Goal: Task Accomplishment & Management: Complete application form

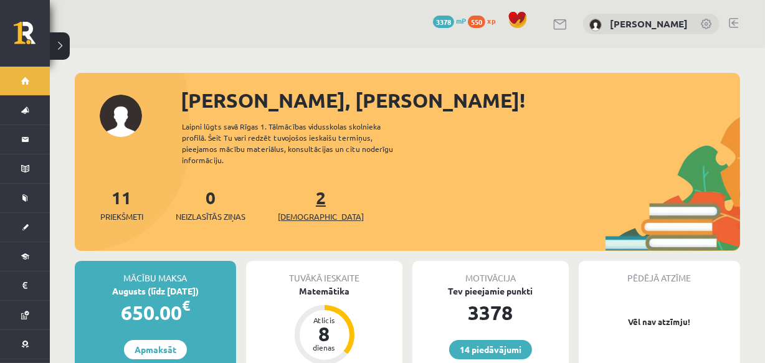
click at [299, 194] on link "2 Ieskaites" at bounding box center [321, 204] width 86 height 37
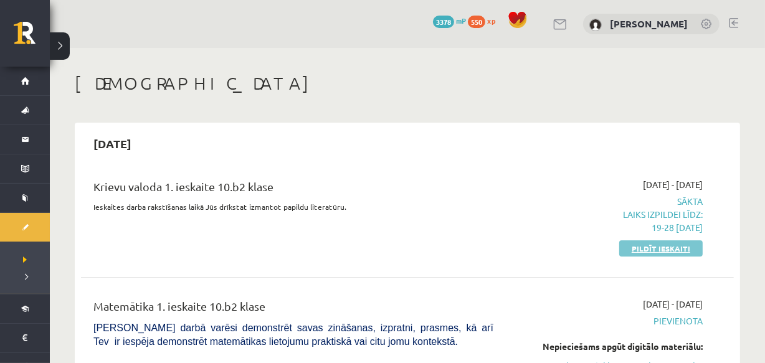
click at [661, 245] on link "Pildīt ieskaiti" at bounding box center [660, 248] width 83 height 16
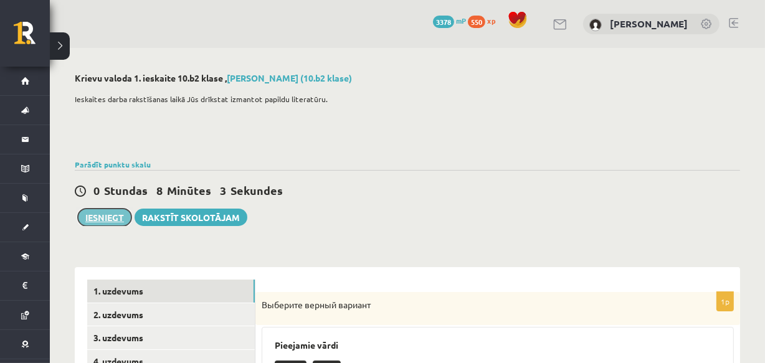
click at [106, 211] on button "Iesniegt" at bounding box center [105, 217] width 54 height 17
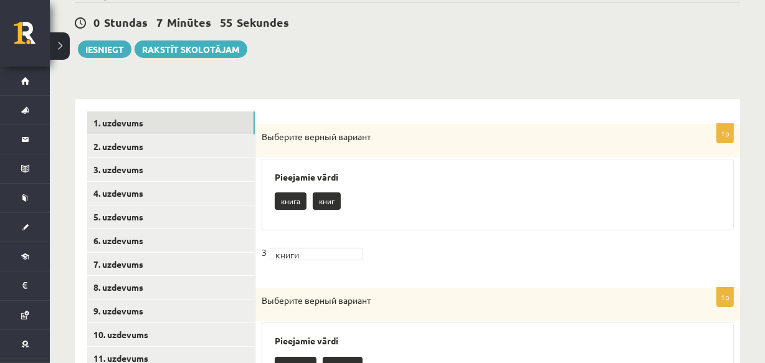
scroll to position [207, 0]
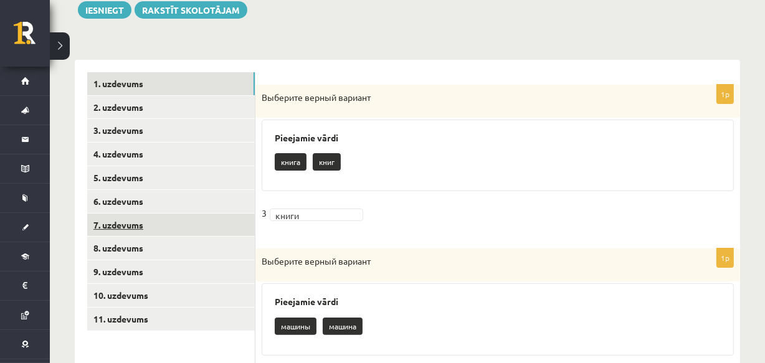
click at [149, 220] on link "7. uzdevums" at bounding box center [171, 225] width 168 height 23
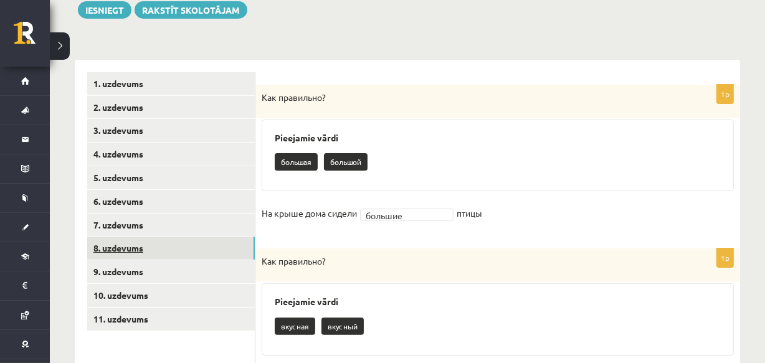
click at [145, 248] on link "8. uzdevums" at bounding box center [171, 248] width 168 height 23
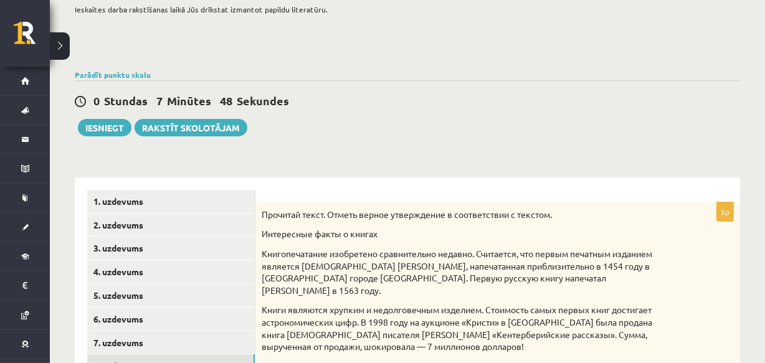
scroll to position [54, 0]
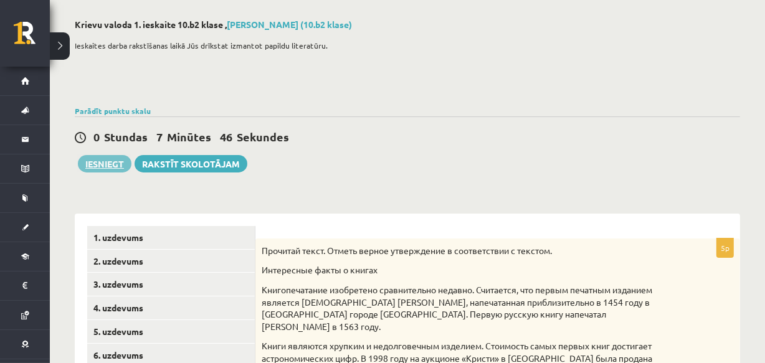
drag, startPoint x: 124, startPoint y: 173, endPoint x: 106, endPoint y: 168, distance: 18.6
click at [106, 168] on button "Iesniegt" at bounding box center [105, 163] width 54 height 17
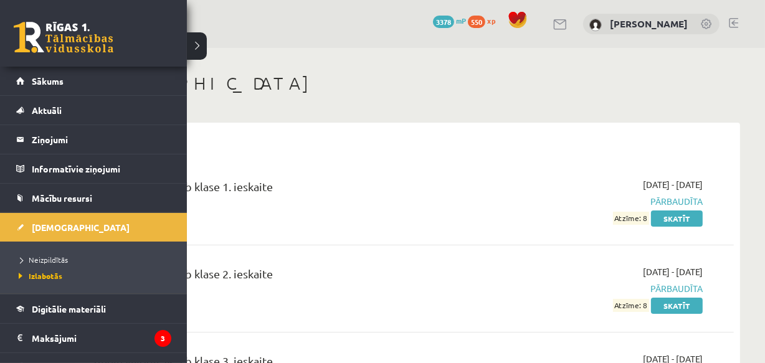
click at [41, 28] on link at bounding box center [64, 37] width 100 height 31
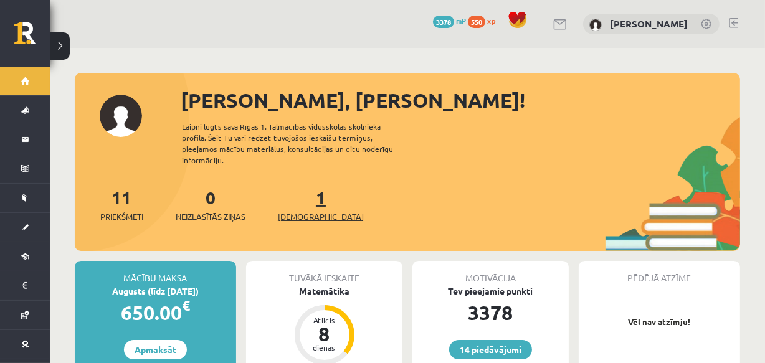
click at [298, 186] on link "1 Ieskaites" at bounding box center [321, 204] width 86 height 37
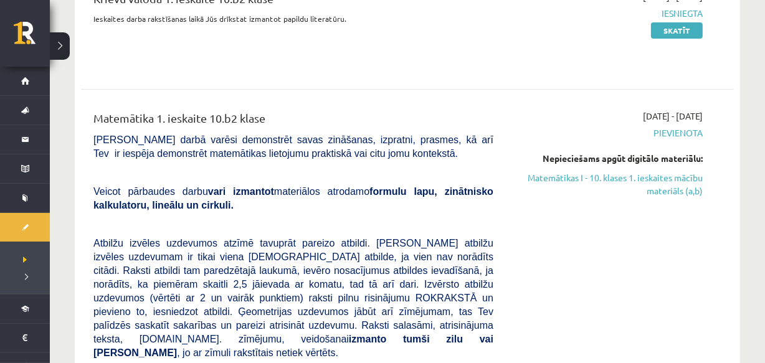
scroll to position [174, 0]
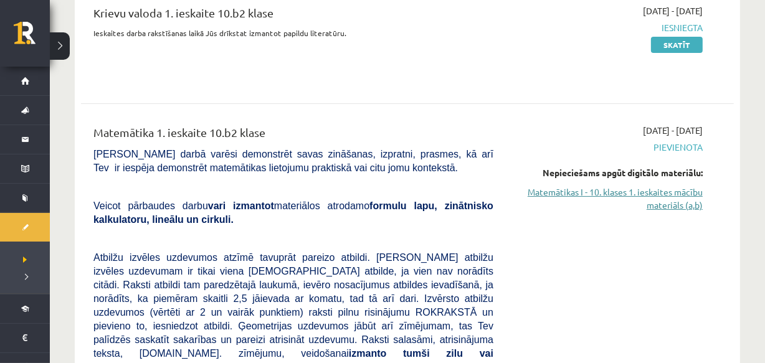
click at [660, 193] on link "Matemātikas I - 10. klases 1. ieskaites mācību materiāls (a,b)" at bounding box center [607, 199] width 191 height 26
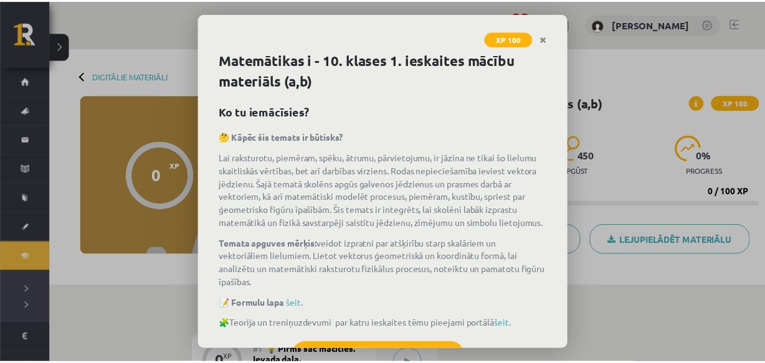
scroll to position [67, 0]
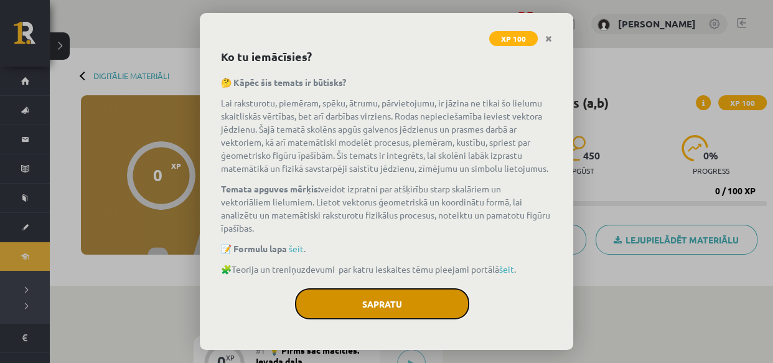
click at [323, 306] on button "Sapratu" at bounding box center [382, 303] width 174 height 31
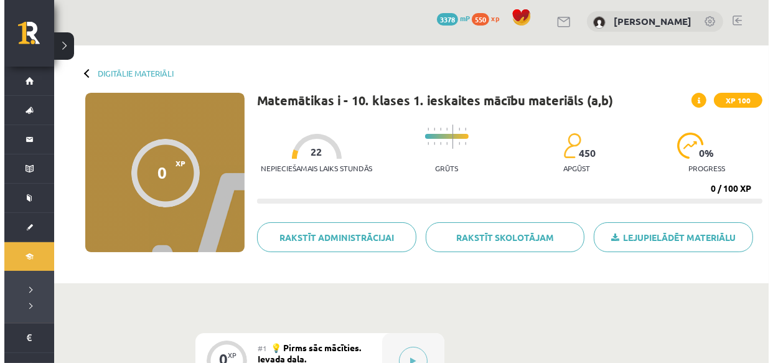
scroll to position [168, 0]
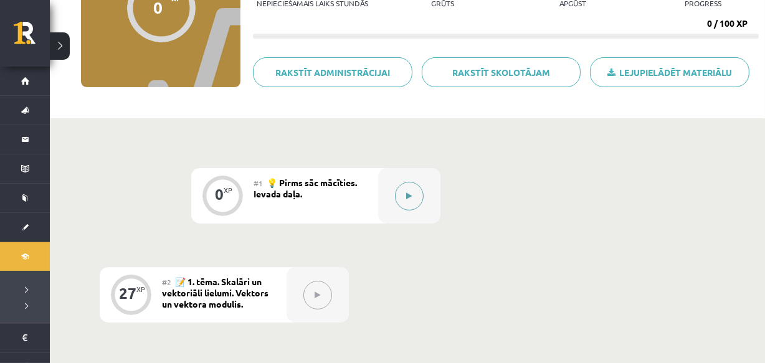
click at [399, 184] on div at bounding box center [409, 195] width 62 height 55
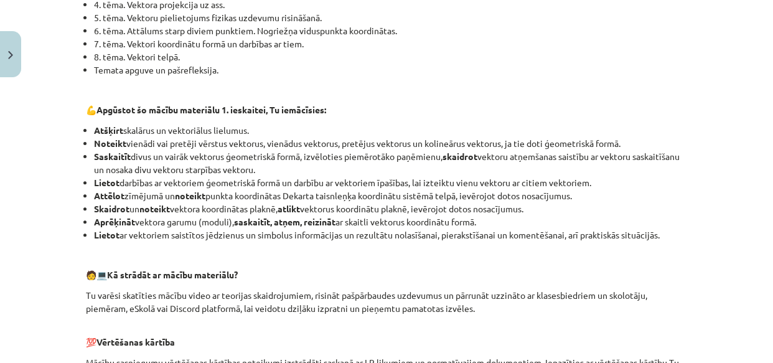
scroll to position [747, 0]
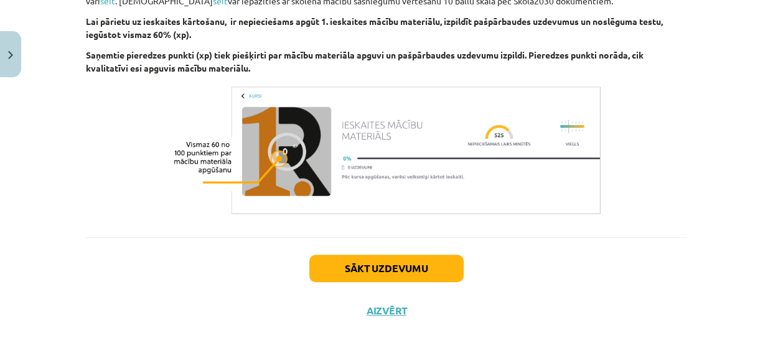
click at [399, 253] on div "Sākt uzdevumu Aizvērt" at bounding box center [387, 280] width 602 height 87
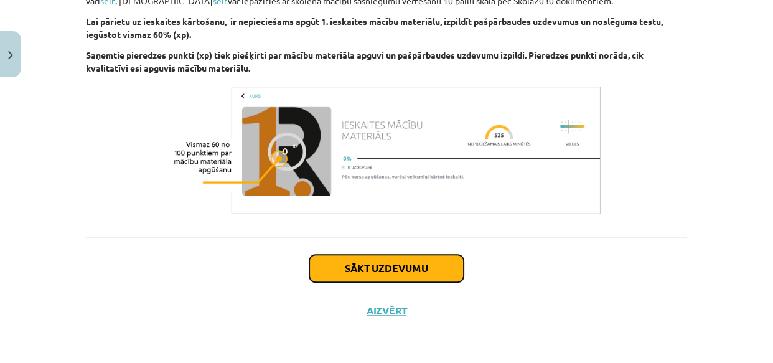
click at [389, 269] on button "Sākt uzdevumu" at bounding box center [387, 268] width 154 height 27
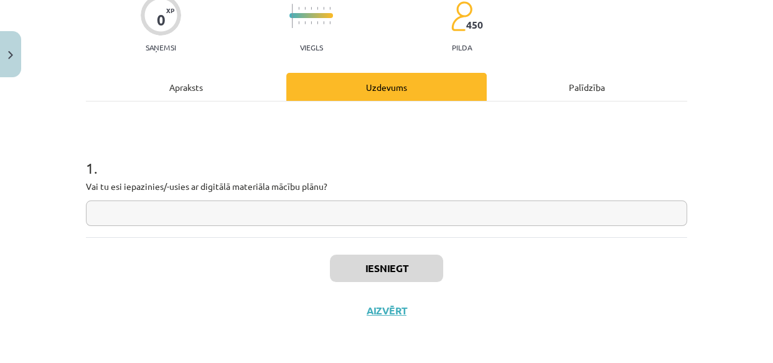
scroll to position [31, 0]
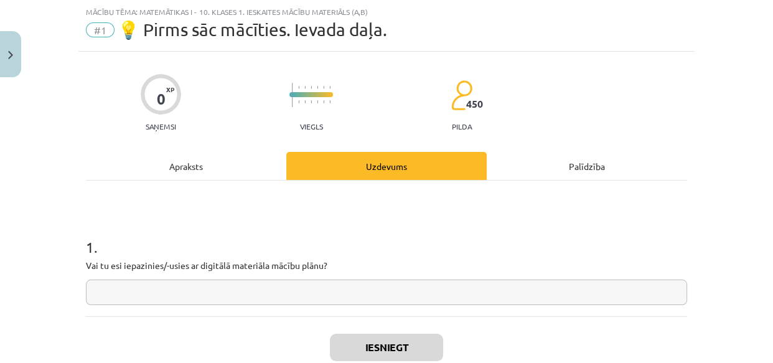
click at [360, 297] on input "text" at bounding box center [387, 293] width 602 height 26
type input "*"
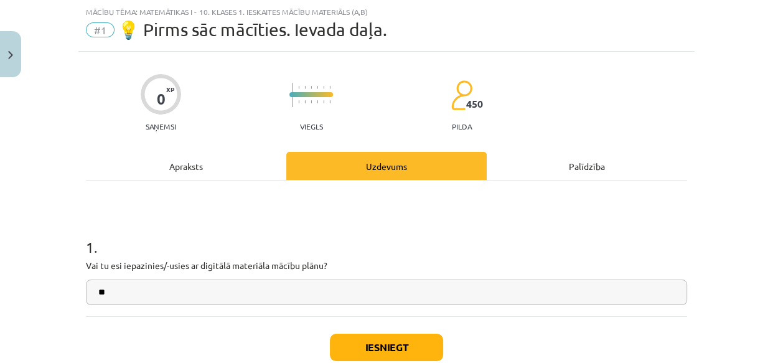
type input "**"
click at [387, 359] on button "Iesniegt" at bounding box center [386, 347] width 113 height 27
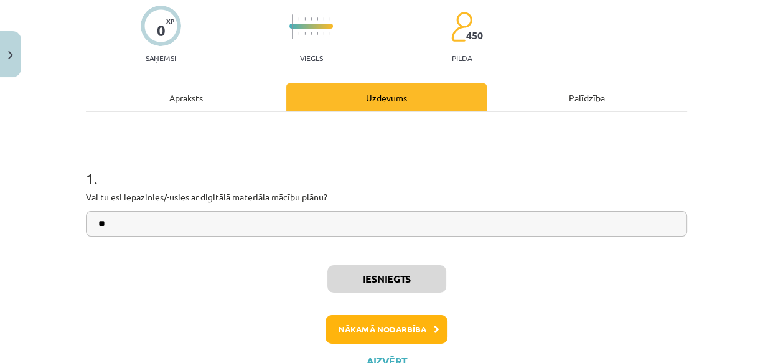
scroll to position [105, 0]
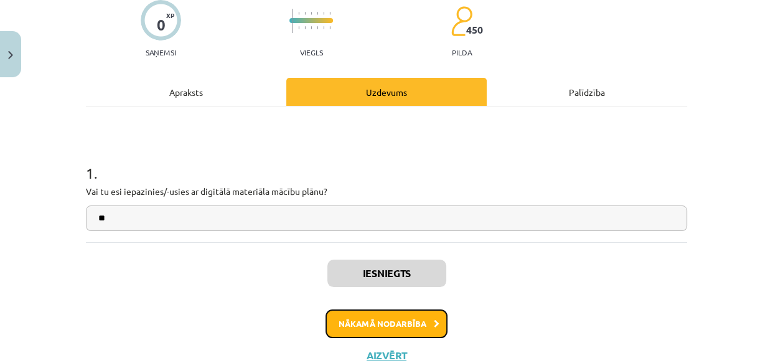
click at [364, 329] on button "Nākamā nodarbība" at bounding box center [387, 324] width 122 height 29
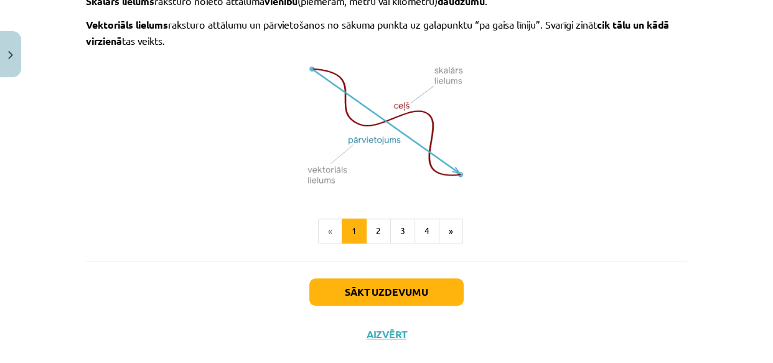
scroll to position [915, 0]
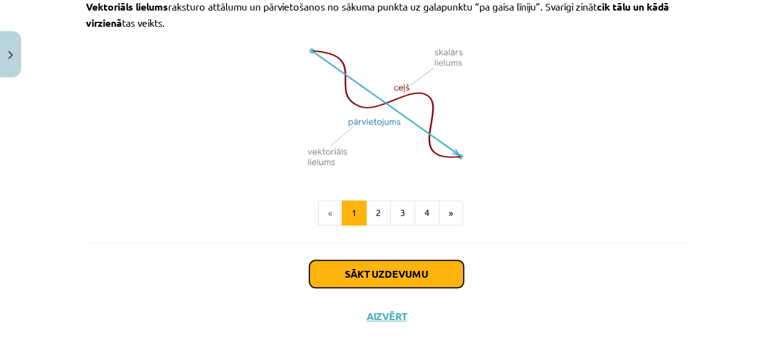
click at [400, 260] on button "Sākt uzdevumu" at bounding box center [387, 273] width 154 height 27
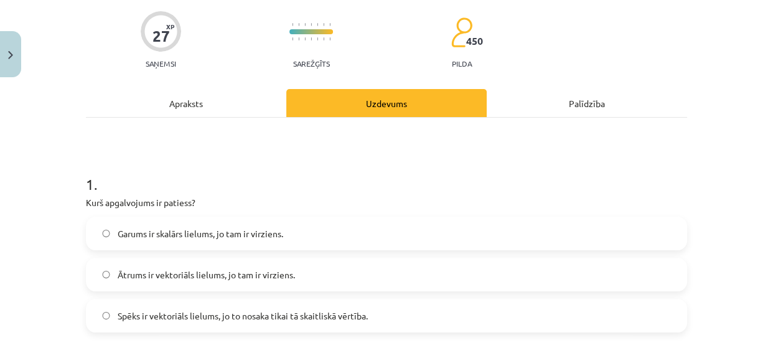
scroll to position [31, 0]
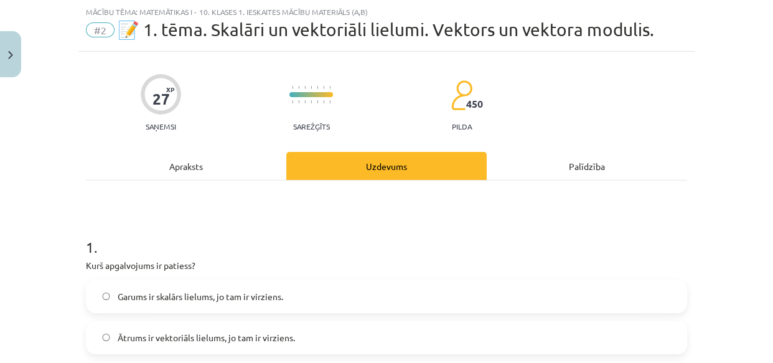
click at [61, 248] on div "Mācību tēma: Matemātikas i - 10. klases 1. ieskaites mācību materiāls (a,b) #2 …" at bounding box center [386, 181] width 773 height 363
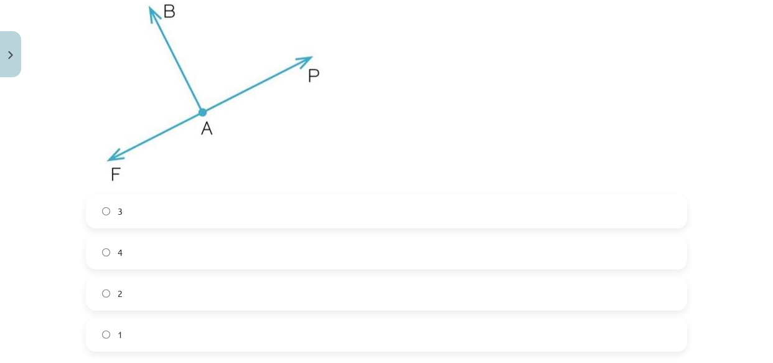
scroll to position [3695, 0]
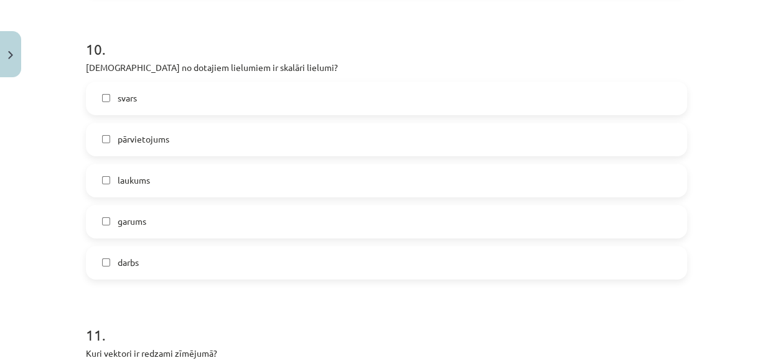
drag, startPoint x: 69, startPoint y: 244, endPoint x: 356, endPoint y: 385, distance: 319.5
click at [356, 196] on html "0 Dāvanas 3378 mP 550 xp Amanda Sirmule Sākums Aktuāli Kā mācīties eSKOLĀ Konta…" at bounding box center [386, 13] width 773 height 363
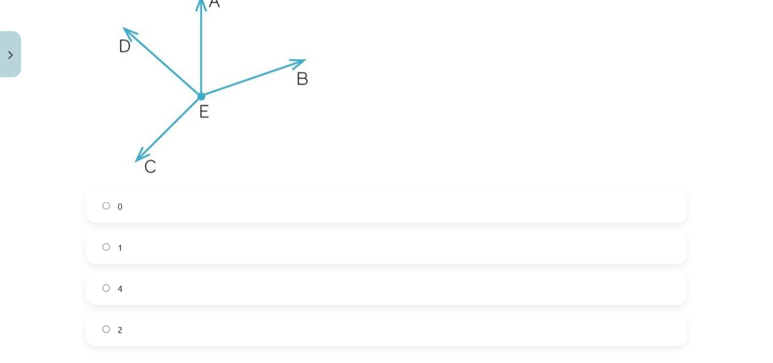
scroll to position [106, 0]
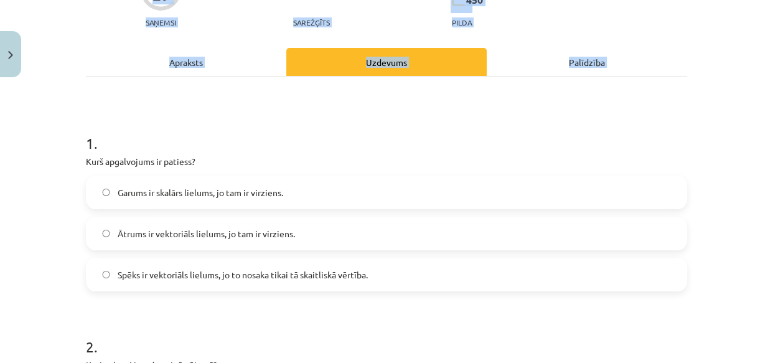
scroll to position [0, 0]
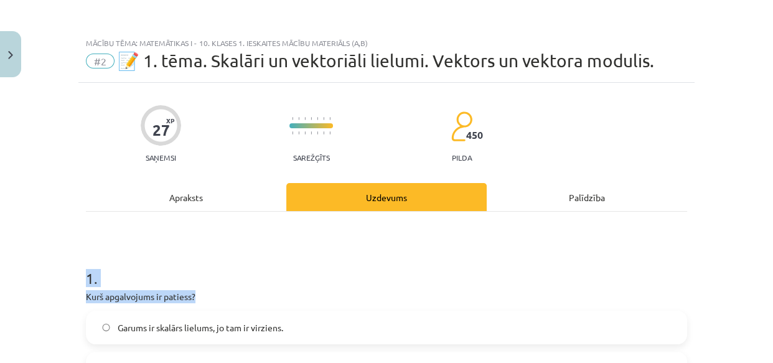
drag, startPoint x: 73, startPoint y: 146, endPoint x: 415, endPoint y: 292, distance: 372.2
click at [415, 292] on div "Mācību tēma: Matemātikas i - 10. klases 1. ieskaites mācību materiāls (a,b) #2 …" at bounding box center [386, 181] width 773 height 363
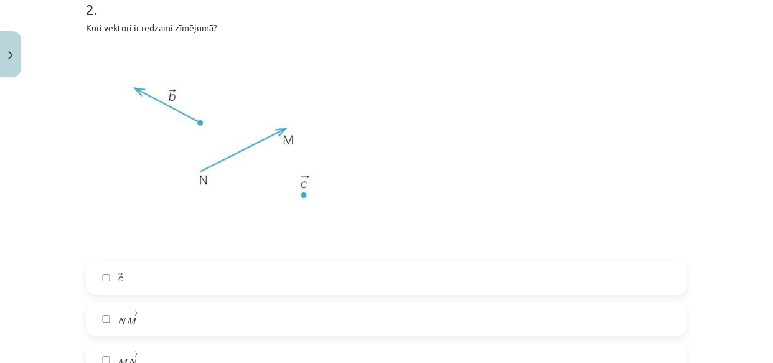
scroll to position [480, 0]
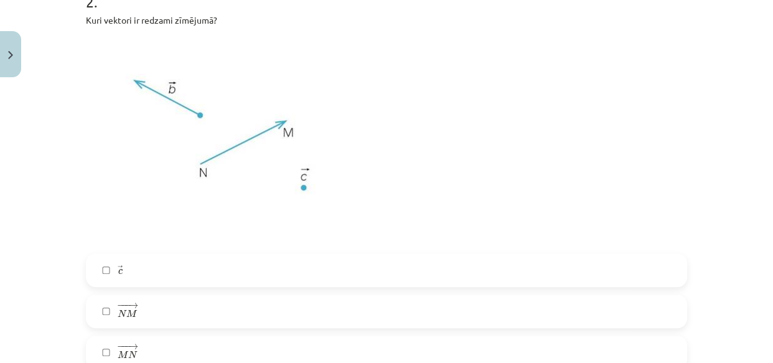
click at [729, 72] on div "Mācību tēma: Matemātikas i - 10. klases 1. ieskaites mācību materiāls (a,b) #2 …" at bounding box center [386, 181] width 773 height 363
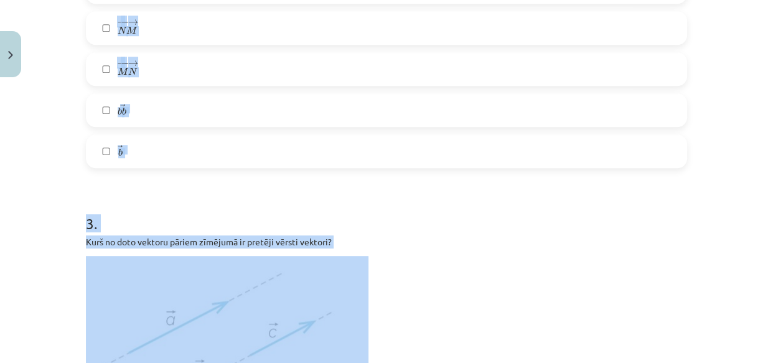
scroll to position [780, 0]
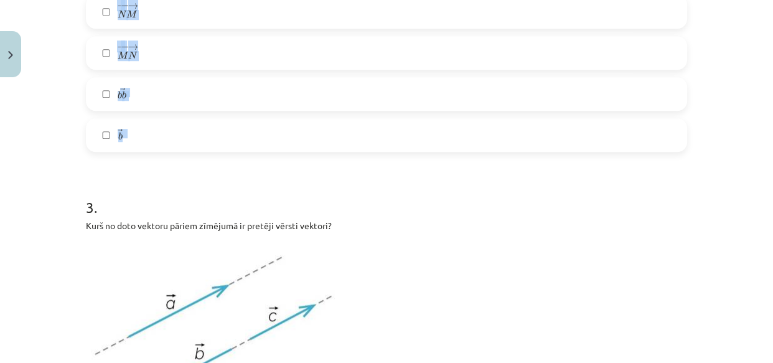
drag, startPoint x: 73, startPoint y: 73, endPoint x: 197, endPoint y: 141, distance: 140.8
click at [197, 141] on div "Mācību tēma: Matemātikas i - 10. klases 1. ieskaites mācību materiāls (a,b) #2 …" at bounding box center [386, 181] width 773 height 363
copy div "Kuri vektori ir redzami zīmējumā? → c c → − −− → N M N M → − −− → M N M N → → b…"
click at [189, 27] on div "− −− → N M N M →" at bounding box center [387, 12] width 602 height 34
click at [168, 136] on label "→ b b →" at bounding box center [386, 135] width 599 height 31
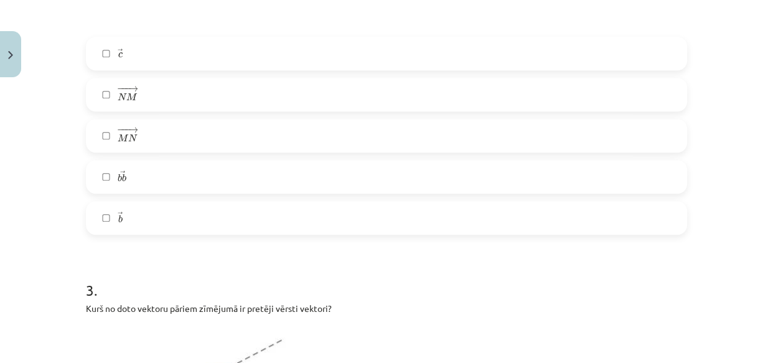
scroll to position [689, 0]
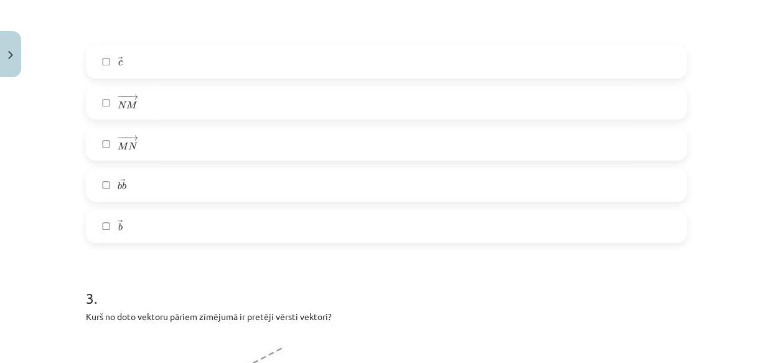
click at [392, 62] on label "→ c c →" at bounding box center [386, 61] width 599 height 31
click at [155, 101] on label "− −− → N M N M →" at bounding box center [386, 102] width 599 height 31
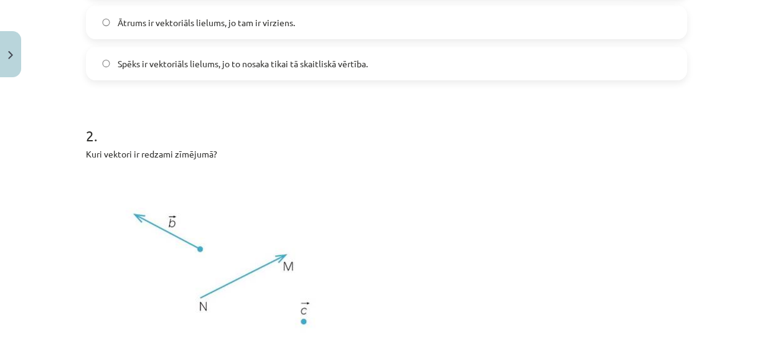
scroll to position [386, 0]
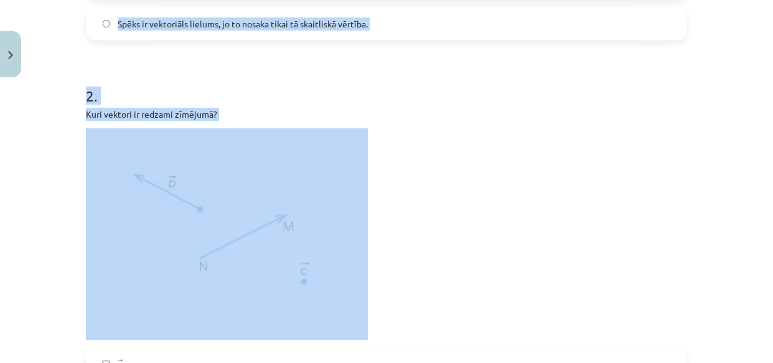
drag, startPoint x: 75, startPoint y: 194, endPoint x: 156, endPoint y: 133, distance: 101.5
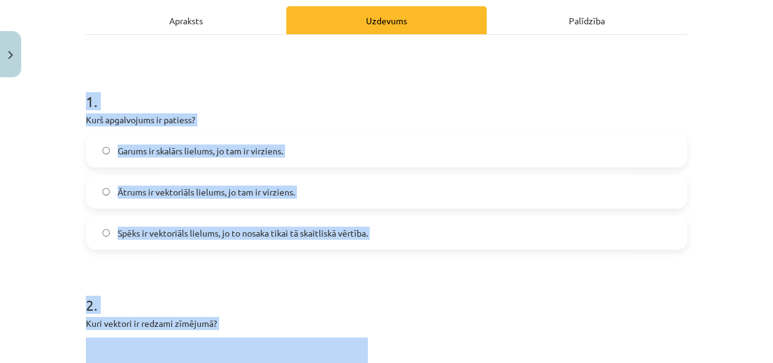
scroll to position [168, 0]
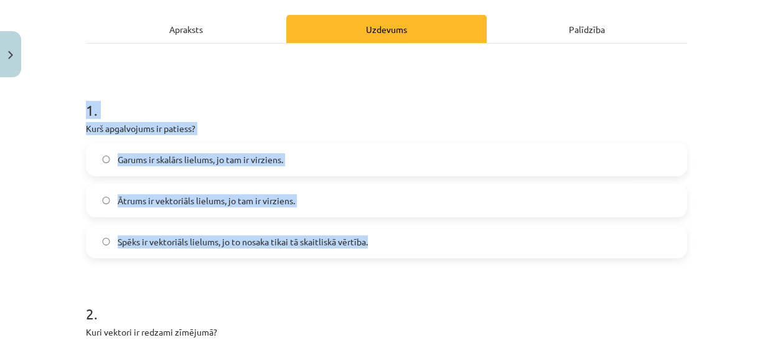
drag, startPoint x: 81, startPoint y: 103, endPoint x: 420, endPoint y: 247, distance: 368.6
click at [420, 247] on div "1 . Kurš apgalvojums ir patiess? Garums ir skalārs lielums, jo tam ir virziens.…" at bounding box center [387, 169] width 602 height 179
copy div "1 . Kurš apgalvojums ir patiess? Garums ir skalārs lielums, jo tam ir virziens.…"
click at [217, 218] on div "Garums ir skalārs lielums, jo tam ir virziens. Ātrums ir vektoriāls lielums, jo…" at bounding box center [387, 201] width 602 height 116
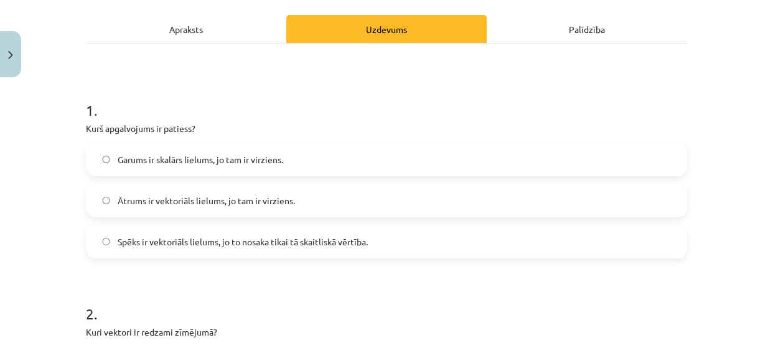
click at [199, 207] on label "Ātrums ir vektoriāls lielums, jo tam ir virziens." at bounding box center [386, 200] width 599 height 31
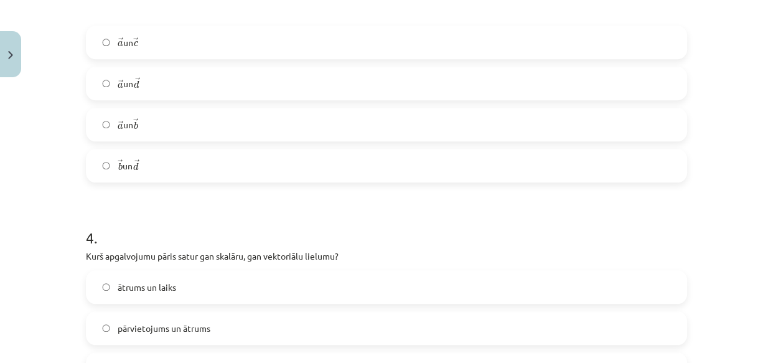
scroll to position [1238, 0]
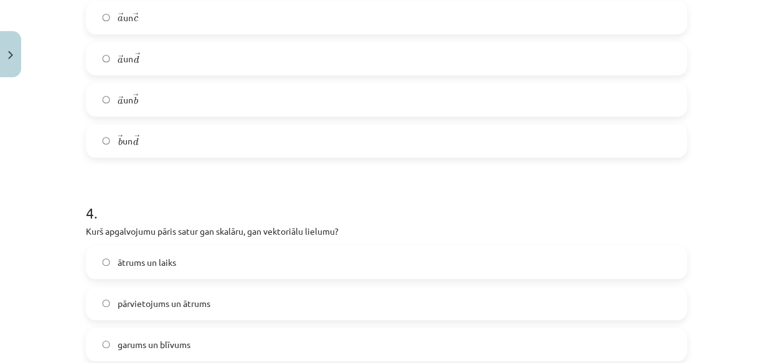
click at [181, 29] on label "→ a a → un → c c →" at bounding box center [386, 17] width 599 height 31
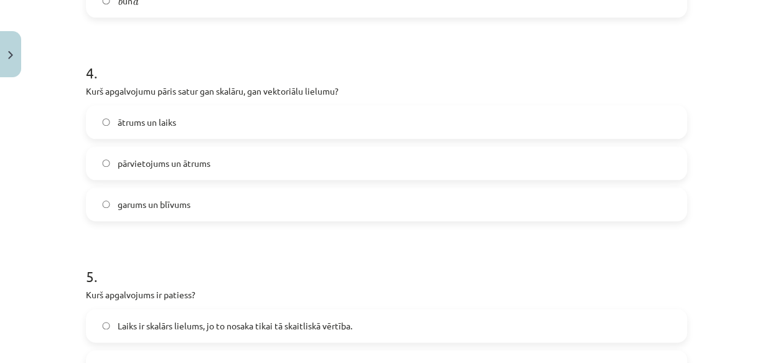
scroll to position [1420, 0]
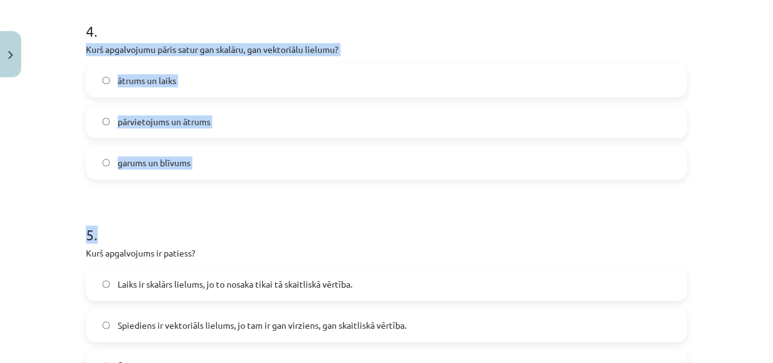
drag, startPoint x: 82, startPoint y: 43, endPoint x: 213, endPoint y: 179, distance: 188.5
copy form "Kurš apgalvojumu pāris satur gan skalāru, gan vektoriālu lielumu? ātrums un lai…"
click at [184, 94] on label "ātrums un laiks" at bounding box center [386, 80] width 599 height 31
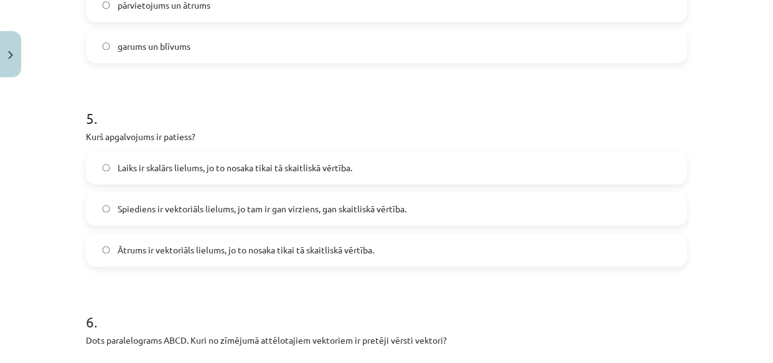
scroll to position [1635, 0]
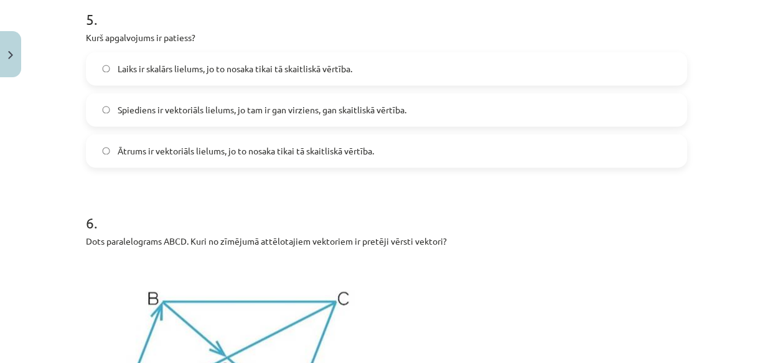
drag, startPoint x: 76, startPoint y: 31, endPoint x: 187, endPoint y: 83, distance: 122.8
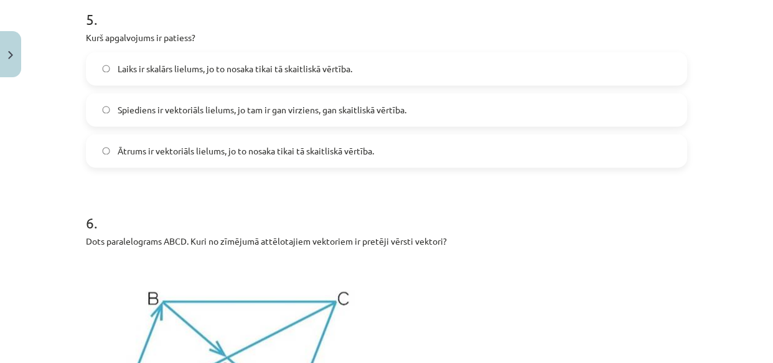
drag, startPoint x: 83, startPoint y: 9, endPoint x: 78, endPoint y: 37, distance: 28.6
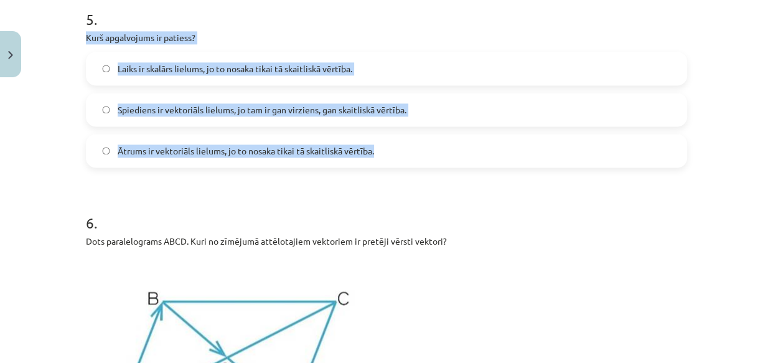
drag, startPoint x: 82, startPoint y: 32, endPoint x: 474, endPoint y: 160, distance: 412.8
click at [474, 160] on div "5 . Kurš apgalvojums ir patiess? Laiks ir skalārs lielums, jo to nosaka tikai t…" at bounding box center [387, 78] width 602 height 179
copy div "Kurš apgalvojums ir patiess? Laiks ir skalārs lielums, jo to nosaka tikai tā sk…"
click at [183, 65] on span "Laiks ir skalārs lielums, jo to nosaka tikai tā skaitliskā vērtība." at bounding box center [235, 68] width 235 height 13
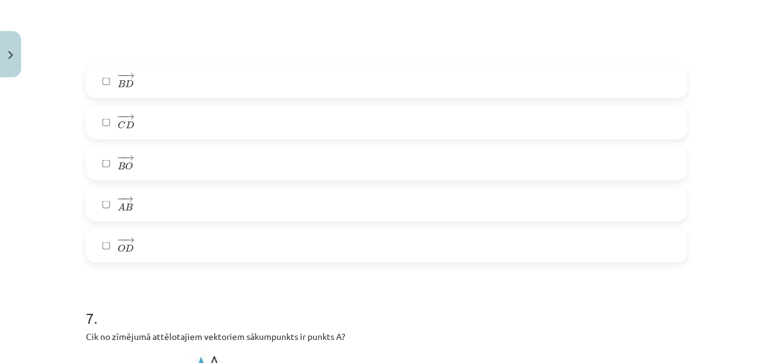
scroll to position [2099, 0]
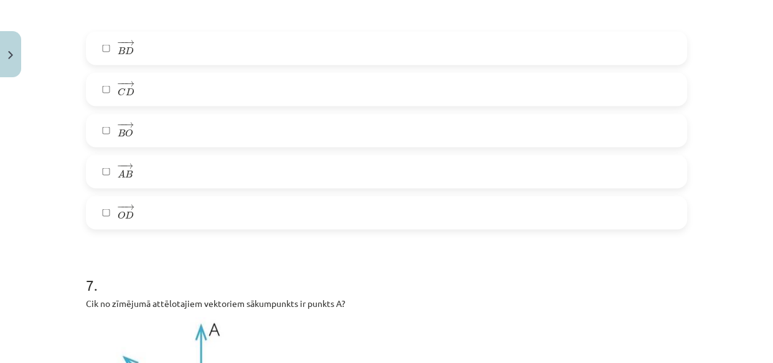
click at [181, 156] on label "− − → A B A B →" at bounding box center [386, 171] width 599 height 31
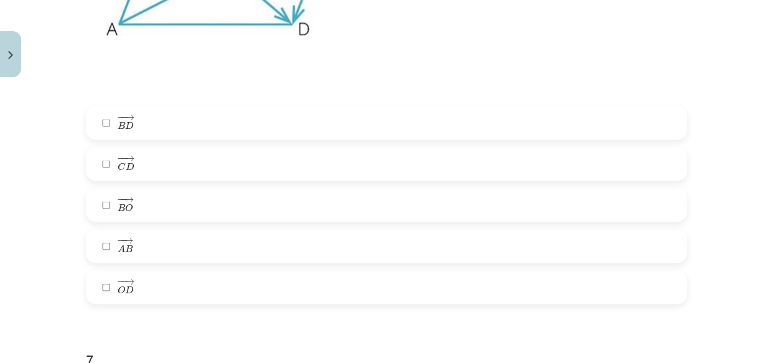
scroll to position [2033, 0]
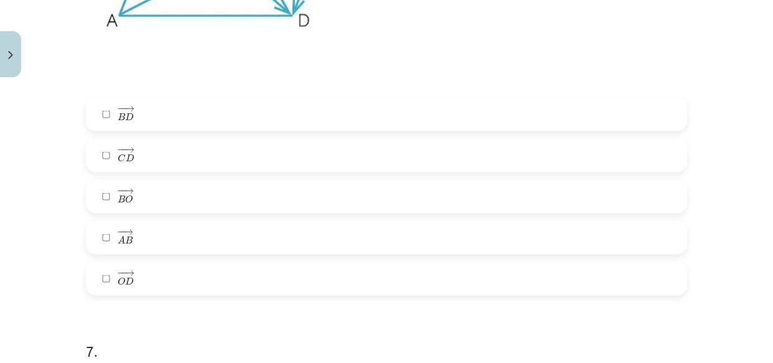
click at [194, 288] on label "− − → O D O D →" at bounding box center [386, 278] width 599 height 31
click at [166, 186] on label "− − → B O B O →" at bounding box center [386, 196] width 599 height 31
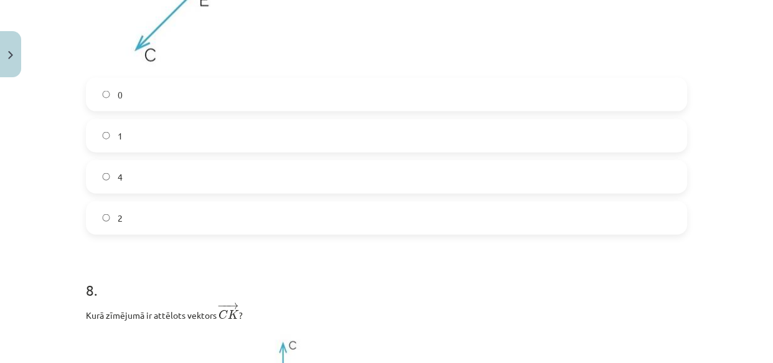
scroll to position [2564, 0]
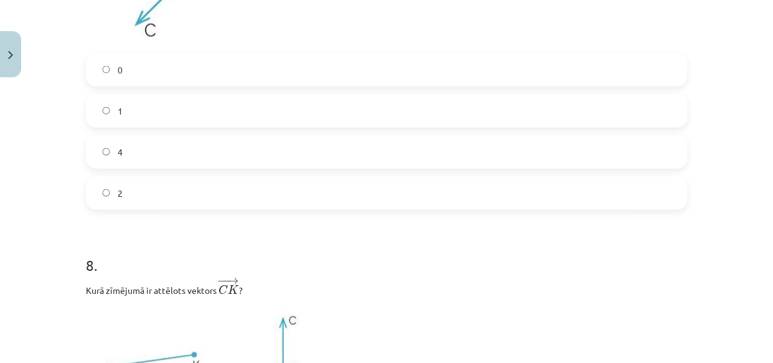
click at [188, 115] on label "1" at bounding box center [386, 110] width 599 height 31
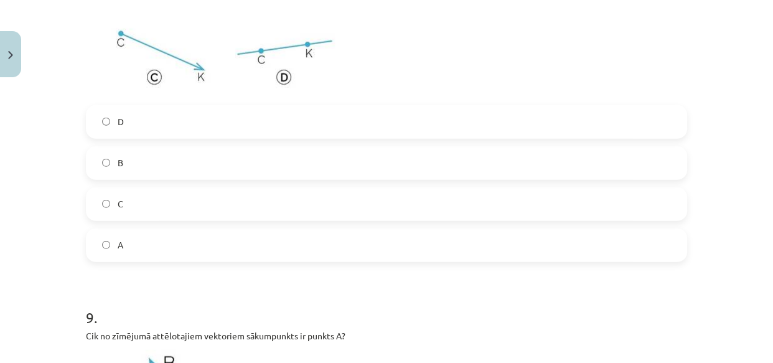
scroll to position [3020, 0]
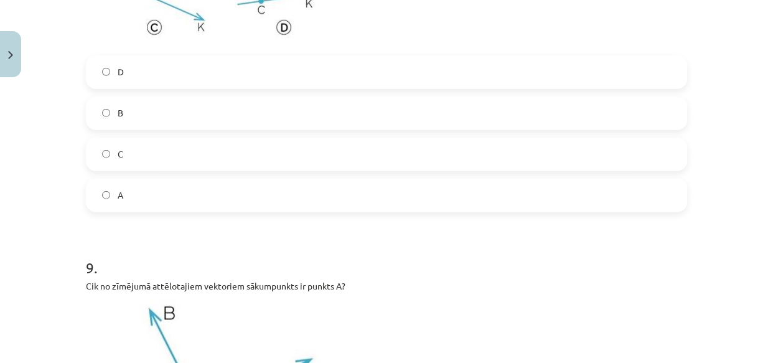
click at [292, 144] on label "C" at bounding box center [386, 154] width 599 height 31
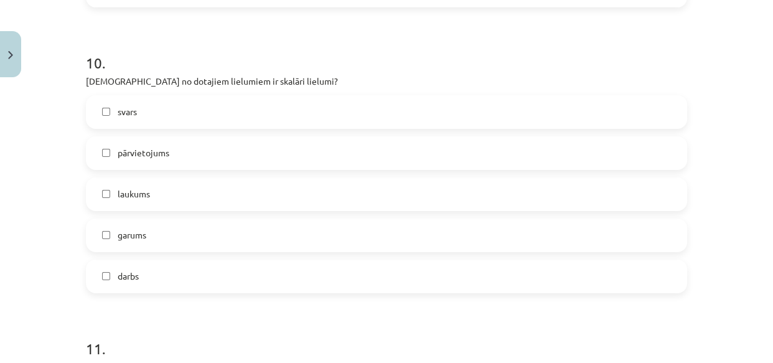
scroll to position [3682, 0]
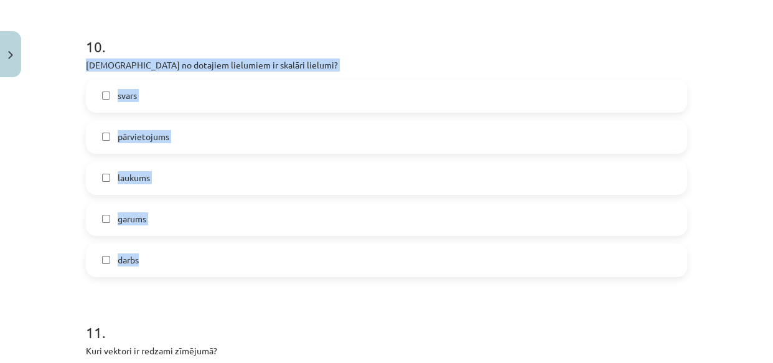
drag, startPoint x: 74, startPoint y: 64, endPoint x: 206, endPoint y: 258, distance: 234.4
copy div "Kuri no dotajiem lielumiem ir skalāri lielumi? svars pārvietojums laukums garum…"
click at [127, 188] on label "laukums" at bounding box center [386, 178] width 599 height 31
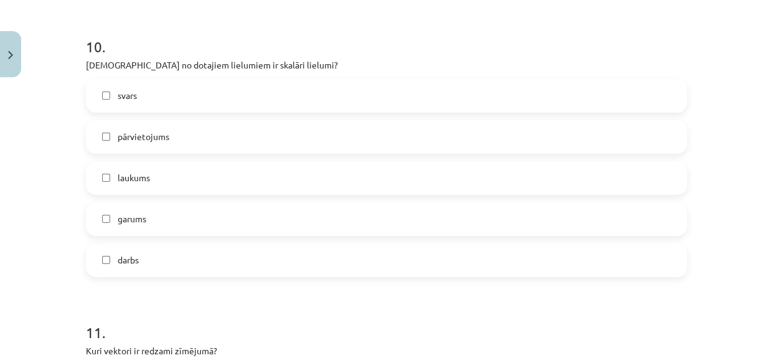
click at [131, 211] on label "garums" at bounding box center [386, 219] width 599 height 31
click at [138, 268] on label "darbs" at bounding box center [386, 260] width 599 height 31
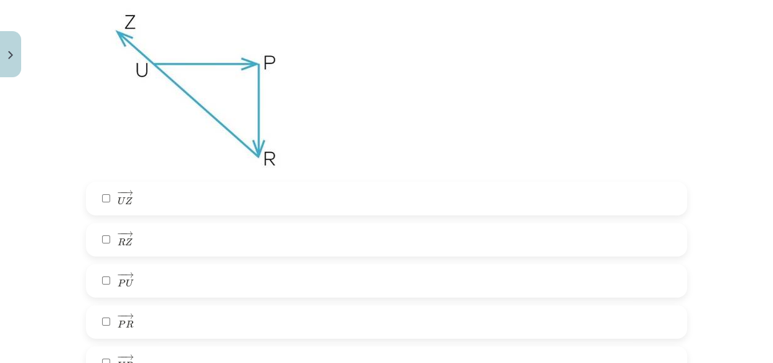
scroll to position [4022, 0]
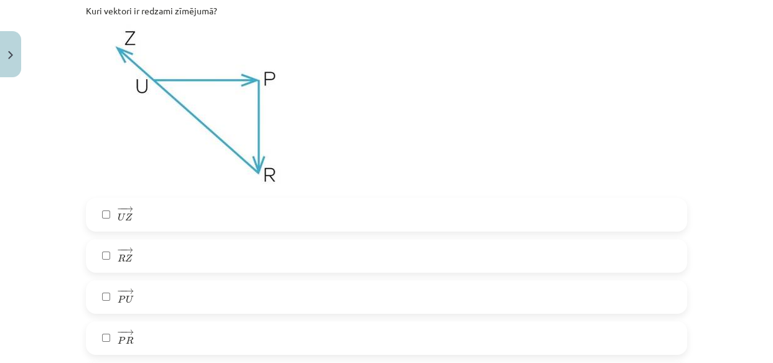
click at [104, 222] on label "− − → U Z U Z →" at bounding box center [386, 214] width 599 height 31
click at [108, 262] on label "− − → R Z R Z →" at bounding box center [386, 255] width 599 height 31
click at [143, 339] on label "− − → P R P R →" at bounding box center [386, 338] width 599 height 31
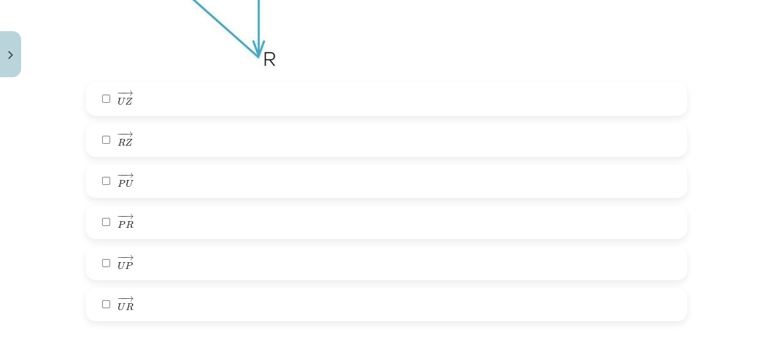
scroll to position [4163, 0]
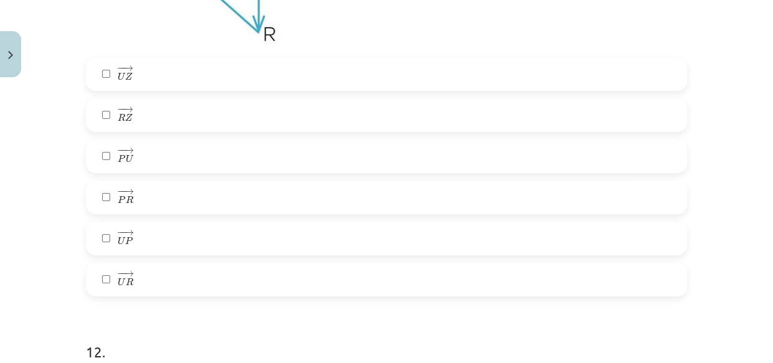
click at [361, 237] on label "− − → U P U P →" at bounding box center [386, 238] width 599 height 31
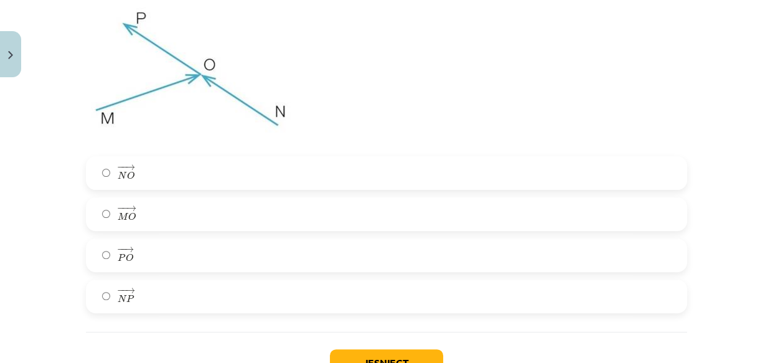
scroll to position [4538, 0]
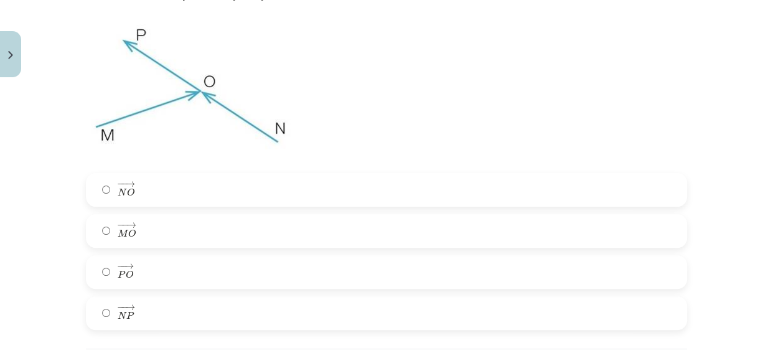
click at [213, 267] on label "− − → P O P O →" at bounding box center [386, 272] width 599 height 31
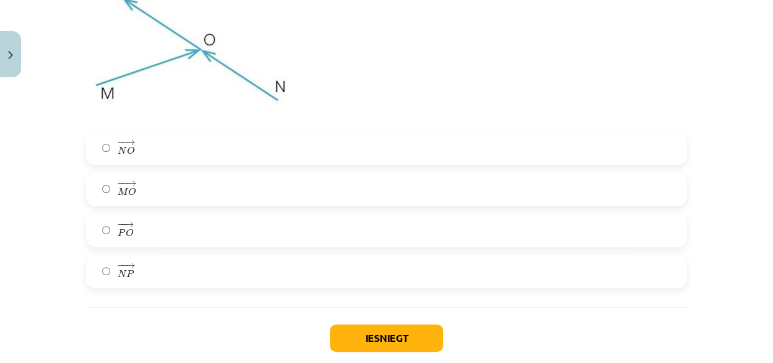
scroll to position [4649, 0]
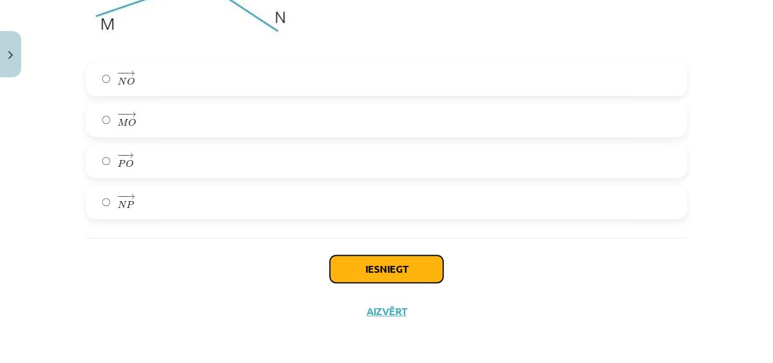
click at [392, 269] on button "Iesniegt" at bounding box center [386, 268] width 113 height 27
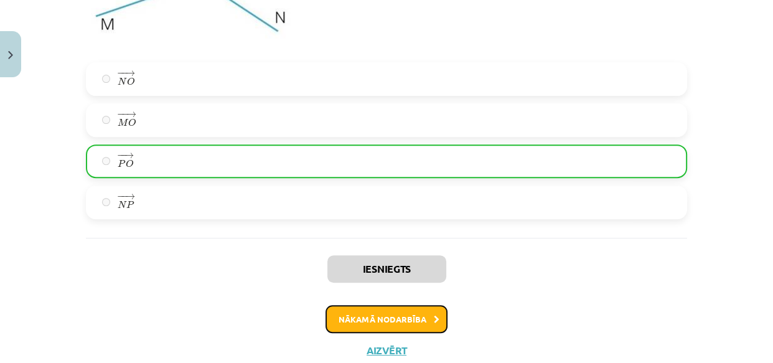
click at [404, 321] on button "Nākamā nodarbība" at bounding box center [387, 319] width 122 height 29
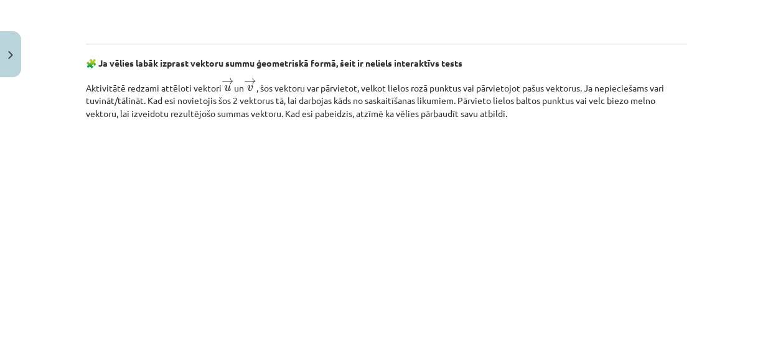
scroll to position [2003, 0]
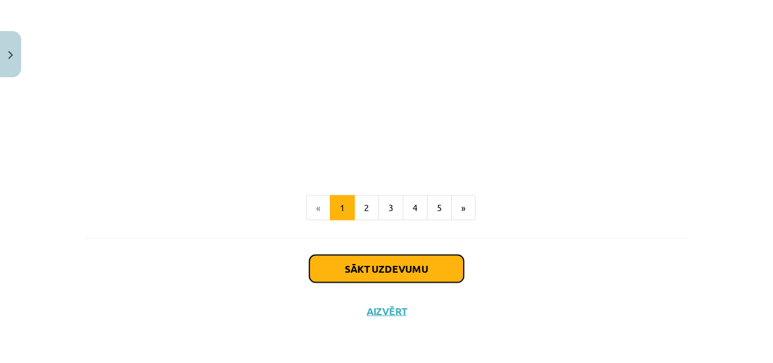
click at [417, 279] on button "Sākt uzdevumu" at bounding box center [387, 268] width 154 height 27
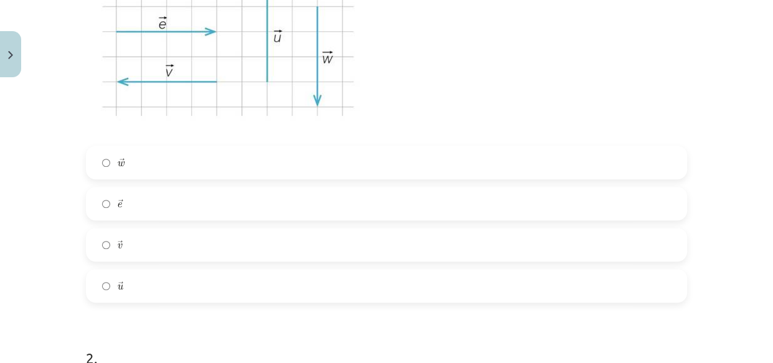
scroll to position [399, 0]
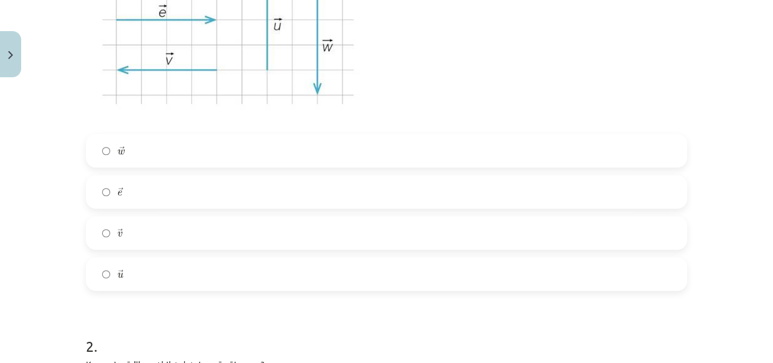
click at [212, 208] on div "→ e e →" at bounding box center [387, 192] width 602 height 34
click at [222, 191] on label "→ e e →" at bounding box center [386, 191] width 599 height 31
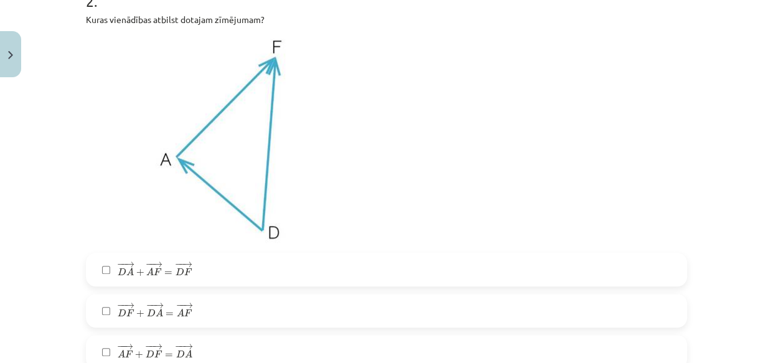
scroll to position [756, 0]
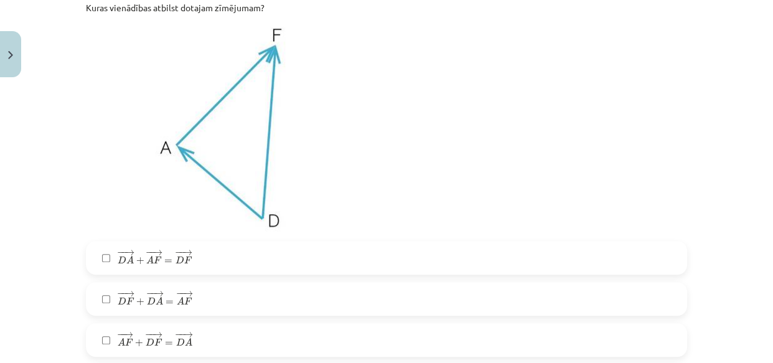
click at [166, 263] on span "=" at bounding box center [168, 262] width 8 height 4
click at [311, 260] on label "− − → D A + − − → A F = − − → D F D A → + A F → = D F →" at bounding box center [386, 257] width 599 height 31
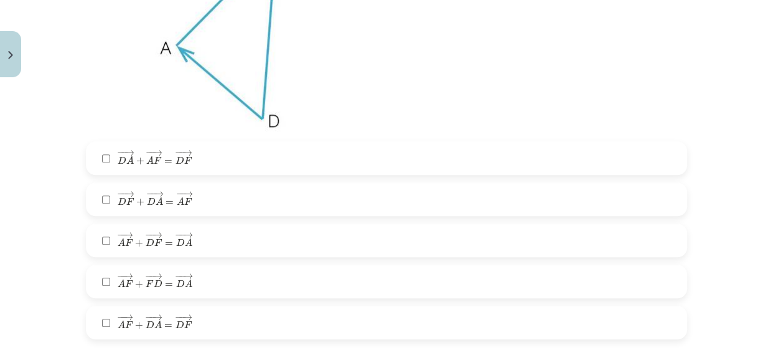
scroll to position [917, 0]
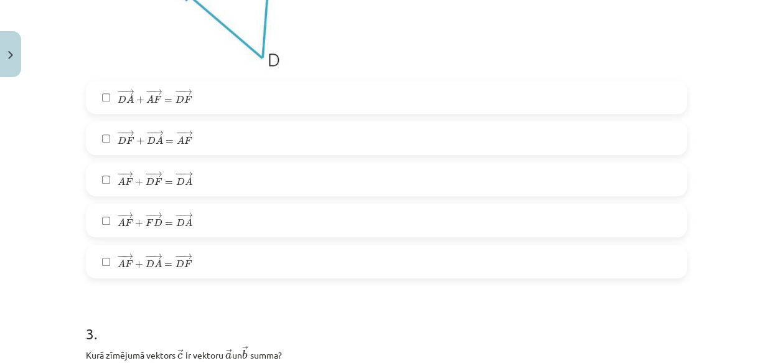
click at [296, 219] on label "− − → A F + − − → F D = − − → D A A F → + F D → = D A →" at bounding box center [386, 220] width 599 height 31
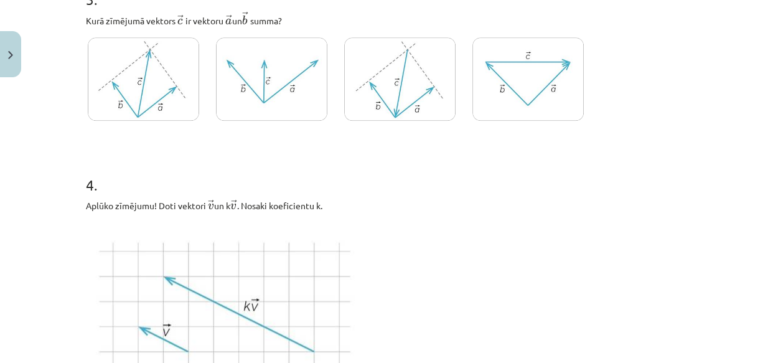
scroll to position [1255, 0]
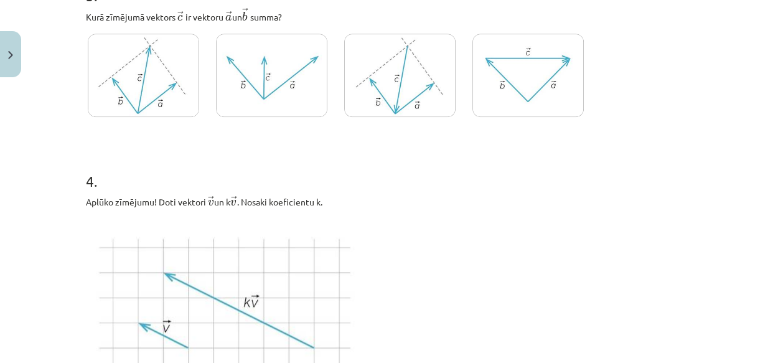
click at [286, 105] on img at bounding box center [271, 76] width 111 height 84
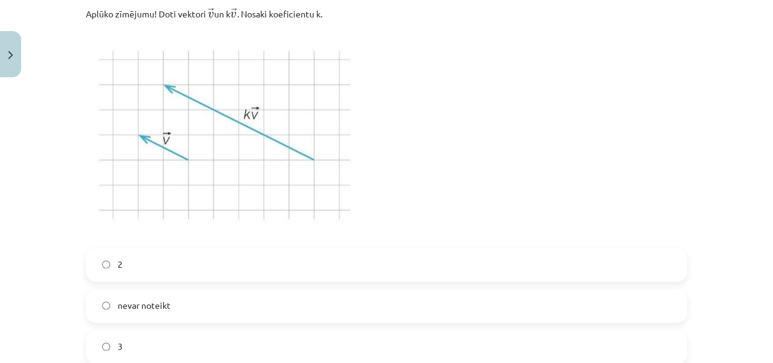
scroll to position [1439, 0]
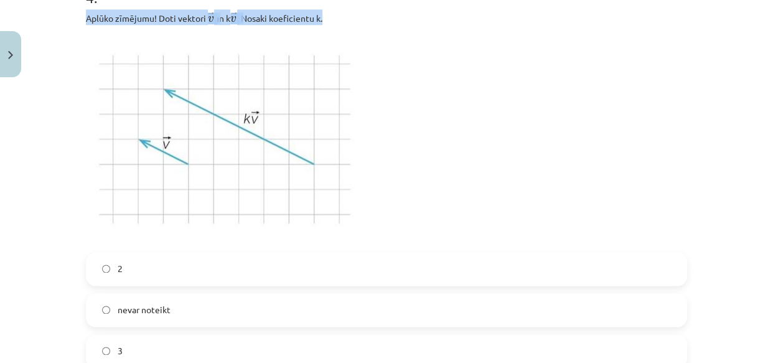
drag, startPoint x: 81, startPoint y: 14, endPoint x: 333, endPoint y: 17, distance: 252.2
click at [333, 17] on p "Aplūko zīmējumu! Doti vektori ﻿ → v v → un ﻿k → v v → ﻿. Nosaki koeficientu ﻿k﻿." at bounding box center [387, 17] width 602 height 16
copy p "Aplūko zīmējumu! Doti vektori ﻿ → v v → un ﻿k → v v → ﻿. Nosaki koeficientu ﻿k﻿."
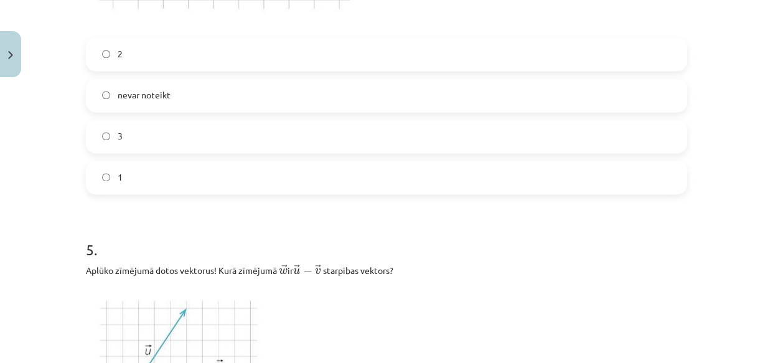
scroll to position [1662, 0]
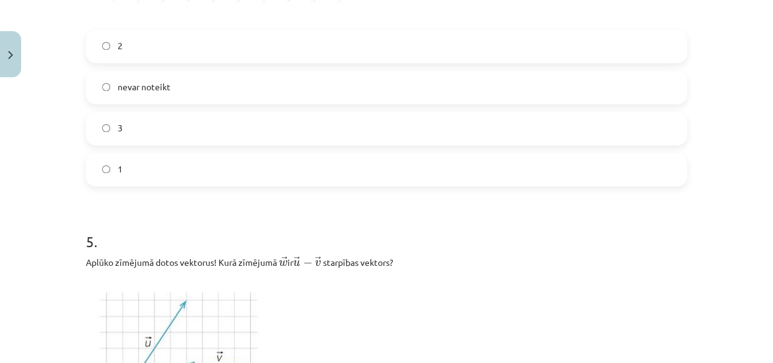
click at [248, 118] on label "3" at bounding box center [386, 128] width 599 height 31
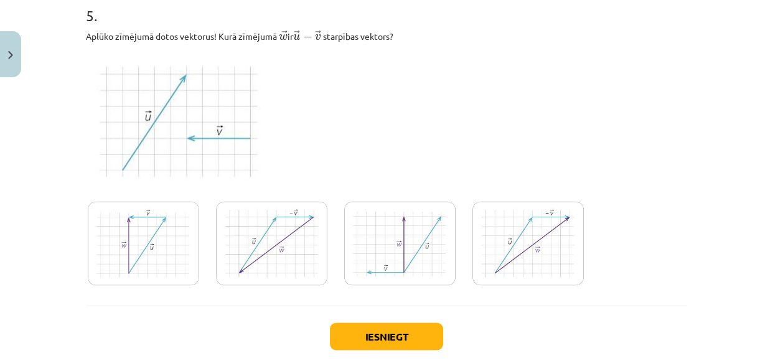
scroll to position [1892, 0]
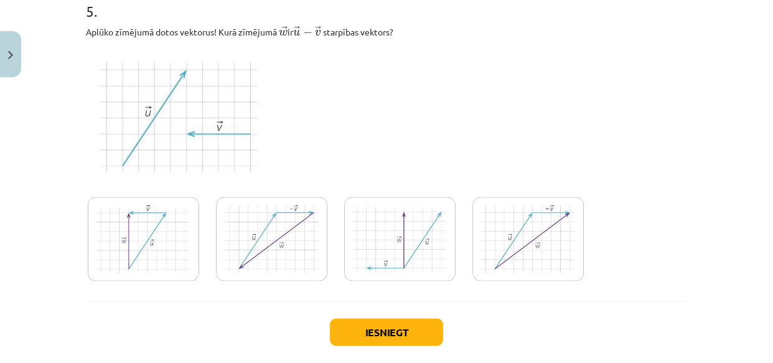
click at [273, 217] on img at bounding box center [271, 239] width 111 height 84
click at [362, 326] on button "Iesniegt" at bounding box center [386, 331] width 113 height 27
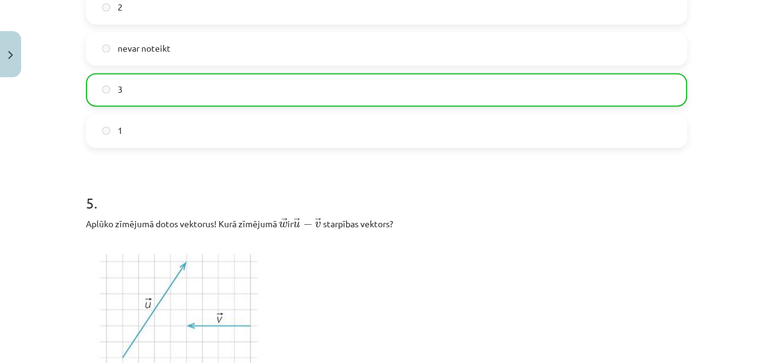
scroll to position [1996, 0]
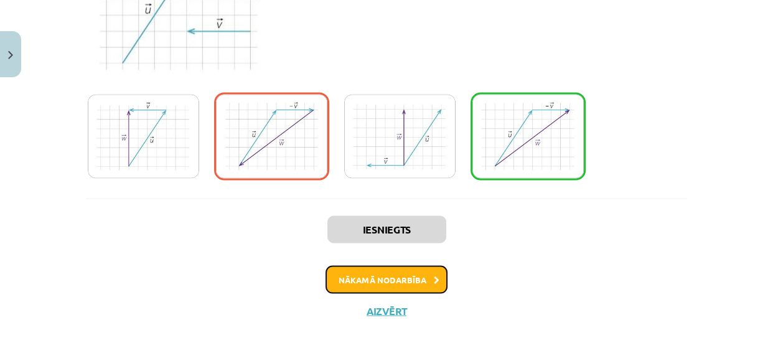
click at [415, 278] on button "Nākamā nodarbība" at bounding box center [387, 279] width 122 height 29
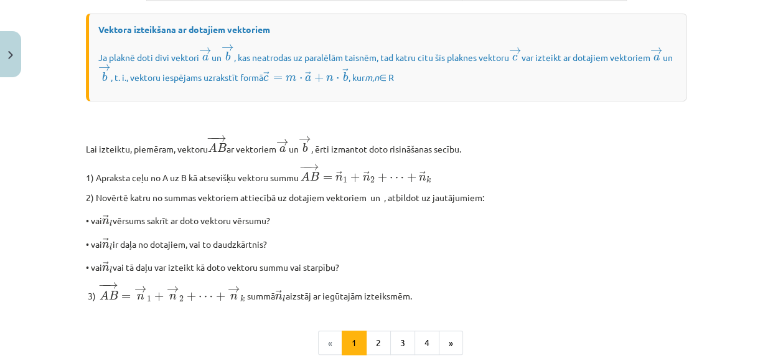
scroll to position [1121, 0]
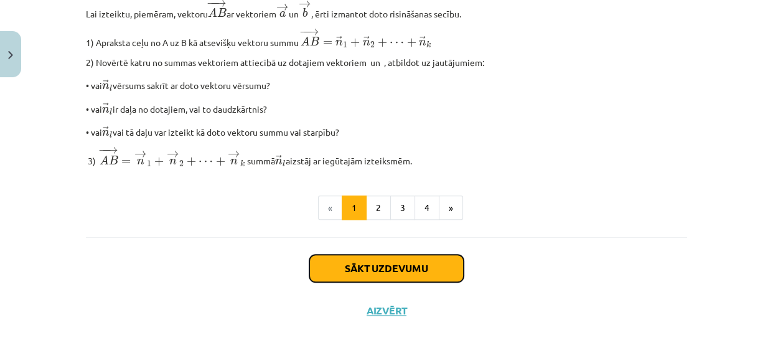
click at [350, 270] on button "Sākt uzdevumu" at bounding box center [387, 268] width 154 height 27
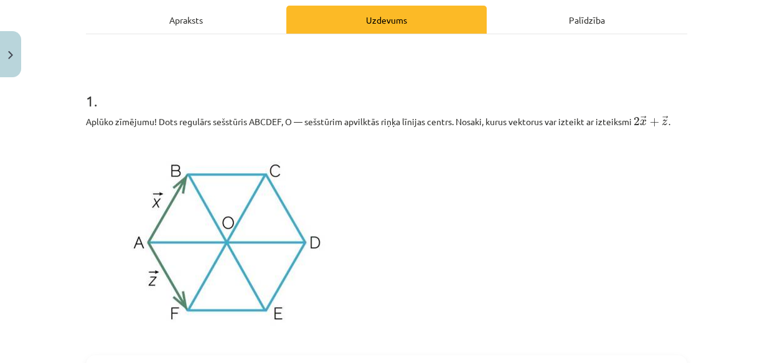
scroll to position [201, 0]
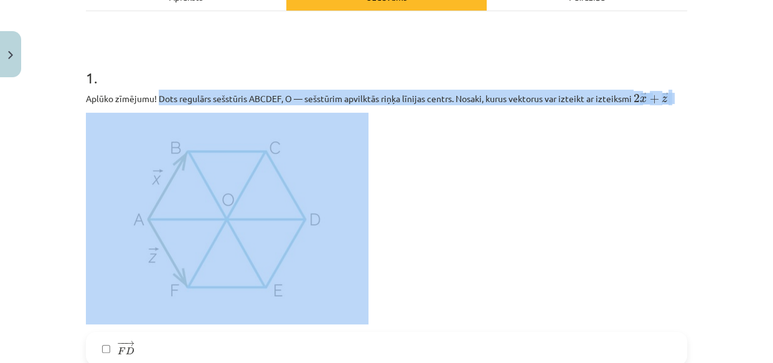
drag, startPoint x: 153, startPoint y: 95, endPoint x: 603, endPoint y: 108, distance: 450.4
click at [603, 108] on div "Aplūko zīmējumu! Dots regulārs sešstūris ABCDEF, O — sešstūrim apvilktās riņķa …" at bounding box center [387, 207] width 602 height 235
copy div "Dots regulārs sešstūris ABCDEF, O — sešstūrim apvilktās riņķa līnijas centrs. N…"
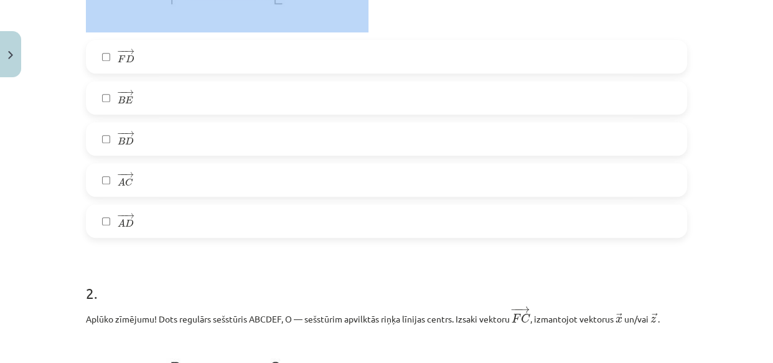
scroll to position [461, 0]
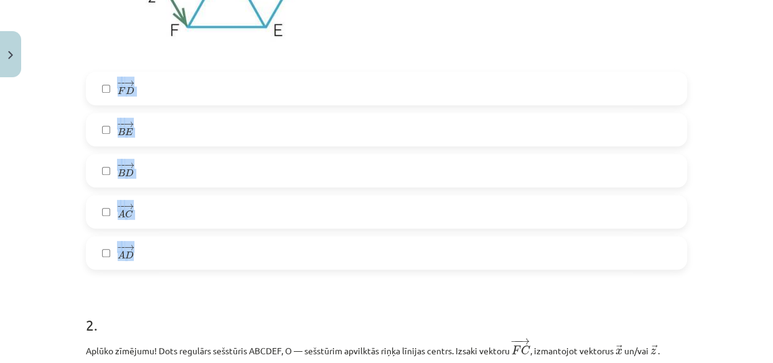
drag, startPoint x: 87, startPoint y: 73, endPoint x: 176, endPoint y: 243, distance: 191.4
click at [176, 243] on div "− − → F D F D → − − → B E B E → − − → B D B D → − − → A C A C → − − → A D A D →" at bounding box center [387, 171] width 602 height 198
copy div "− − → F D F D → − − → B E B E → − − → B D B D → − − → A C A C → − − → A D"
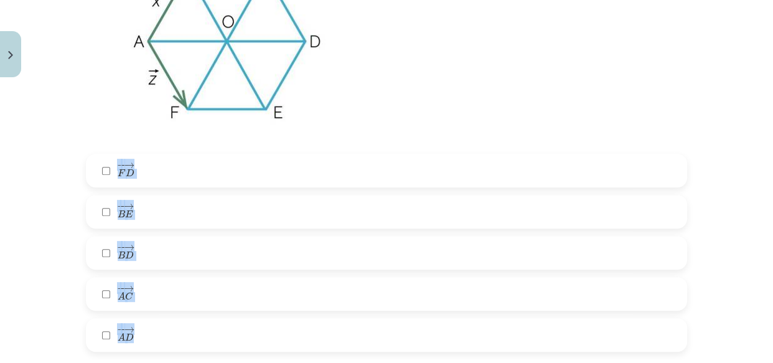
scroll to position [442, 0]
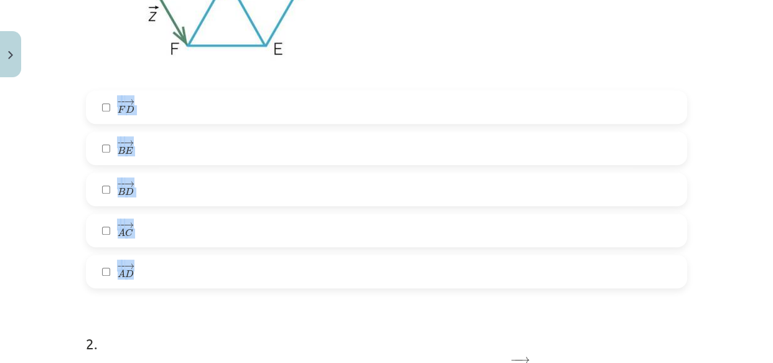
click at [168, 94] on label "− − → F D F D →" at bounding box center [386, 107] width 599 height 31
click at [146, 139] on label "− − → B E B E →" at bounding box center [386, 148] width 599 height 31
click at [125, 197] on span "− − → B D B D →" at bounding box center [126, 189] width 16 height 17
click at [139, 218] on label "− − → A C A C →" at bounding box center [386, 230] width 599 height 31
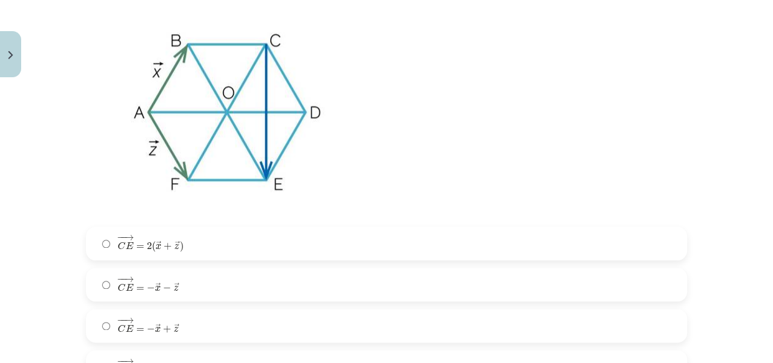
scroll to position [1308, 0]
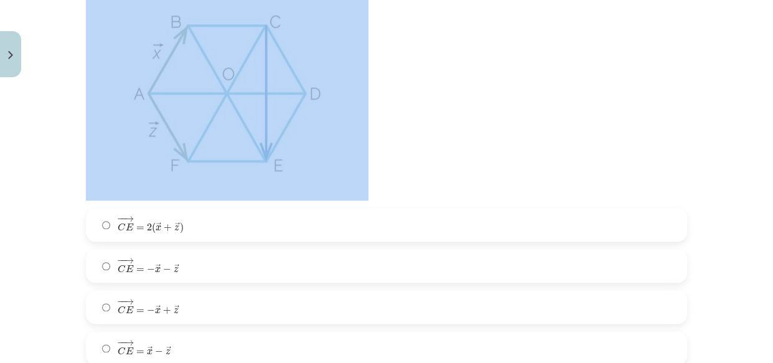
drag, startPoint x: 154, startPoint y: 29, endPoint x: 628, endPoint y: 187, distance: 500.2
click at [628, 187] on form "1 . Aplūko zīmējumu! Dots regulārs sešstūris ABCDEF, O — sešstūrim apvilktās ri…" at bounding box center [387, 124] width 602 height 2368
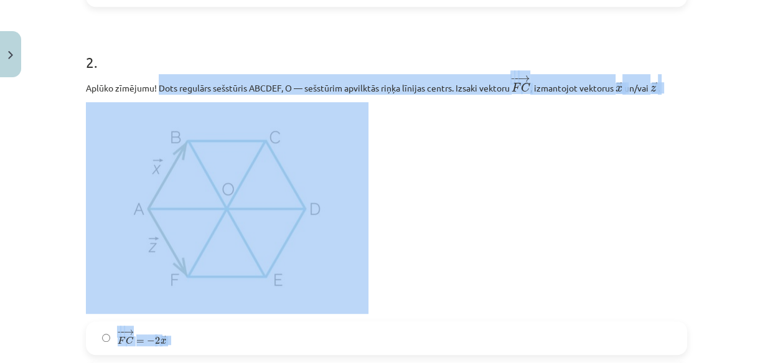
scroll to position [710, 0]
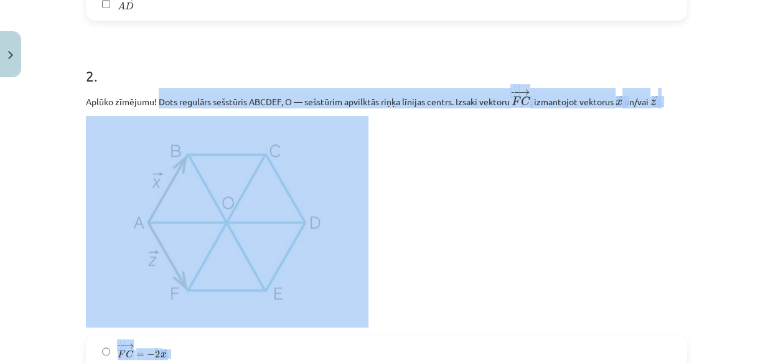
click at [498, 178] on p at bounding box center [387, 222] width 602 height 212
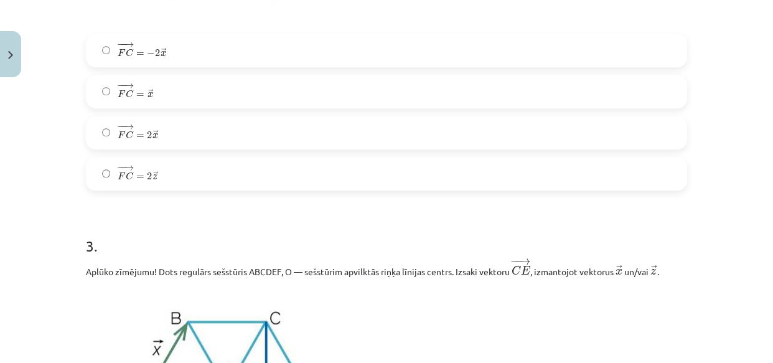
scroll to position [1284, 0]
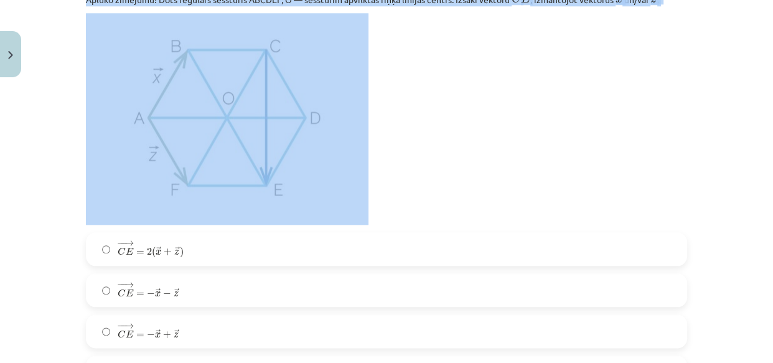
drag, startPoint x: 155, startPoint y: 98, endPoint x: 470, endPoint y: 26, distance: 323.3
click at [470, 26] on form "1 . Aplūko zīmējumu! Dots regulārs sešstūris ABCDEF, O — sešstūrim apvilktās ri…" at bounding box center [387, 148] width 602 height 2368
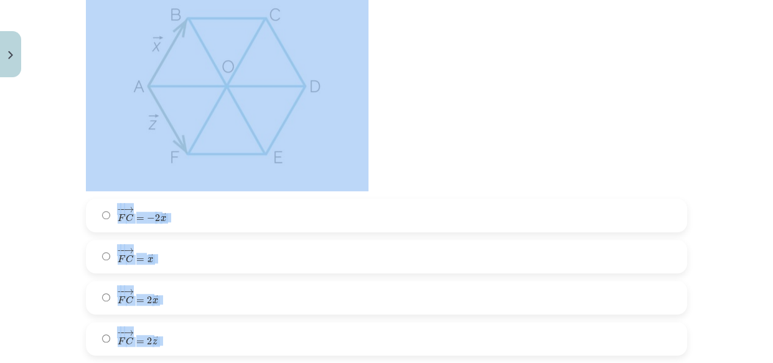
scroll to position [787, 0]
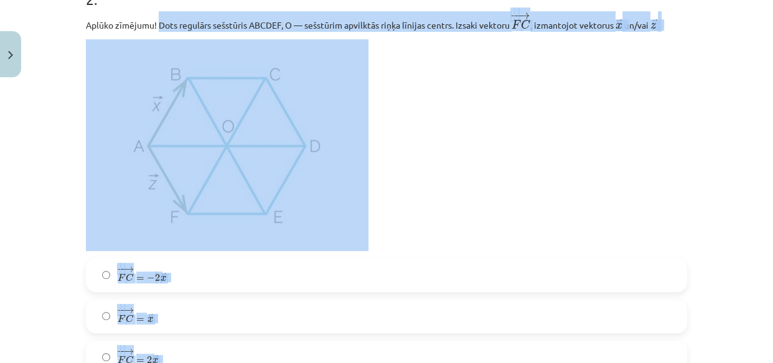
click at [516, 118] on p at bounding box center [387, 145] width 602 height 212
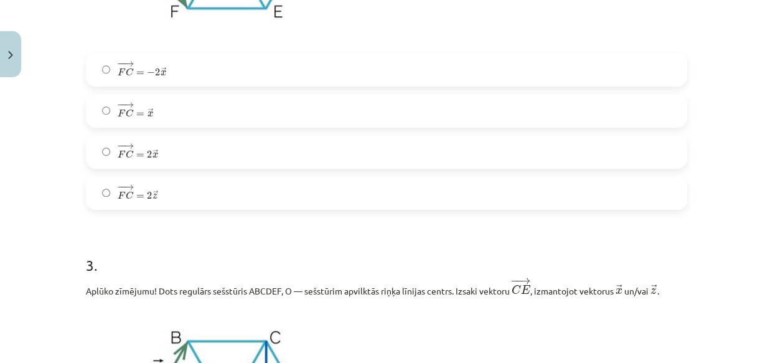
scroll to position [996, 0]
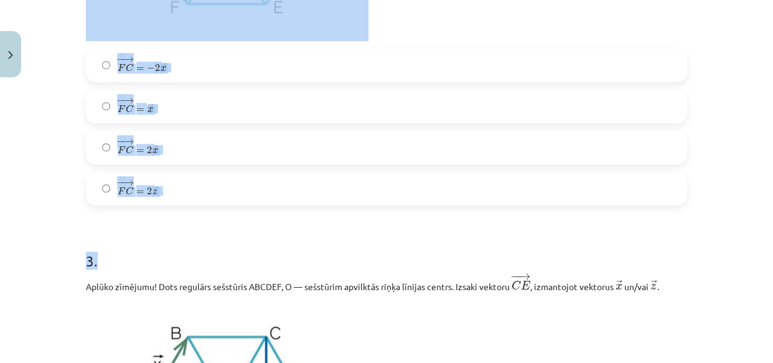
drag, startPoint x: 179, startPoint y: 206, endPoint x: 74, endPoint y: 21, distance: 212.3
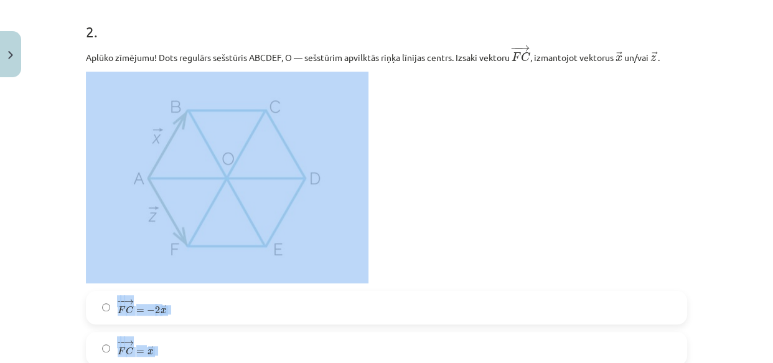
scroll to position [709, 0]
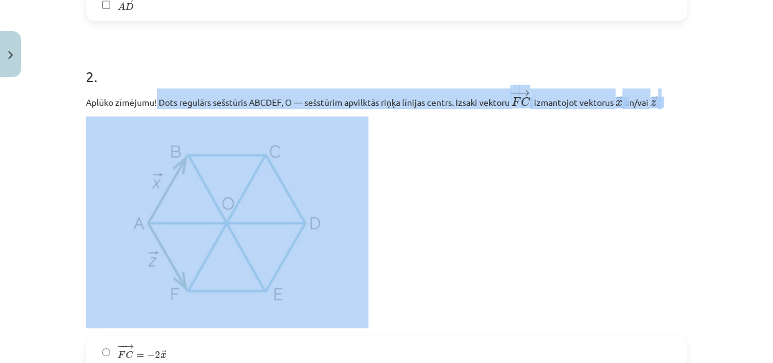
drag, startPoint x: 151, startPoint y: 100, endPoint x: 666, endPoint y: 116, distance: 514.6
click at [666, 116] on div "Aplūko zīmējumu! Dots regulārs sešstūris ABCDEF, O — sešstūrim apvilktās riņķa …" at bounding box center [387, 208] width 602 height 240
copy div "Dots regulārs sešstūris ABCDEF, O — sešstūrim apvilktās riņķa līnijas centrs. I…"
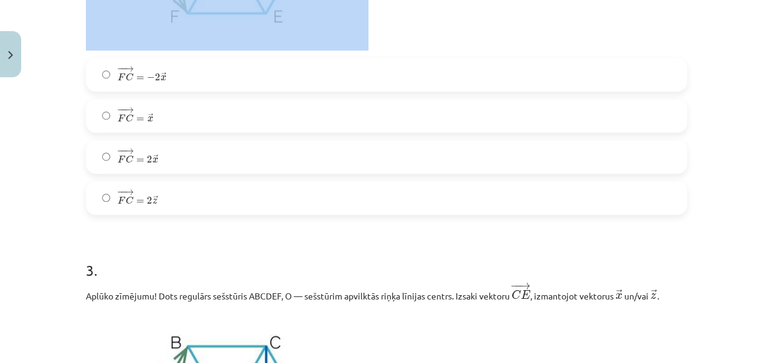
scroll to position [1006, 0]
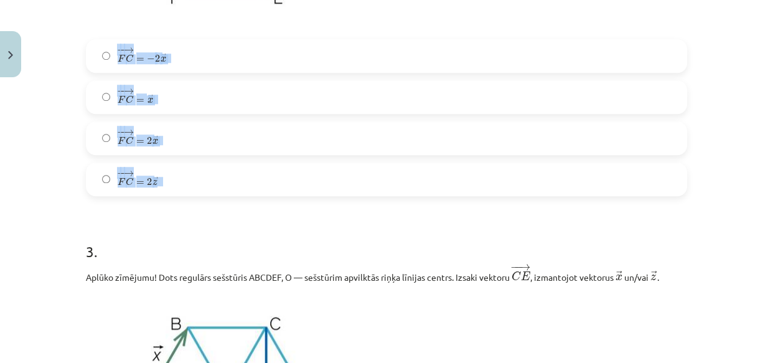
drag, startPoint x: 93, startPoint y: 50, endPoint x: 209, endPoint y: 189, distance: 180.9
click at [209, 189] on div "− − → F C = − 2 → x F C → = − 2 x → − − → F C = → x F C → = x → − − → F C = 2 →…" at bounding box center [387, 117] width 602 height 157
copy div "− − → F C = − 2 → x F C → = − 2 x → − − → F C = → x F C → = x → − − → F C = 2 →…"
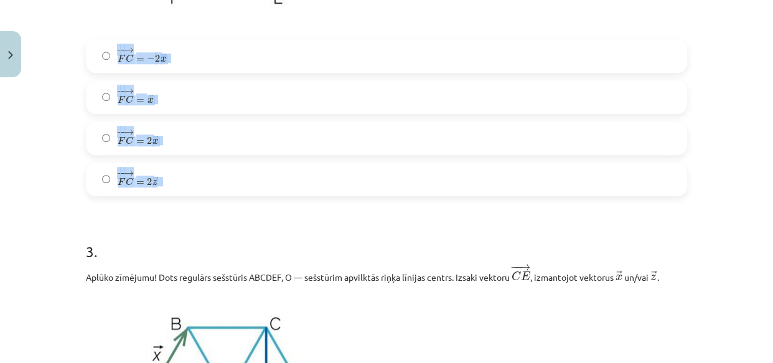
click at [168, 65] on label "− − → F C = − 2 → x F C → = − 2 x →" at bounding box center [386, 55] width 599 height 31
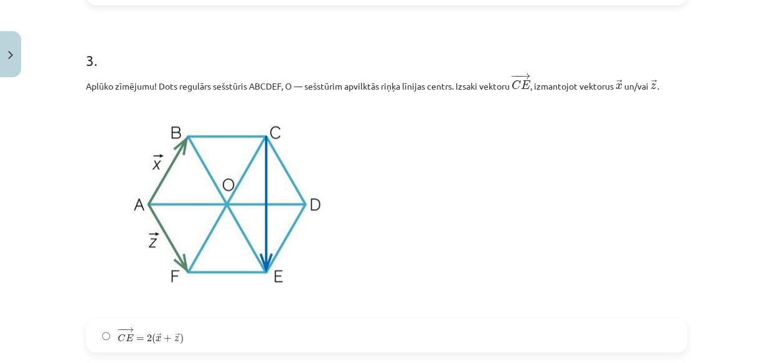
scroll to position [1221, 0]
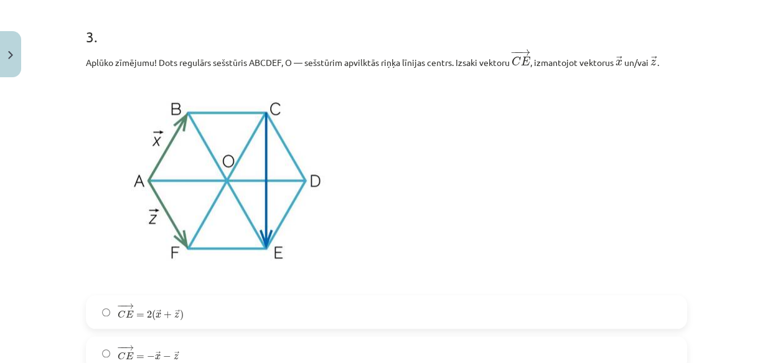
click at [251, 70] on div "Aplūko zīmējumu! Dots regulārs sešstūris ABCDEF, O — sešstūrim apvilktās riņķa …" at bounding box center [387, 169] width 602 height 240
click at [232, 64] on p "Aplūko zīmējumu! Dots regulārs sešstūris ABCDEF, O — sešstūrim apvilktās riņķa …" at bounding box center [387, 59] width 602 height 21
drag, startPoint x: 153, startPoint y: 62, endPoint x: 681, endPoint y: 51, distance: 528.2
click at [681, 51] on p "Aplūko zīmējumu! Dots regulārs sešstūris ABCDEF, O — sešstūrim apvilktās riņķa …" at bounding box center [387, 59] width 602 height 21
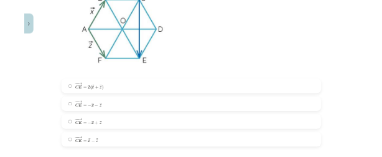
scroll to position [1430, 0]
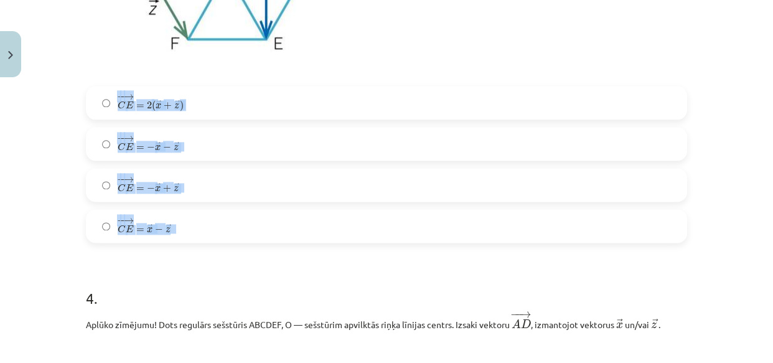
drag, startPoint x: 93, startPoint y: 95, endPoint x: 191, endPoint y: 235, distance: 170.4
click at [191, 235] on div "− − → C E = 2 ( → x + → z ) C E → = 2 ( x → + z → ) − − → C E = − → x − → z C E…" at bounding box center [387, 164] width 602 height 157
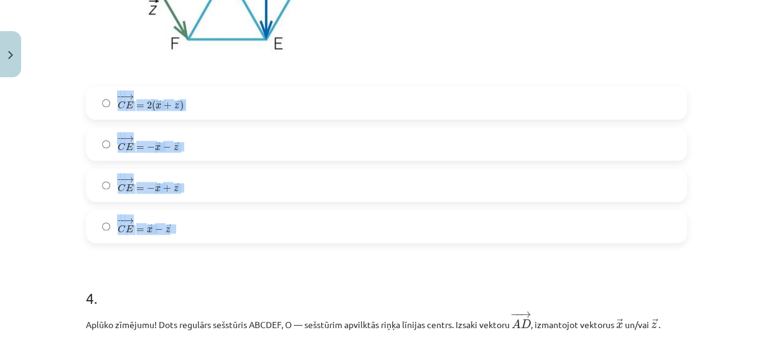
click at [63, 191] on div "Mācību tēma: Matemātikas i - 10. klases 1. ieskaites mācību materiāls (a,b) #4 …" at bounding box center [386, 181] width 773 height 363
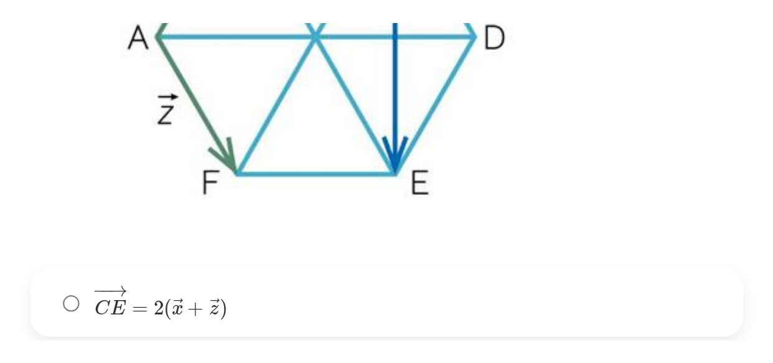
scroll to position [1489, 0]
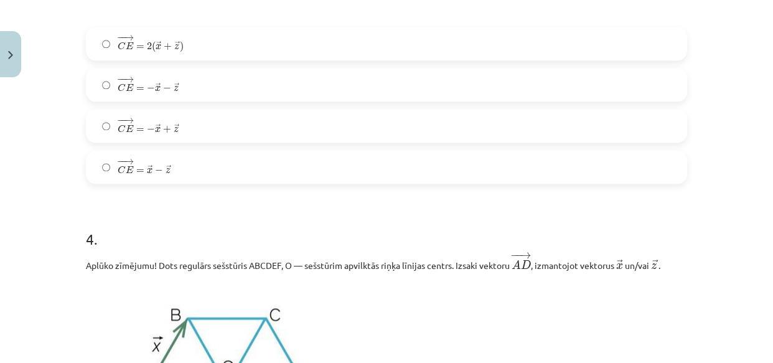
click at [172, 141] on label "− − → C E = − → x + → z C E → = − x → + z →" at bounding box center [386, 125] width 599 height 31
click at [354, 232] on h1 "4 ." at bounding box center [387, 228] width 602 height 39
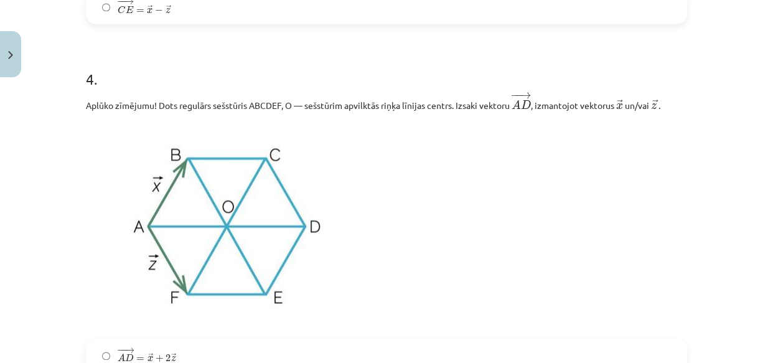
scroll to position [1722, 0]
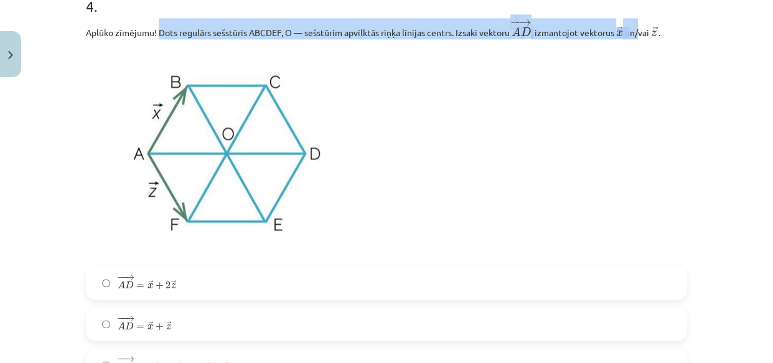
drag, startPoint x: 154, startPoint y: 31, endPoint x: 637, endPoint y: 34, distance: 482.7
click at [637, 34] on p "Aplūko zīmējumu! Dots regulārs sešstūris ABCDEF, O — sešstūrim apvilktās riņķa …" at bounding box center [387, 28] width 602 height 21
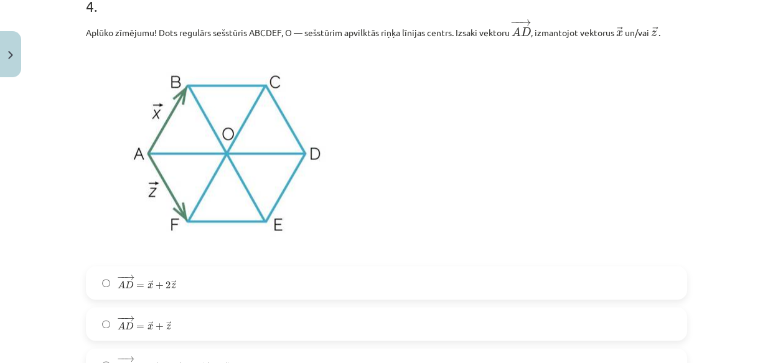
click at [668, 31] on p "Aplūko zīmējumu! Dots regulārs sešstūris ABCDEF, O — sešstūrim apvilktās riņķa …" at bounding box center [387, 28] width 602 height 21
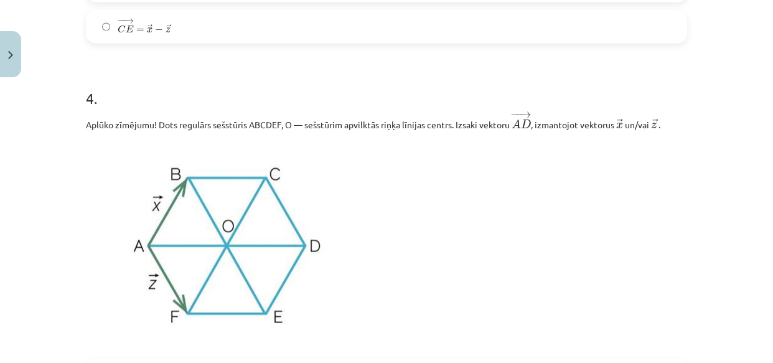
scroll to position [1594, 0]
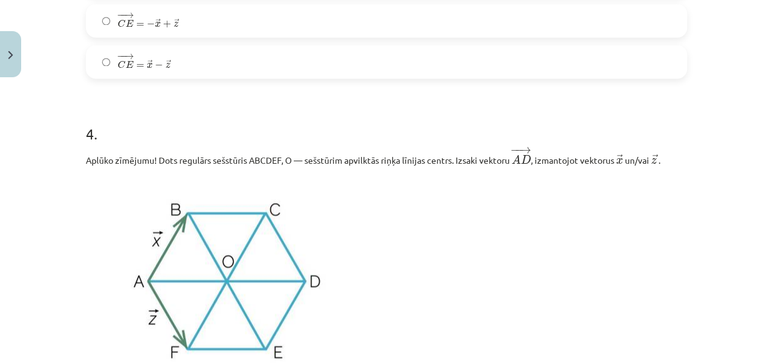
drag, startPoint x: 659, startPoint y: 34, endPoint x: 151, endPoint y: 166, distance: 524.6
click at [151, 166] on p "Aplūko zīmējumu! Dots regulārs sešstūris ABCDEF, O — sešstūrim apvilktās riņķa …" at bounding box center [387, 156] width 602 height 21
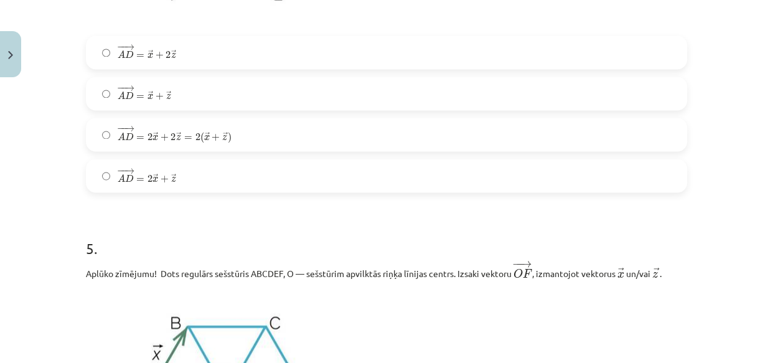
scroll to position [1962, 0]
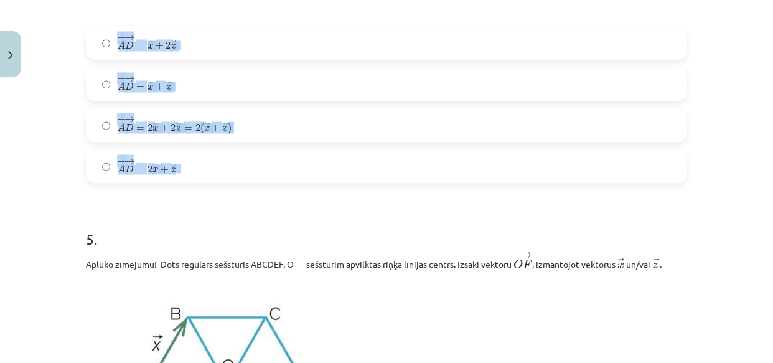
drag, startPoint x: 88, startPoint y: 26, endPoint x: 210, endPoint y: 155, distance: 177.5
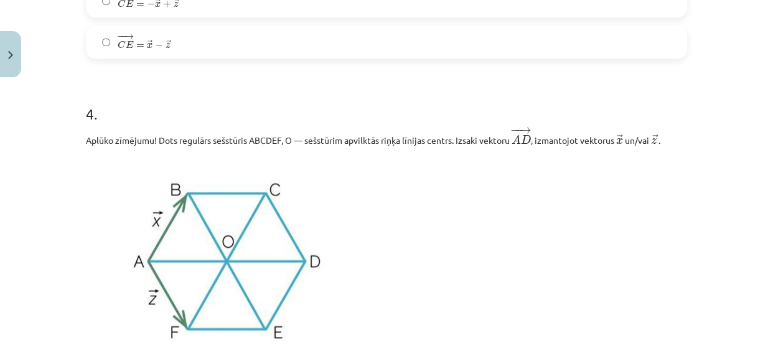
scroll to position [1510, 0]
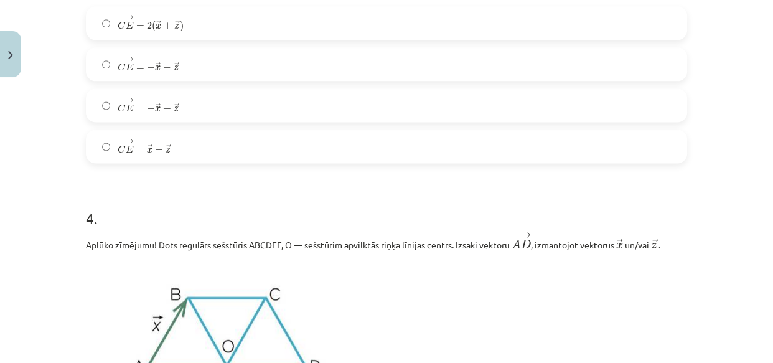
click at [155, 243] on p "Aplūko zīmējumu! Dots regulārs sešstūris ABCDEF, O — sešstūrim apvilktās riņķa …" at bounding box center [387, 240] width 602 height 21
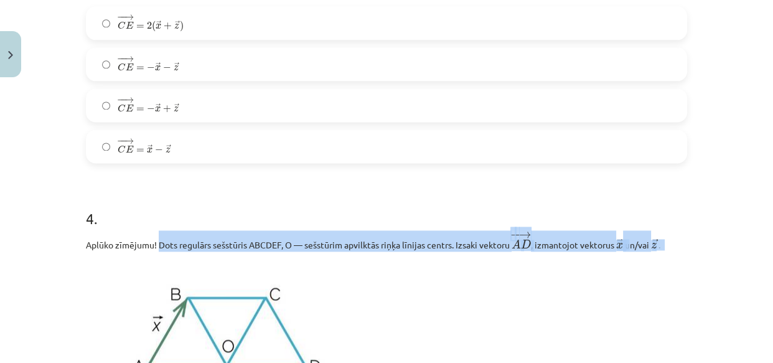
drag, startPoint x: 155, startPoint y: 243, endPoint x: 656, endPoint y: 245, distance: 500.7
click at [656, 245] on p "Aplūko zīmējumu! Dots regulārs sešstūris ABCDEF, O — sešstūrim apvilktās riņķa …" at bounding box center [387, 240] width 602 height 21
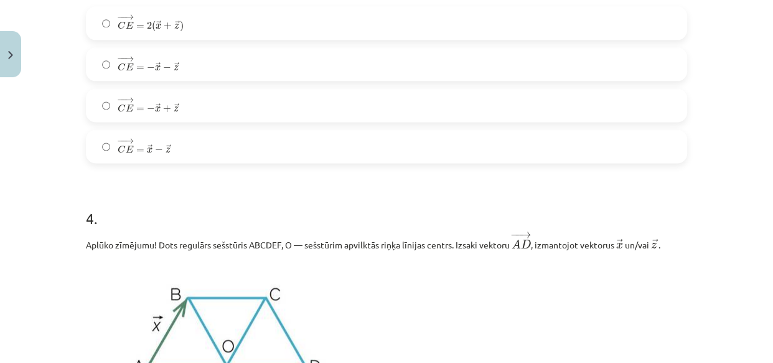
click at [386, 227] on h1 "4 ." at bounding box center [387, 207] width 602 height 39
drag, startPoint x: 154, startPoint y: 244, endPoint x: 666, endPoint y: 235, distance: 512.6
click at [666, 235] on p "Aplūko zīmējumu! Dots regulārs sešstūris ABCDEF, O — sešstūrim apvilktās riņķa …" at bounding box center [387, 240] width 602 height 21
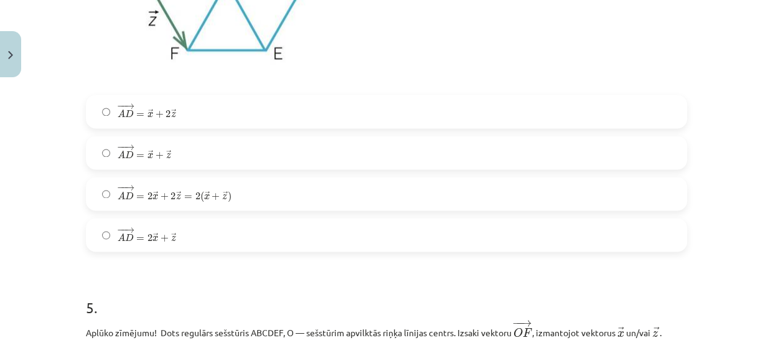
scroll to position [1948, 0]
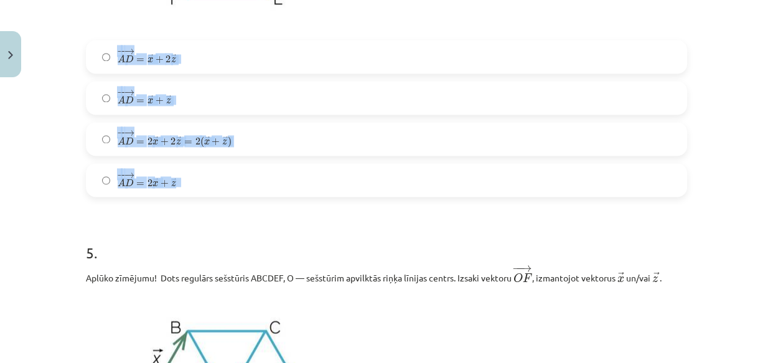
drag, startPoint x: 84, startPoint y: 55, endPoint x: 207, endPoint y: 182, distance: 177.1
click at [207, 182] on div "− − → A D = → x + 2 → z A D → = x → + 2 z → − − → A D = → x + → z A D → = x → +…" at bounding box center [387, 118] width 602 height 157
click at [211, 154] on label "− − → A D = 2 → x + 2 → z = 2 ( → x + → z ) A D → = 2 x → + 2 z → = 2 ( x → + z…" at bounding box center [386, 138] width 599 height 31
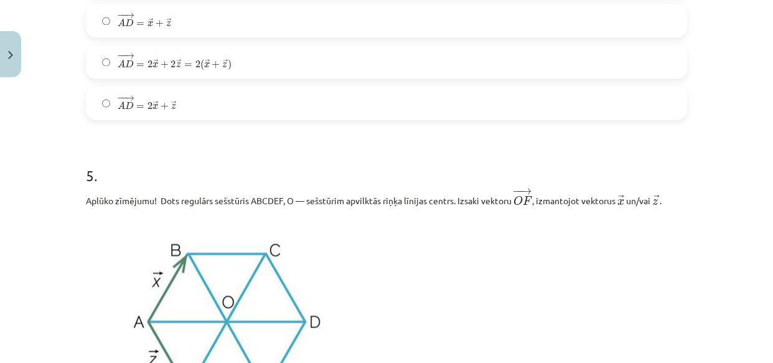
scroll to position [2035, 0]
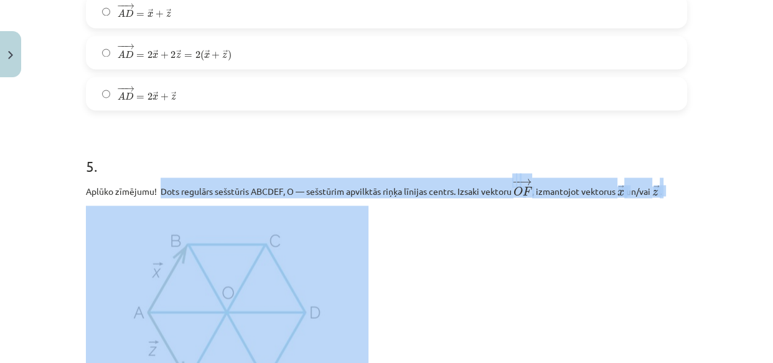
drag, startPoint x: 156, startPoint y: 197, endPoint x: 516, endPoint y: 201, distance: 360.0
click at [516, 201] on div "Aplūko zīmējumu! Dots regulārs sešstūris ABCDEF, O — sešstūrim apvilktās riņķa …" at bounding box center [387, 297] width 602 height 240
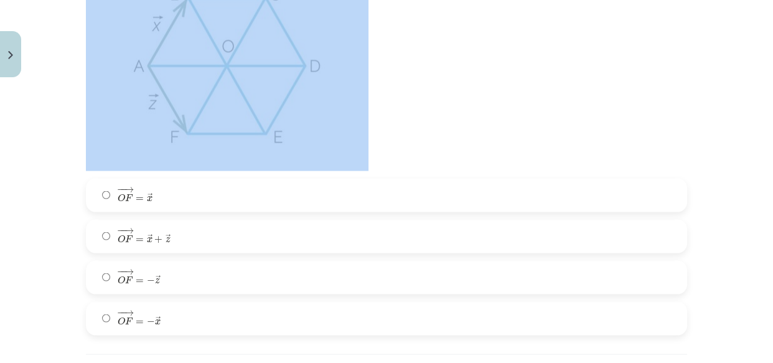
scroll to position [2312, 0]
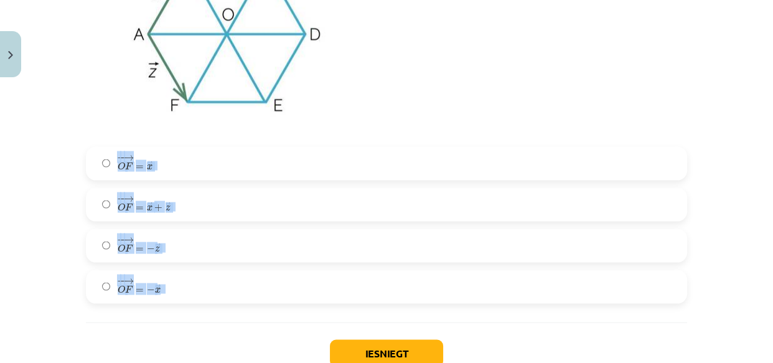
drag, startPoint x: 93, startPoint y: 153, endPoint x: 187, endPoint y: 307, distance: 180.5
click at [179, 139] on img at bounding box center [227, 34] width 283 height 212
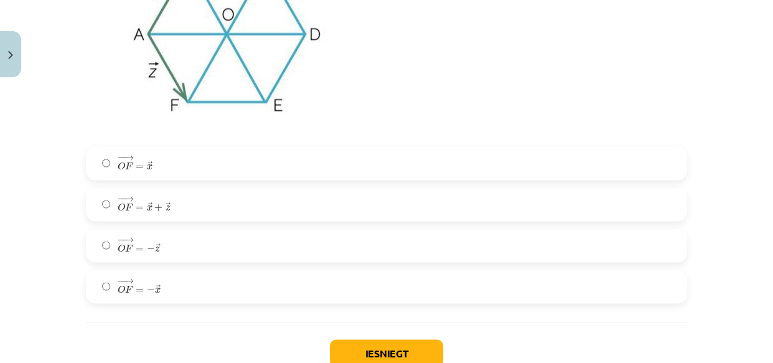
click at [214, 273] on label "− − → O F = − → x O F → = − x →" at bounding box center [386, 287] width 599 height 31
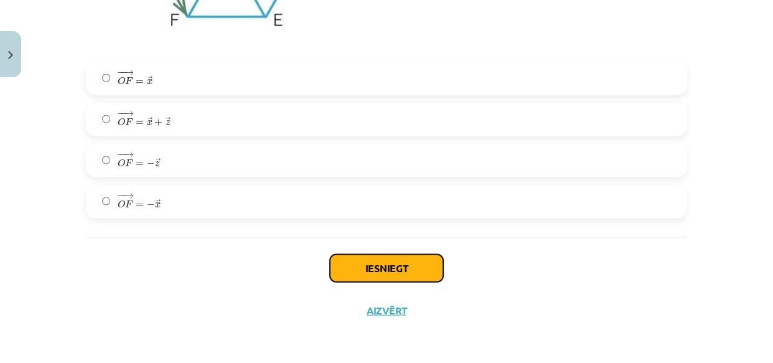
click at [384, 260] on button "Iesniegt" at bounding box center [386, 268] width 113 height 27
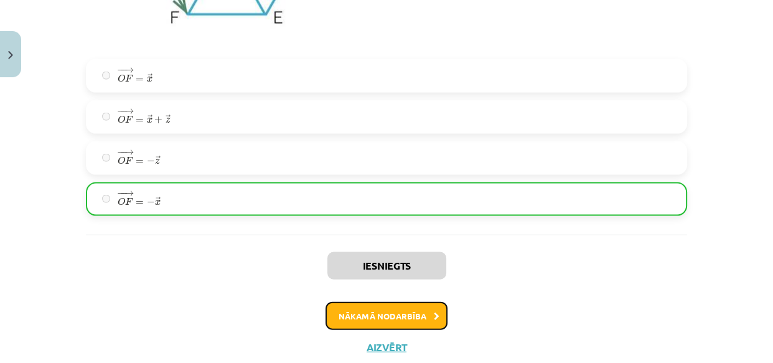
click at [382, 316] on button "Nākamā nodarbība" at bounding box center [387, 316] width 122 height 29
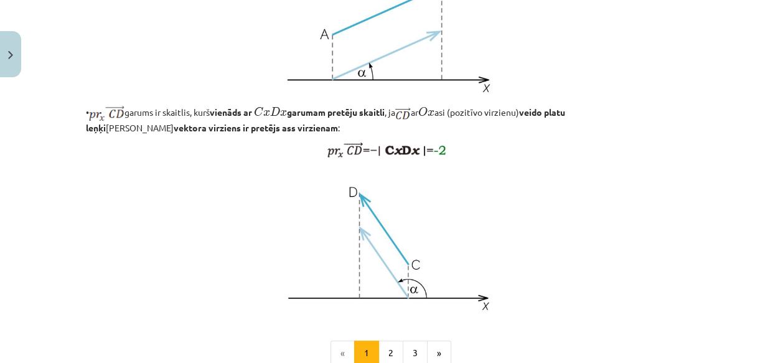
scroll to position [1019, 0]
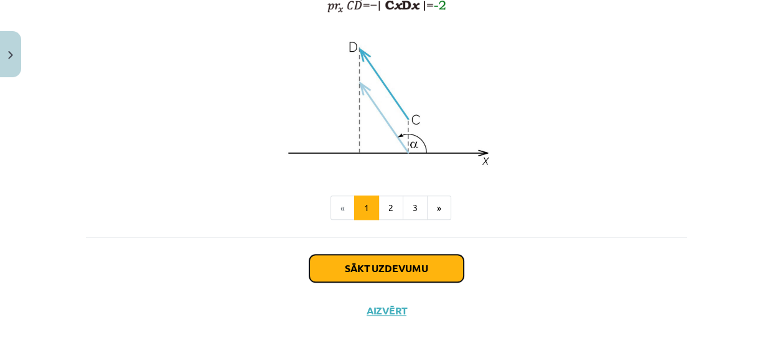
click at [375, 278] on button "Sākt uzdevumu" at bounding box center [387, 268] width 154 height 27
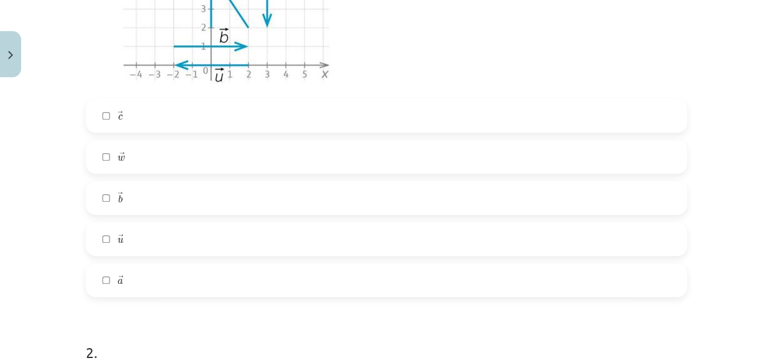
scroll to position [476, 0]
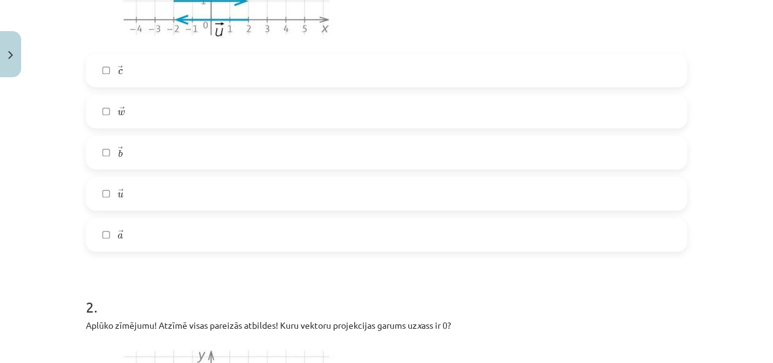
click at [148, 227] on label "→ a a →" at bounding box center [386, 234] width 599 height 31
click at [128, 108] on label "→ w w →" at bounding box center [386, 111] width 599 height 31
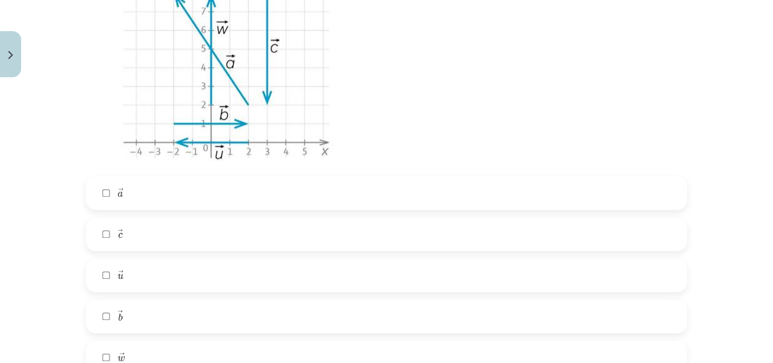
scroll to position [868, 0]
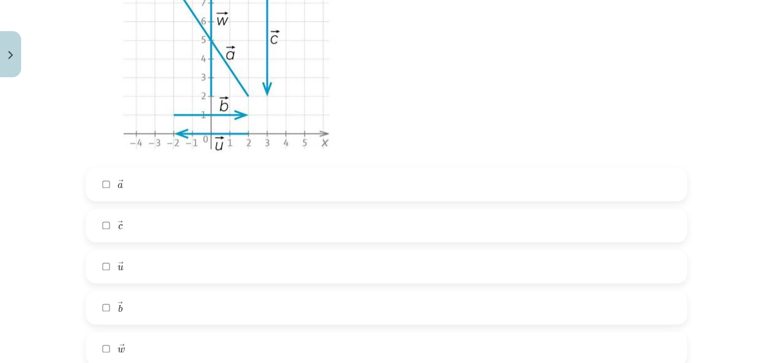
click at [480, 255] on label "→ u u →" at bounding box center [386, 266] width 599 height 31
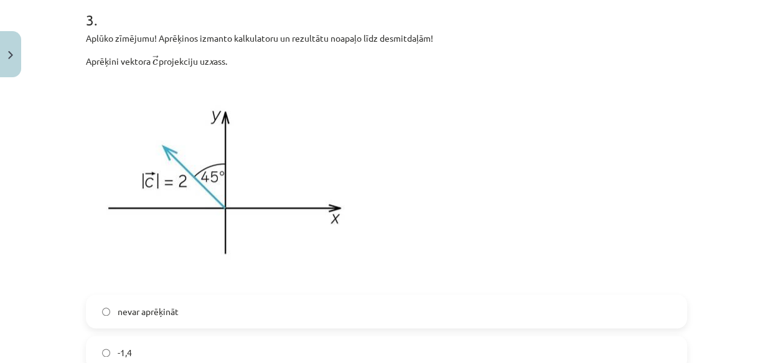
scroll to position [1247, 0]
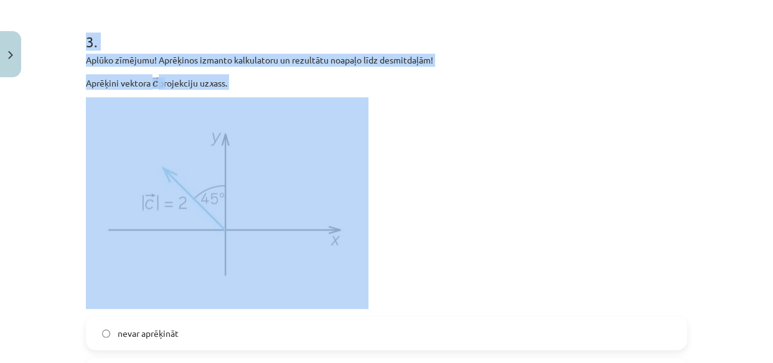
drag, startPoint x: 74, startPoint y: 48, endPoint x: 348, endPoint y: 278, distance: 357.6
click at [472, 176] on p at bounding box center [387, 203] width 602 height 212
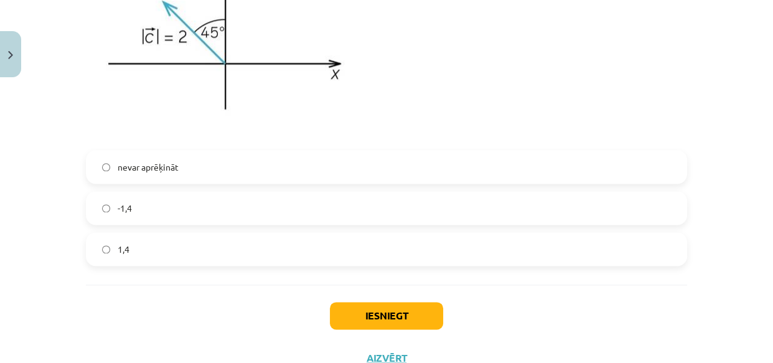
scroll to position [1425, 0]
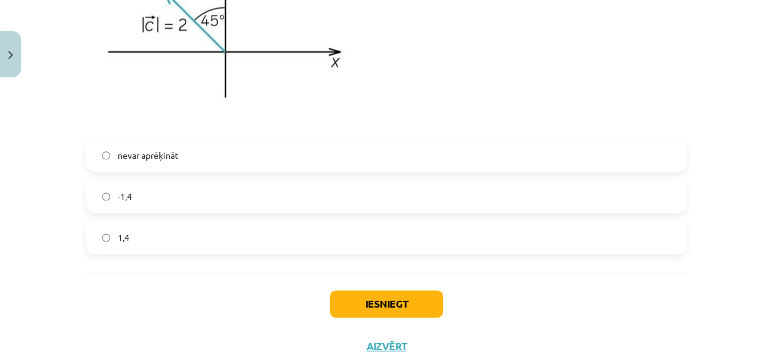
click at [223, 248] on label "1,4" at bounding box center [386, 237] width 599 height 31
click at [202, 206] on label "-1,4" at bounding box center [386, 196] width 599 height 31
click at [361, 300] on button "Iesniegt" at bounding box center [386, 303] width 113 height 27
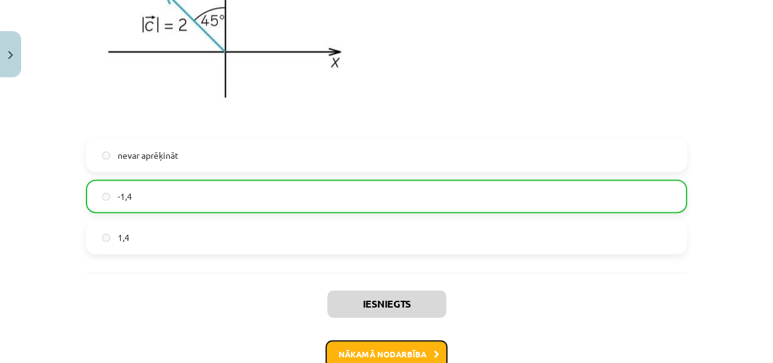
click at [369, 348] on button "Nākamā nodarbība" at bounding box center [387, 354] width 122 height 29
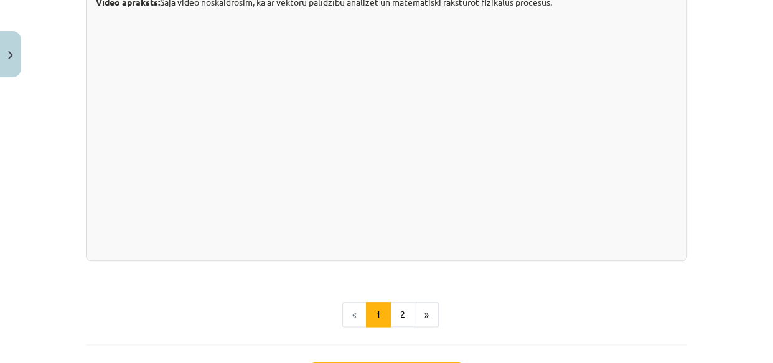
scroll to position [1393, 0]
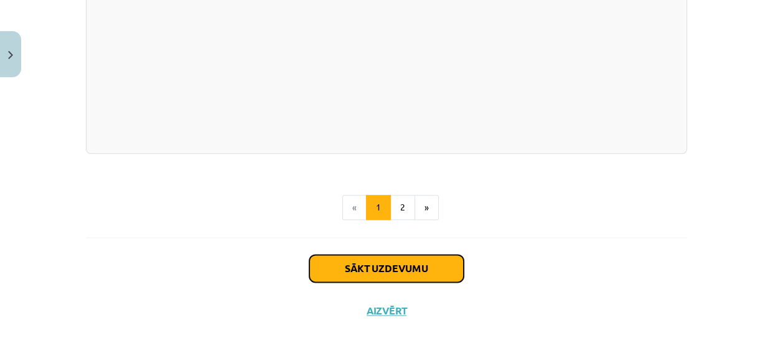
click at [395, 257] on button "Sākt uzdevumu" at bounding box center [387, 268] width 154 height 27
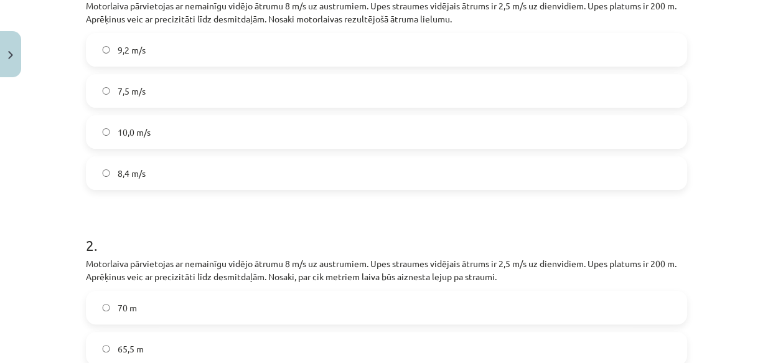
scroll to position [519, 0]
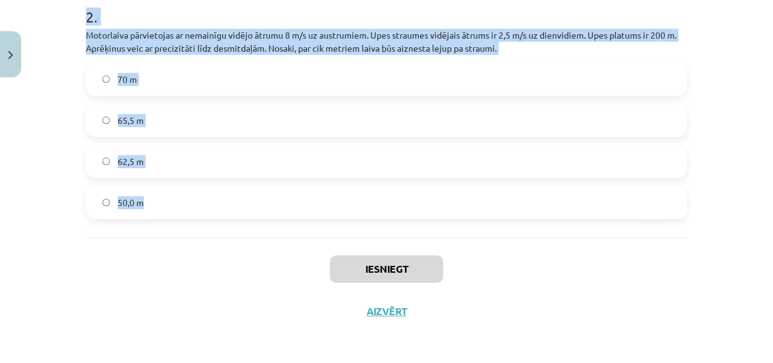
drag, startPoint x: 72, startPoint y: 191, endPoint x: 289, endPoint y: 227, distance: 219.8
click at [289, 227] on div "Mācību tēma: Matemātikas i - 10. klases 1. ieskaites mācību materiāls (a,b) #6 …" at bounding box center [386, 181] width 773 height 363
click at [118, 199] on span "50,0 m" at bounding box center [131, 202] width 26 height 13
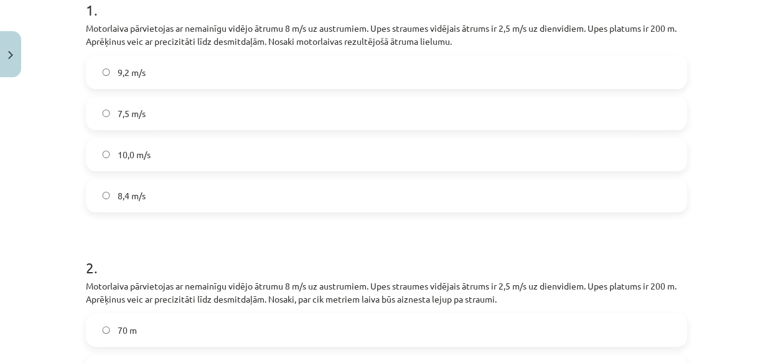
scroll to position [267, 0]
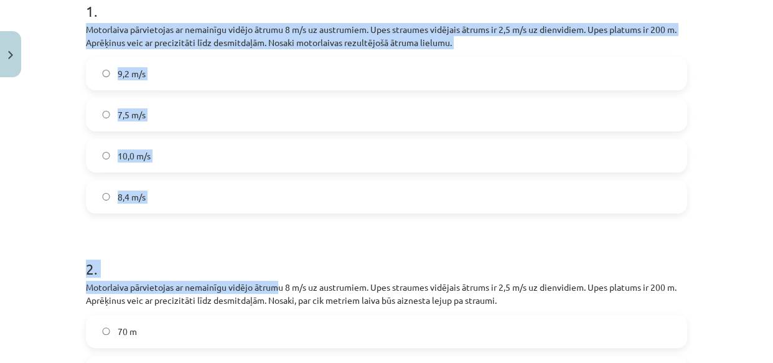
drag, startPoint x: 75, startPoint y: 20, endPoint x: 277, endPoint y: 296, distance: 342.2
click at [277, 296] on div "2 XP Saņemsi Sarežģīts 449 pilda Apraksts Uzdevums Palīdzība 1 . Motorlaiva pār…" at bounding box center [386, 200] width 617 height 769
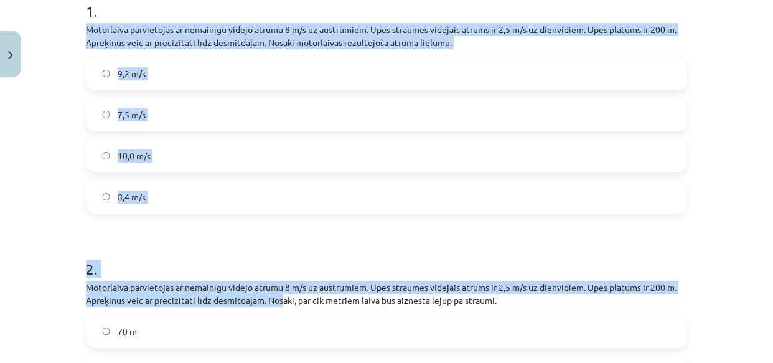
click at [40, 27] on div "Mācību tēma: Matemātikas i - 10. klases 1. ieskaites mācību materiāls (a,b) #6 …" at bounding box center [386, 181] width 773 height 363
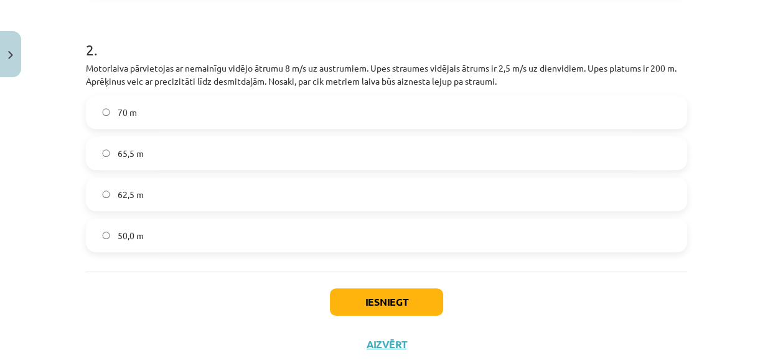
scroll to position [519, 0]
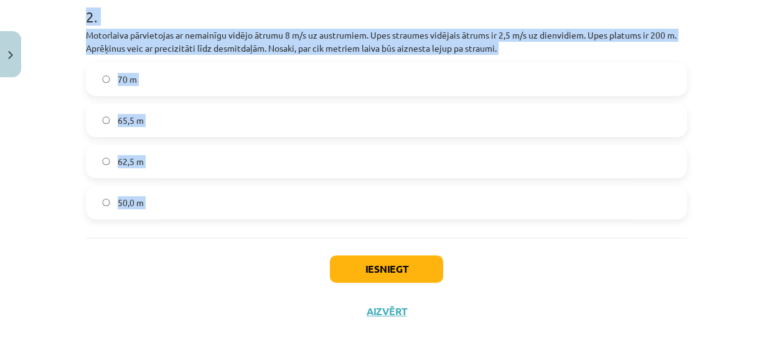
drag, startPoint x: 81, startPoint y: 25, endPoint x: 268, endPoint y: 250, distance: 292.3
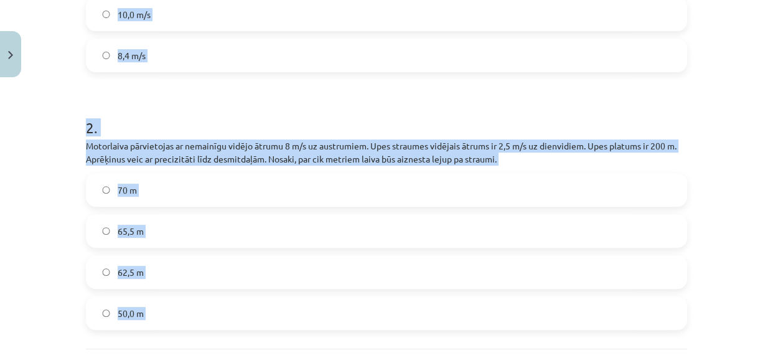
scroll to position [394, 0]
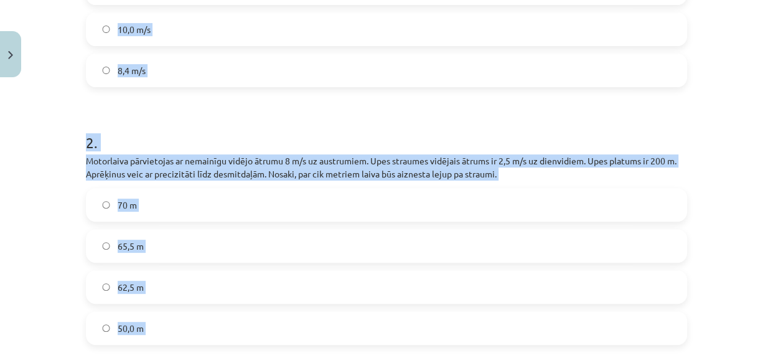
click at [539, 65] on label "8,4 m/s" at bounding box center [386, 70] width 599 height 31
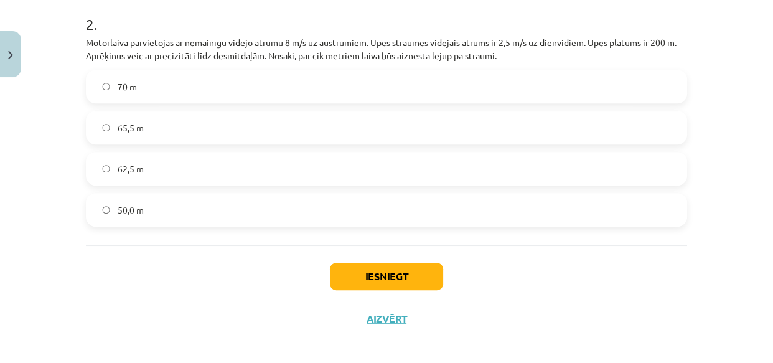
scroll to position [519, 0]
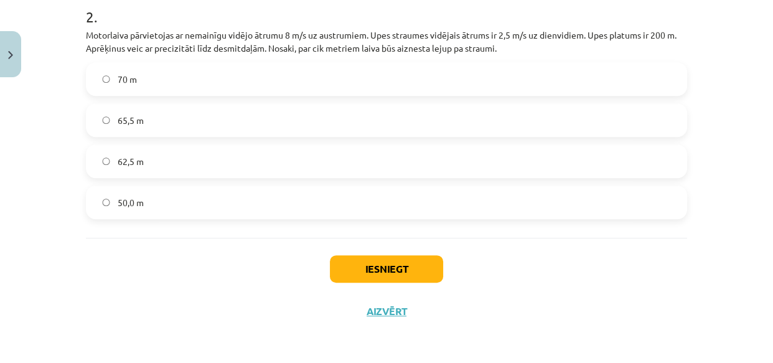
click at [246, 168] on label "62,5 m" at bounding box center [386, 161] width 599 height 31
click at [363, 268] on button "Iesniegt" at bounding box center [386, 268] width 113 height 27
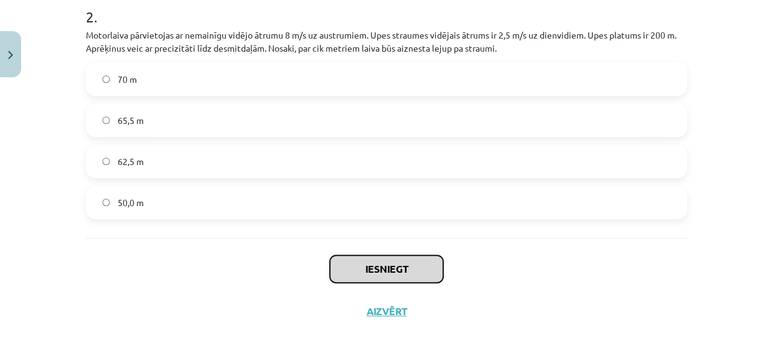
click at [399, 268] on button "Iesniegt" at bounding box center [386, 268] width 113 height 27
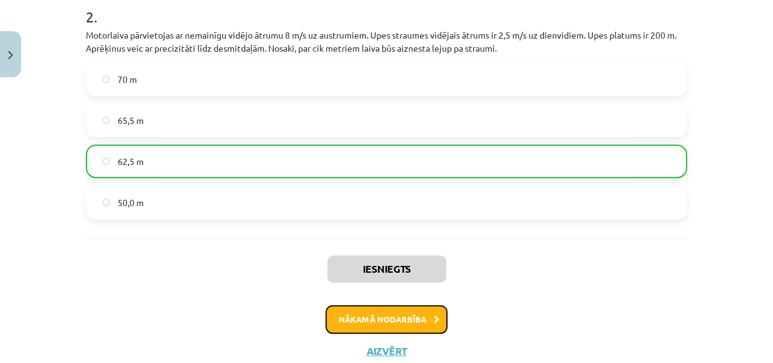
click at [380, 324] on button "Nākamā nodarbība" at bounding box center [387, 319] width 122 height 29
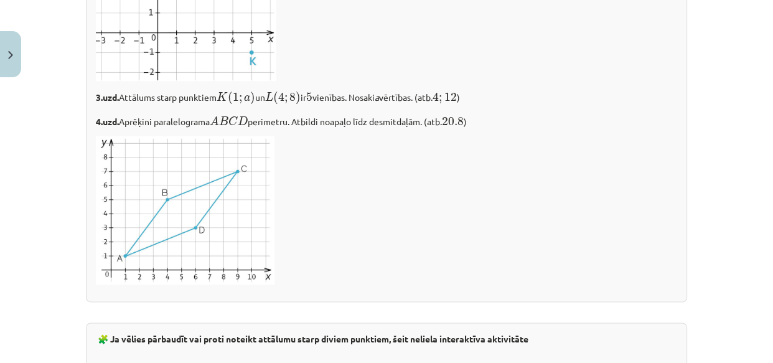
scroll to position [2291, 0]
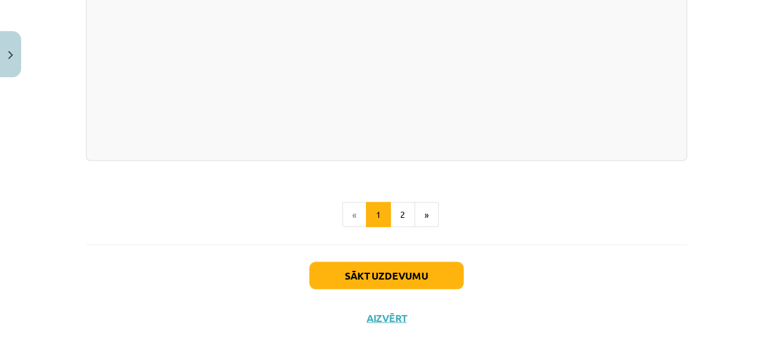
click at [383, 283] on div "Sākt uzdevumu Aizvērt" at bounding box center [387, 288] width 602 height 87
click at [380, 272] on button "Sākt uzdevumu" at bounding box center [387, 275] width 154 height 27
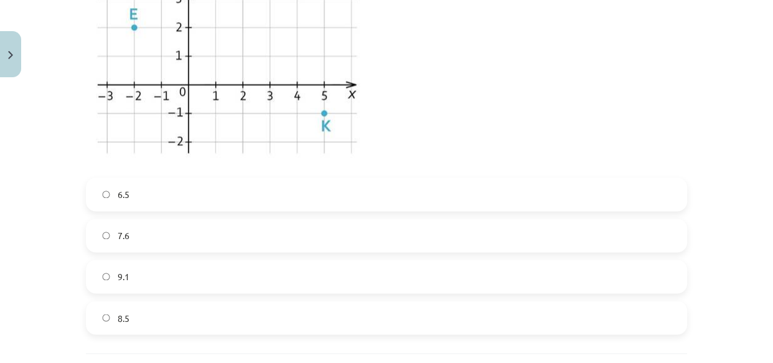
scroll to position [1931, 0]
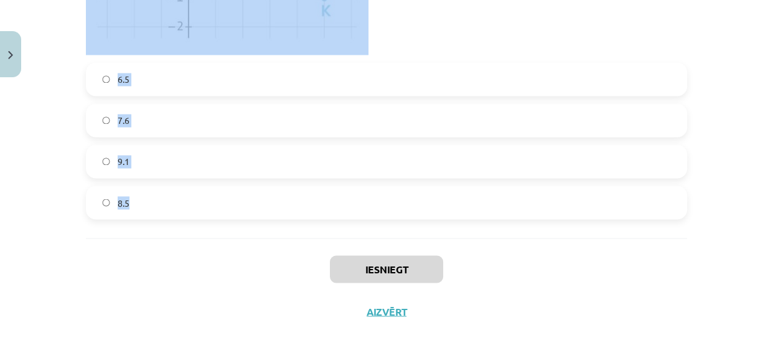
drag, startPoint x: 77, startPoint y: 266, endPoint x: 311, endPoint y: 208, distance: 241.8
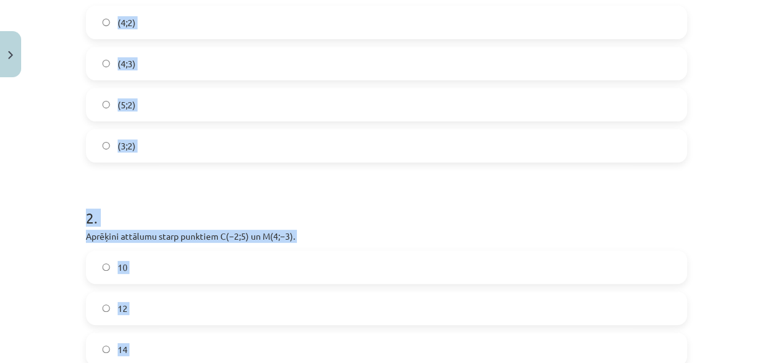
scroll to position [325, 0]
click at [318, 24] on label "(4;2)" at bounding box center [386, 22] width 599 height 31
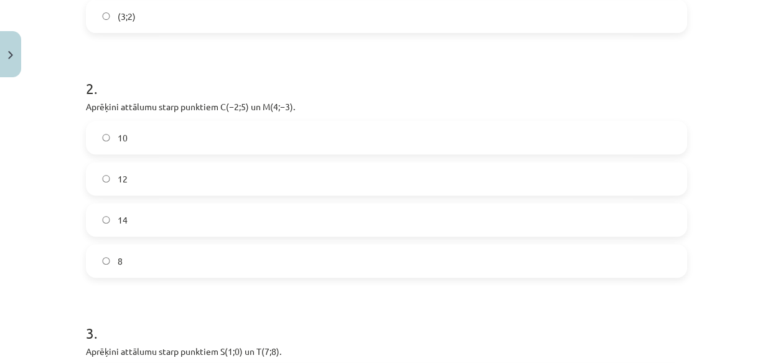
scroll to position [508, 0]
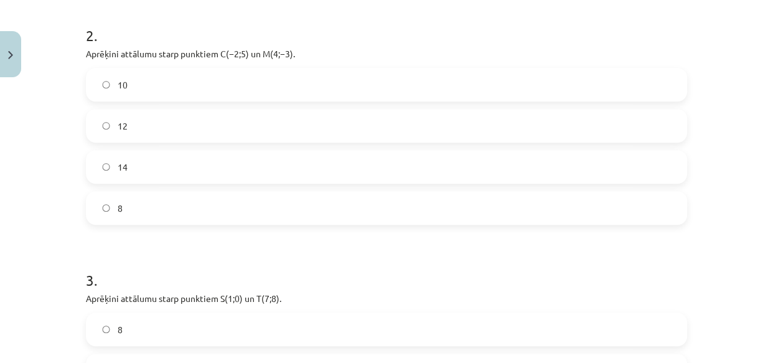
click at [210, 95] on label "10" at bounding box center [386, 84] width 599 height 31
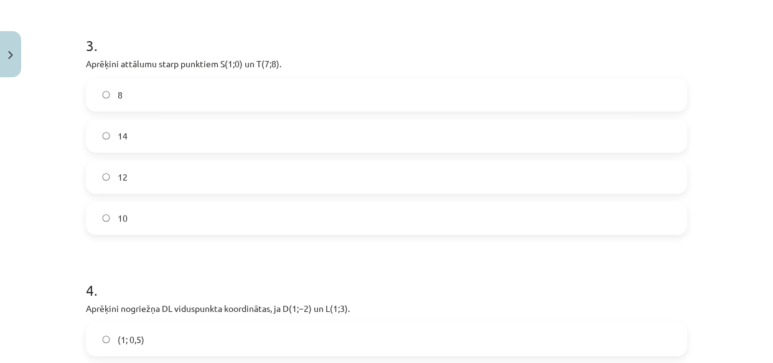
scroll to position [772, 0]
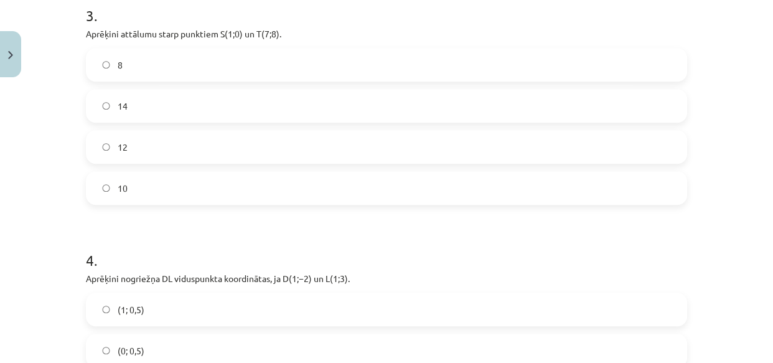
click at [158, 191] on label "10" at bounding box center [386, 188] width 599 height 31
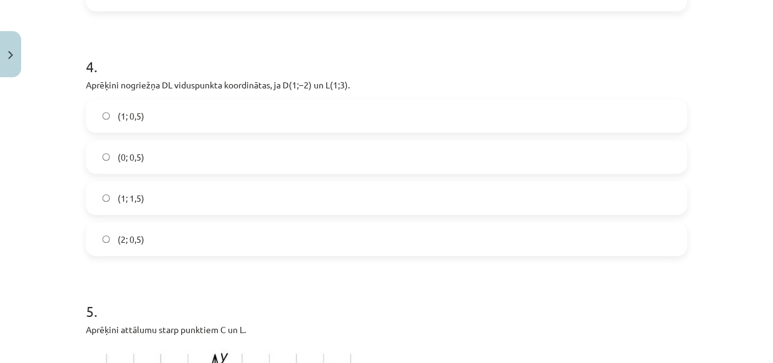
scroll to position [985, 0]
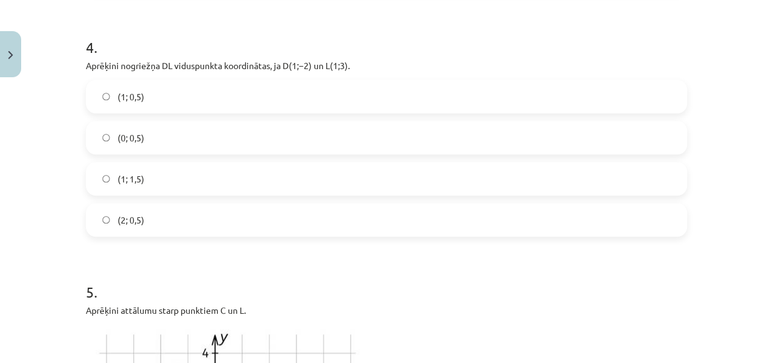
click at [145, 90] on label "(1; 0,5)" at bounding box center [386, 96] width 599 height 31
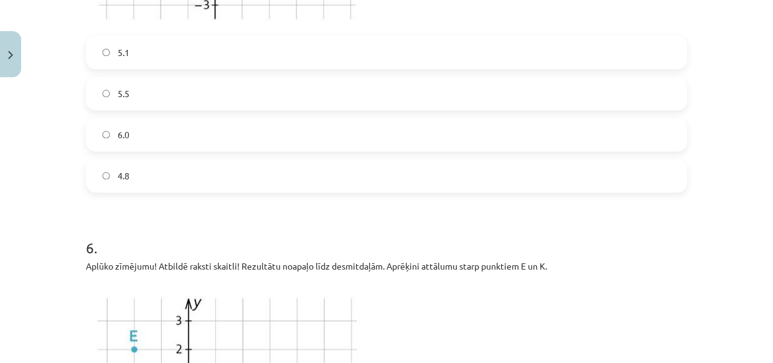
scroll to position [1520, 0]
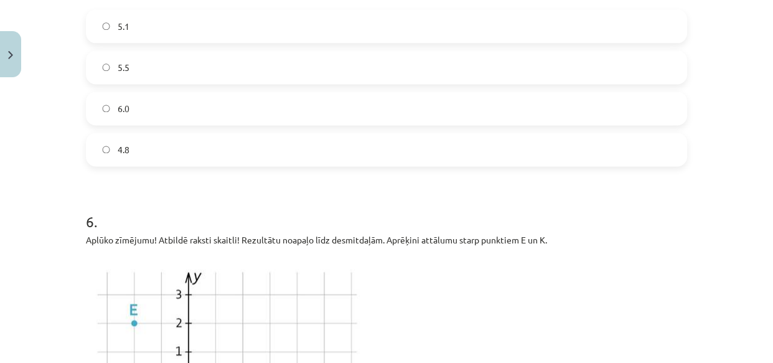
click at [582, 159] on label "4.8" at bounding box center [386, 149] width 599 height 31
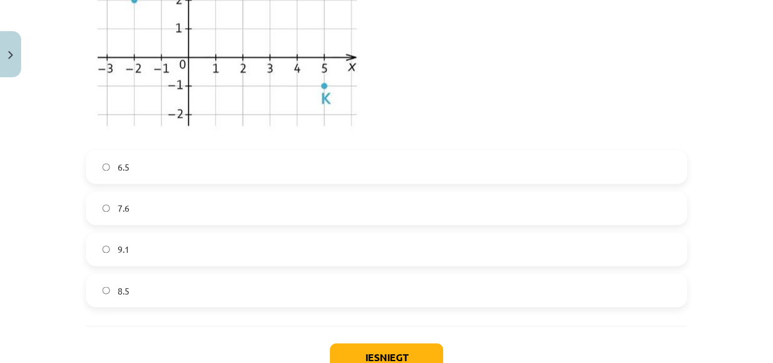
scroll to position [1838, 0]
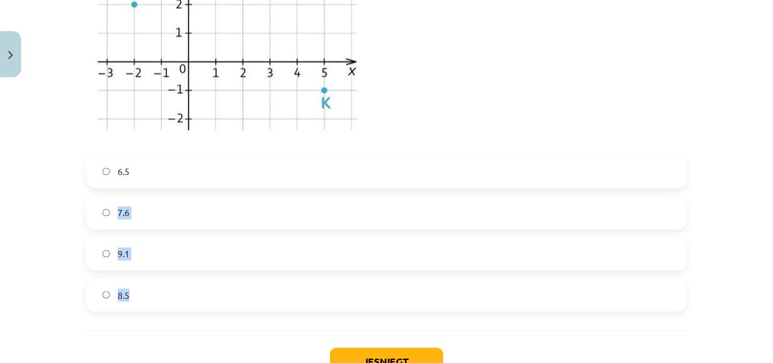
drag, startPoint x: 174, startPoint y: 162, endPoint x: 377, endPoint y: 344, distance: 272.6
click at [296, 168] on label "6.5" at bounding box center [386, 171] width 599 height 31
click at [353, 356] on button "Iesniegt" at bounding box center [386, 361] width 113 height 27
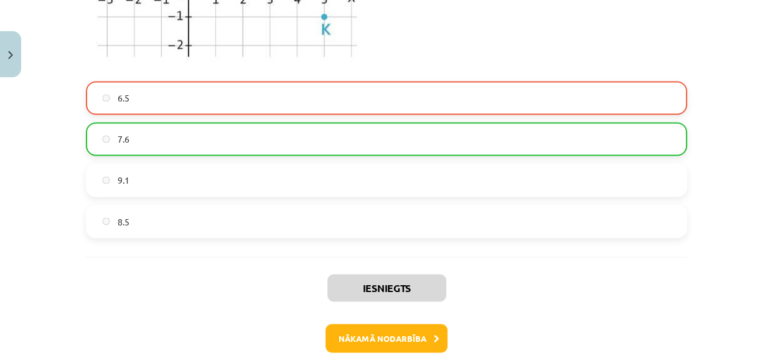
scroll to position [1939, 0]
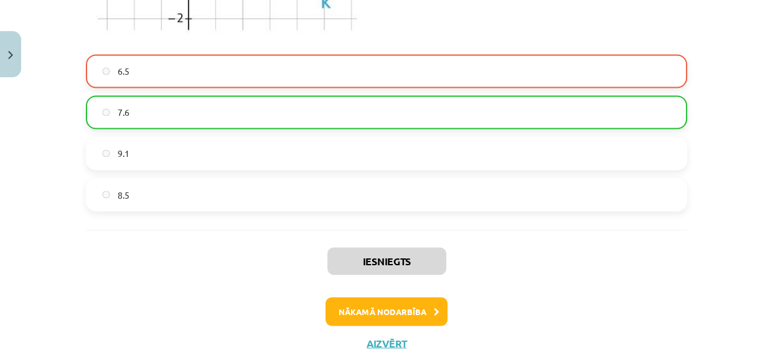
click at [249, 61] on label "6.5" at bounding box center [386, 70] width 599 height 31
click at [387, 314] on button "Nākamā nodarbība" at bounding box center [387, 311] width 122 height 29
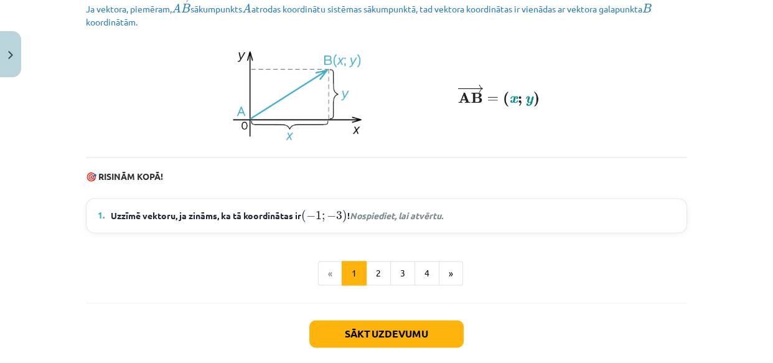
scroll to position [1826, 0]
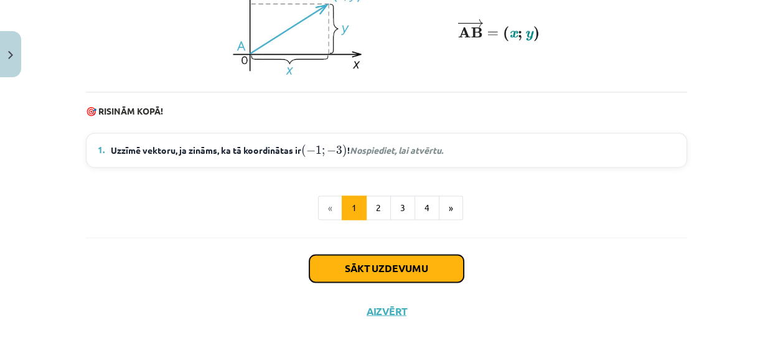
click at [377, 263] on button "Sākt uzdevumu" at bounding box center [387, 268] width 154 height 27
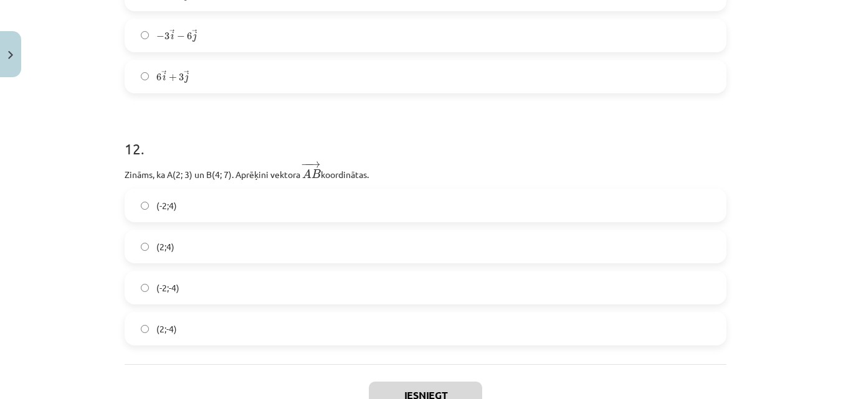
scroll to position [3403, 0]
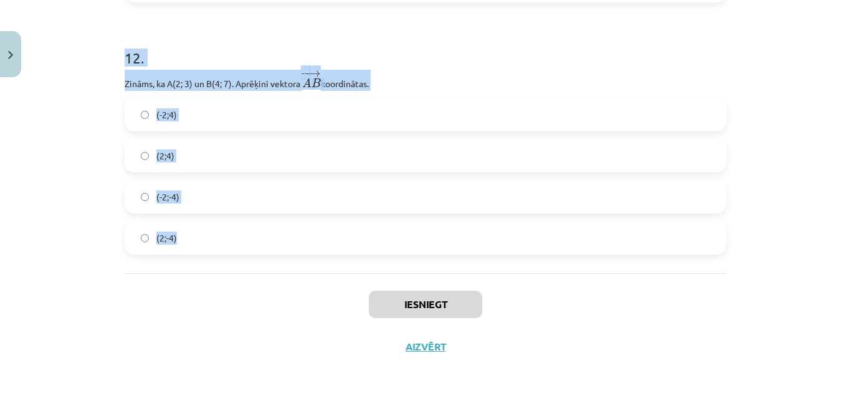
drag, startPoint x: 102, startPoint y: 254, endPoint x: 383, endPoint y: 253, distance: 281.5
click at [383, 253] on div "Mācību tēma: Matemātikas i - 10. klases 1. ieskaites mācību materiāls (a,b) #8 …" at bounding box center [425, 199] width 851 height 399
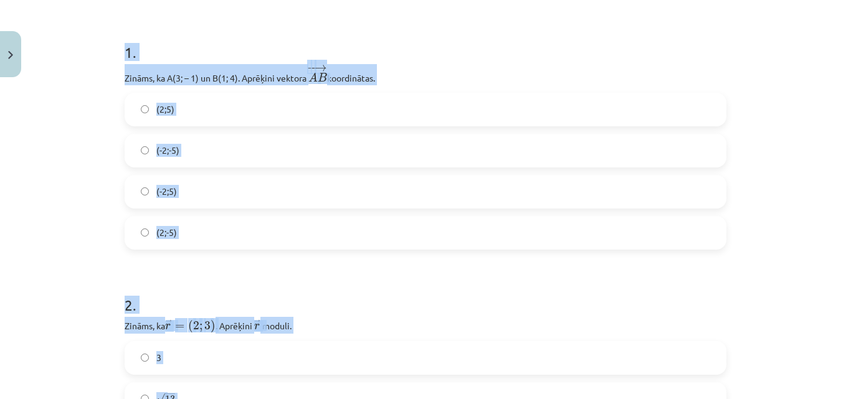
scroll to position [169, 0]
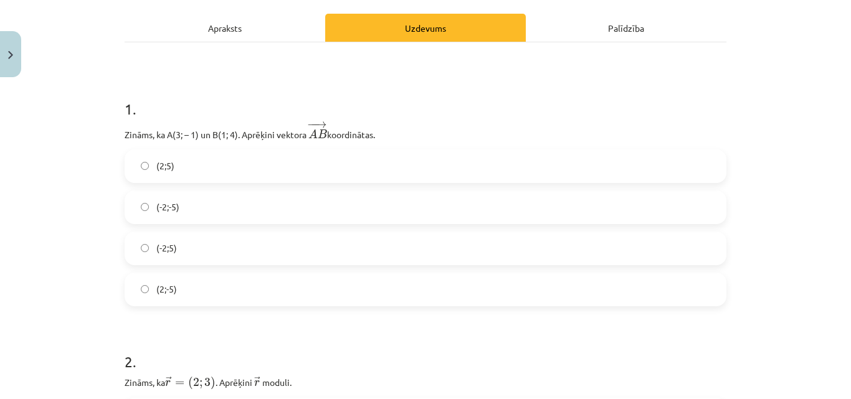
click at [314, 235] on label "(-2;5)" at bounding box center [425, 248] width 599 height 31
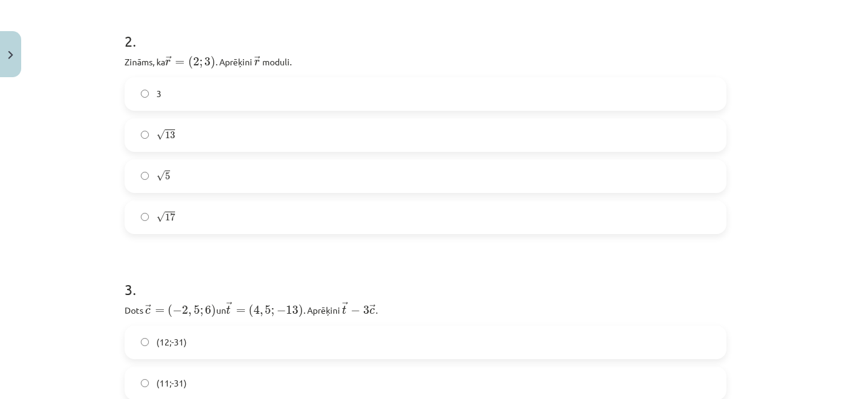
scroll to position [521, 0]
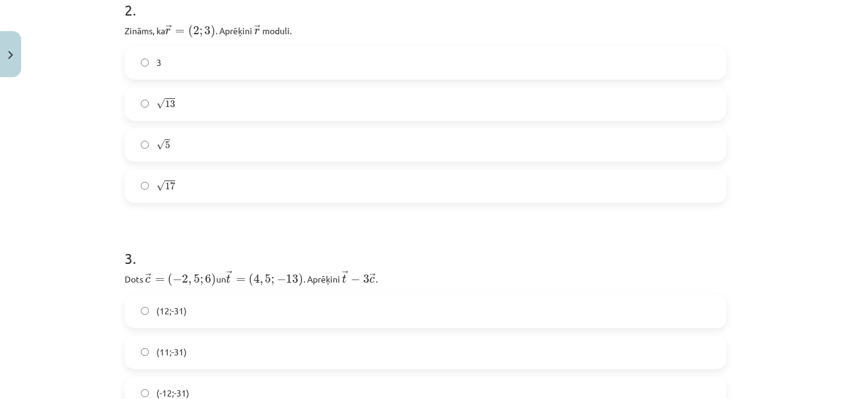
click at [228, 97] on label "√ 13 13" at bounding box center [425, 103] width 599 height 31
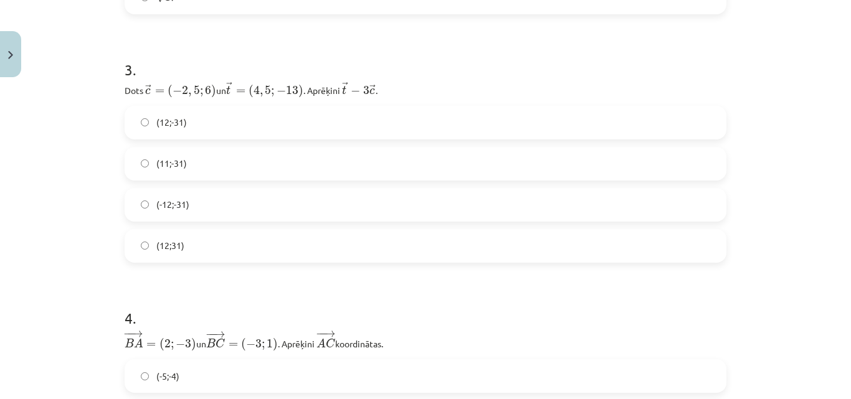
scroll to position [785, 0]
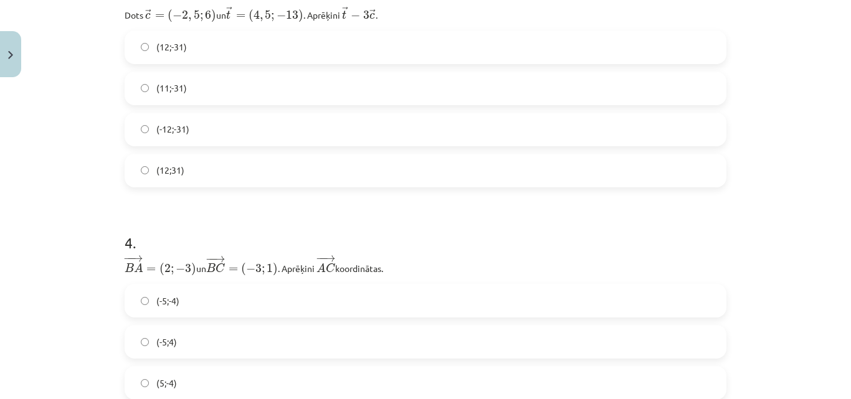
click at [173, 52] on span "(12;-31)" at bounding box center [171, 46] width 31 height 13
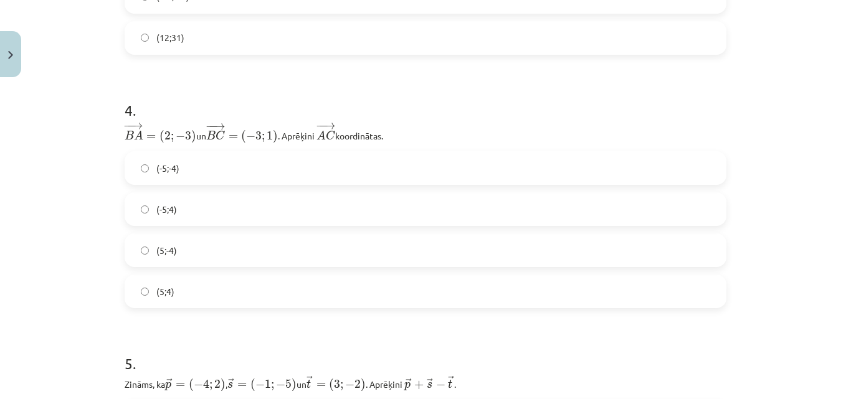
scroll to position [1000, 0]
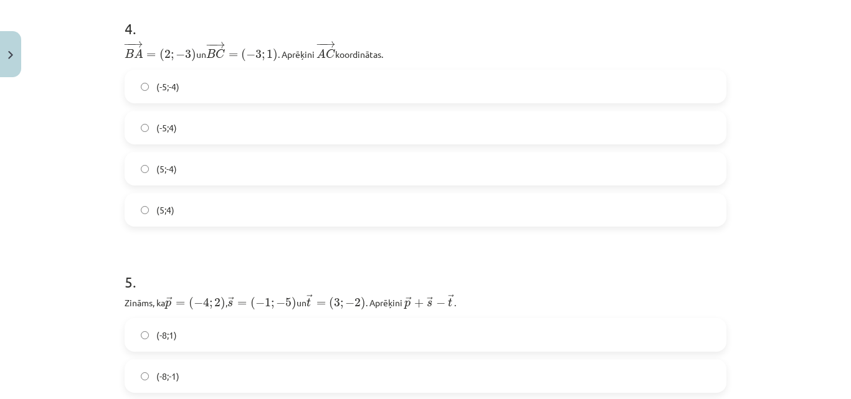
click at [191, 138] on label "(-5;4)" at bounding box center [425, 127] width 599 height 31
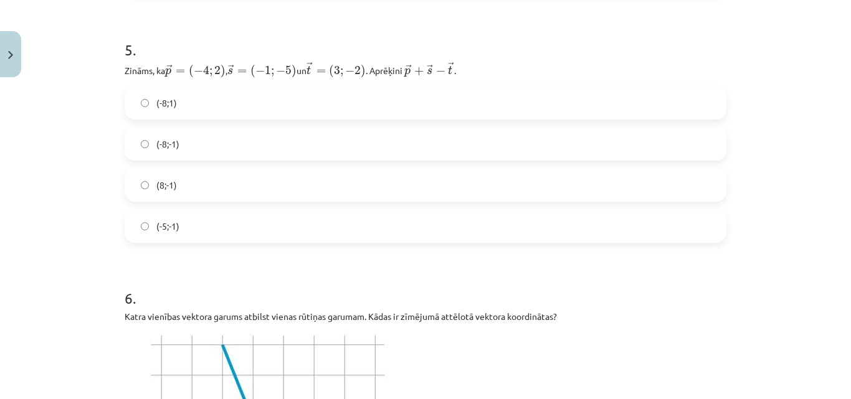
scroll to position [1239, 0]
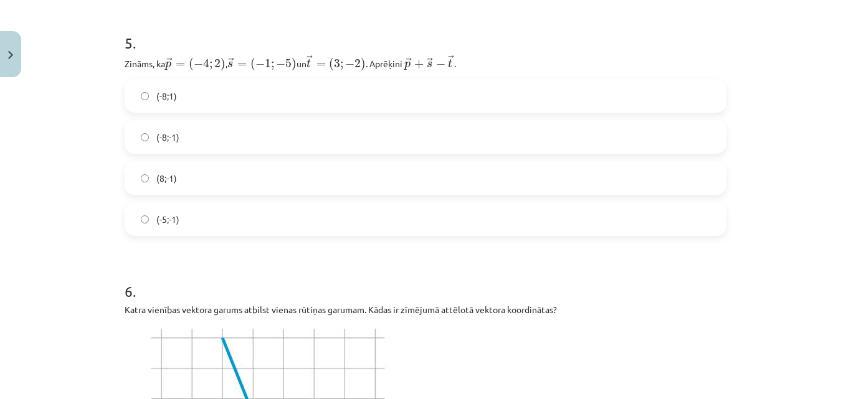
click at [325, 138] on label "(-8;-1)" at bounding box center [425, 136] width 599 height 31
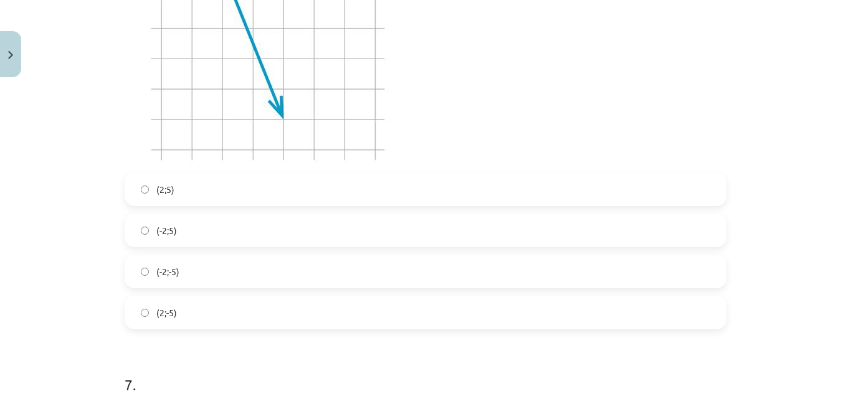
scroll to position [1647, 0]
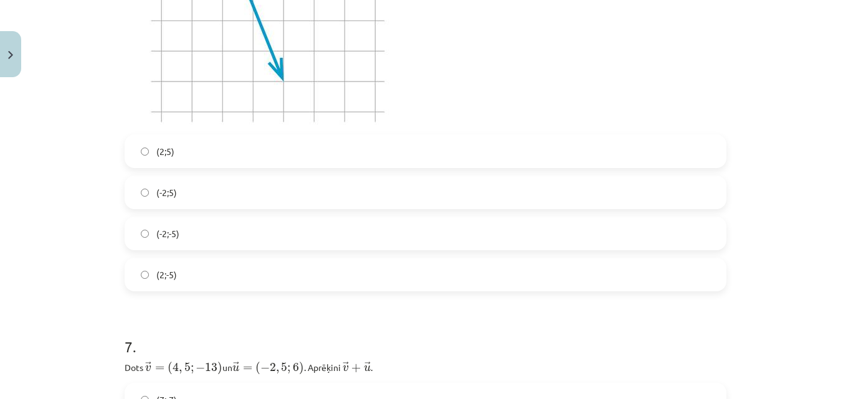
click at [201, 148] on label "(2;5)" at bounding box center [425, 151] width 599 height 31
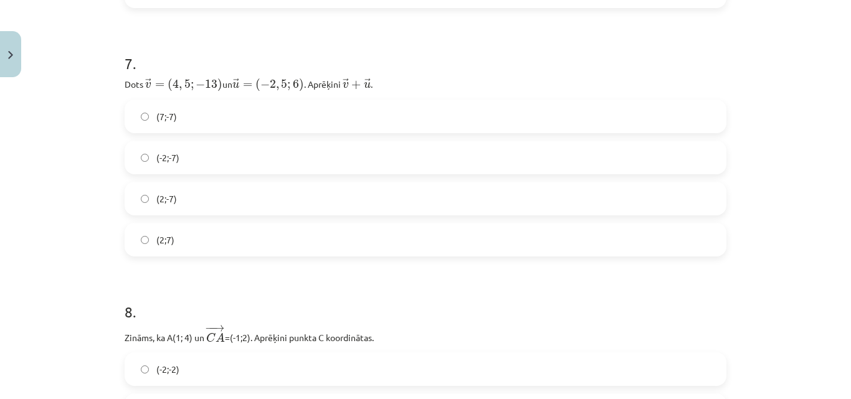
scroll to position [1968, 0]
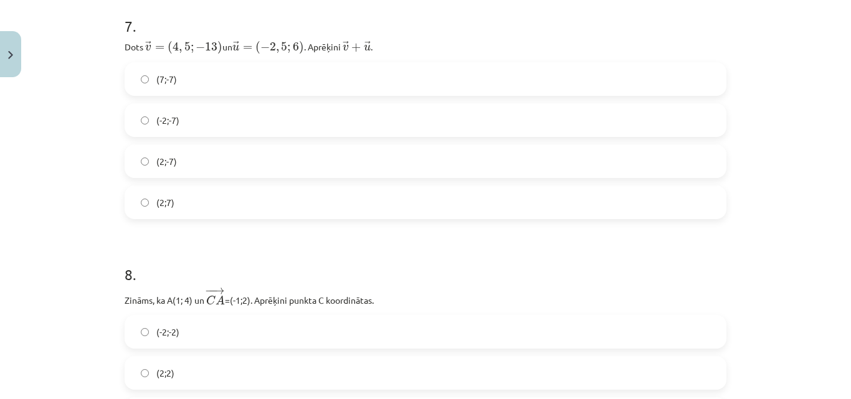
click at [196, 165] on label "(2;-7)" at bounding box center [425, 161] width 599 height 31
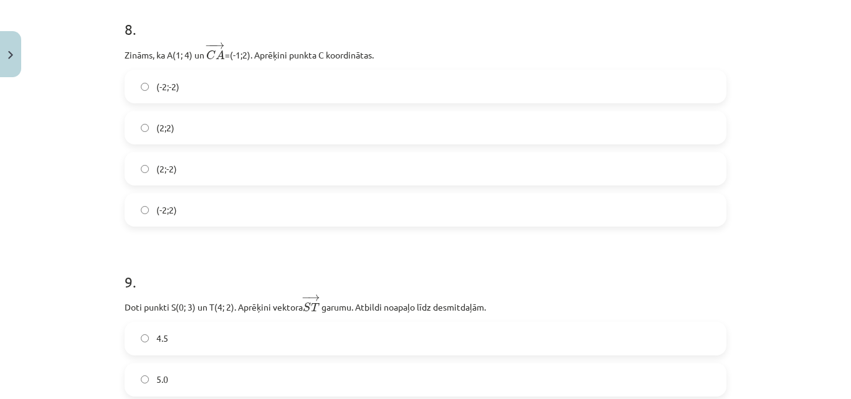
scroll to position [2238, 0]
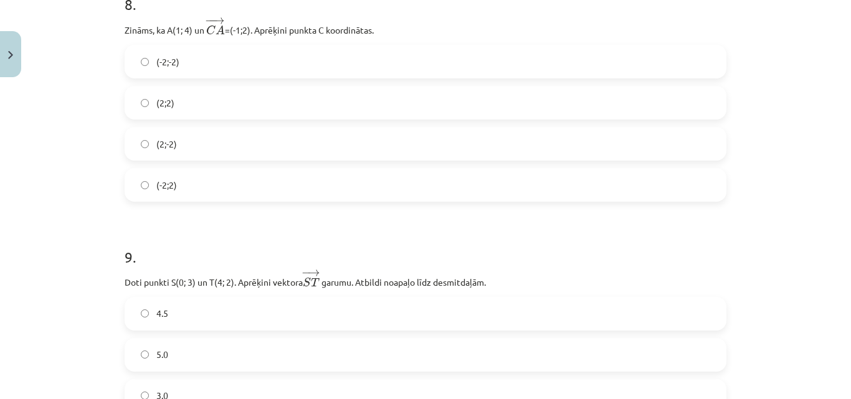
click at [191, 111] on label "(2;2)" at bounding box center [425, 102] width 599 height 31
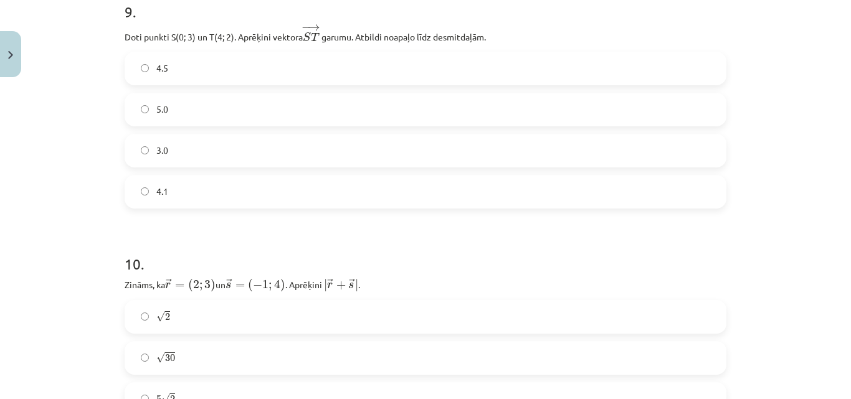
scroll to position [2503, 0]
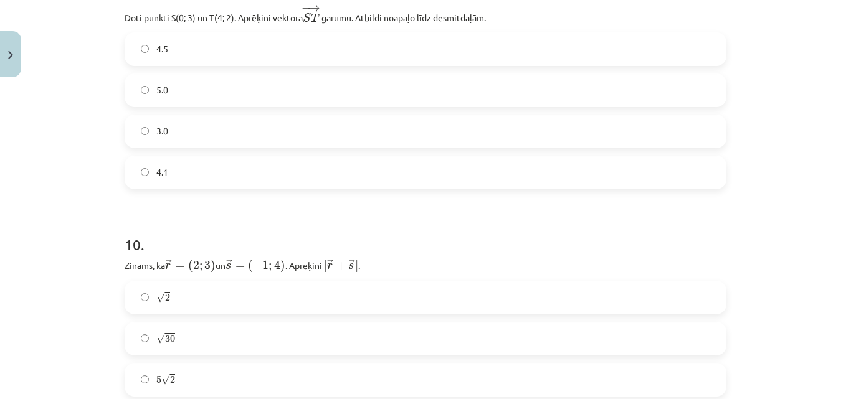
click at [201, 176] on label "4.1" at bounding box center [425, 172] width 599 height 31
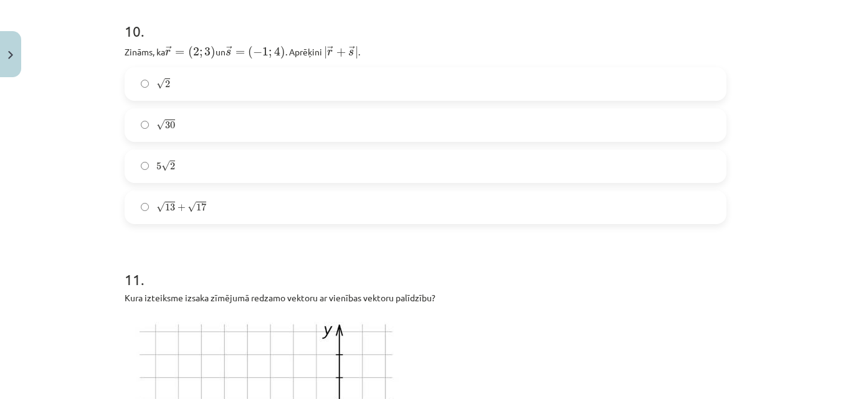
scroll to position [2723, 0]
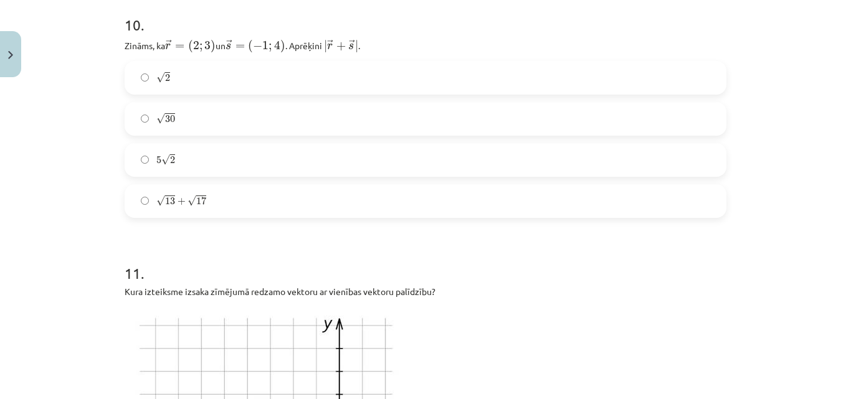
click at [202, 166] on label "5 √ 2 5 2" at bounding box center [425, 159] width 599 height 31
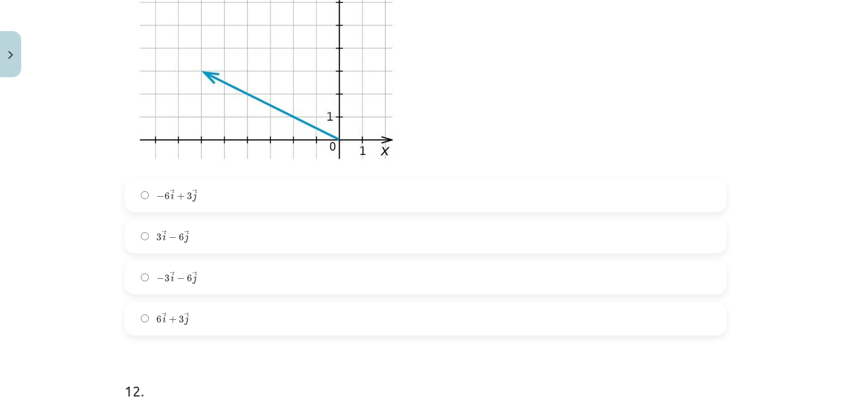
scroll to position [3094, 0]
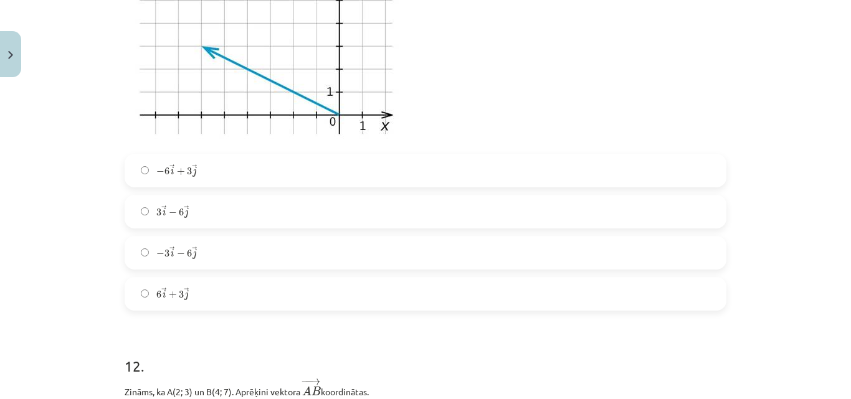
click at [210, 299] on label "6 → i + 3 → j 6 i → + 3 j →" at bounding box center [425, 293] width 599 height 31
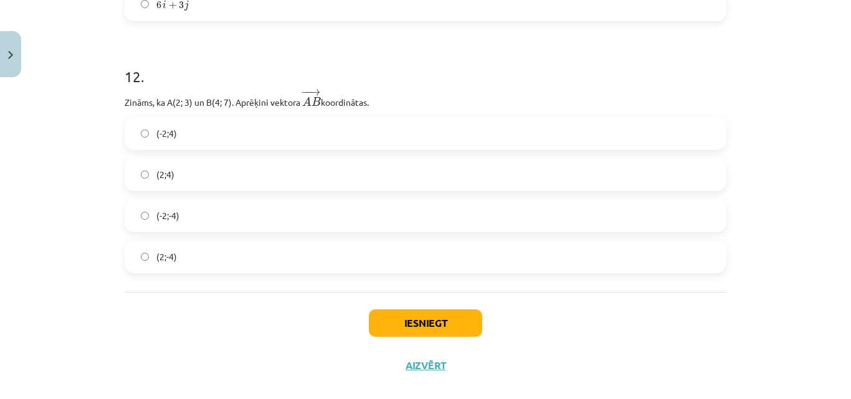
scroll to position [3403, 0]
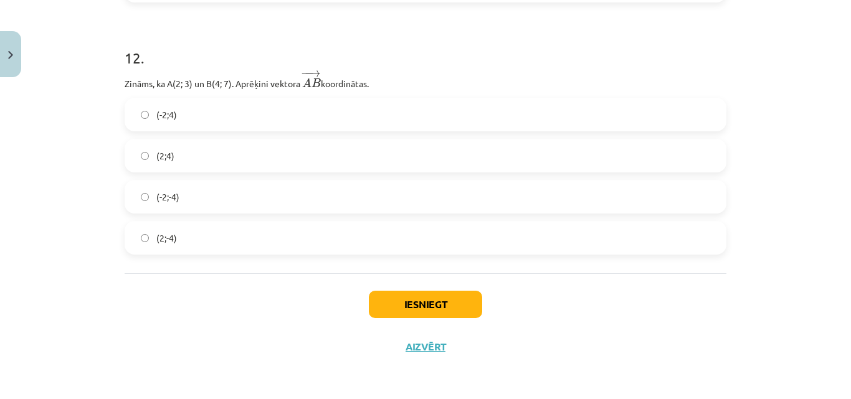
click at [187, 149] on label "(2;4)" at bounding box center [425, 155] width 599 height 31
click at [449, 303] on button "Iesniegt" at bounding box center [425, 304] width 113 height 27
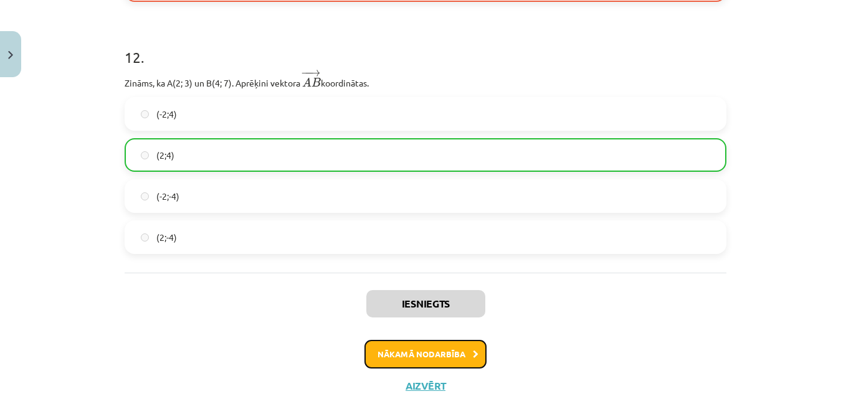
click at [447, 353] on button "Nākamā nodarbība" at bounding box center [425, 354] width 122 height 29
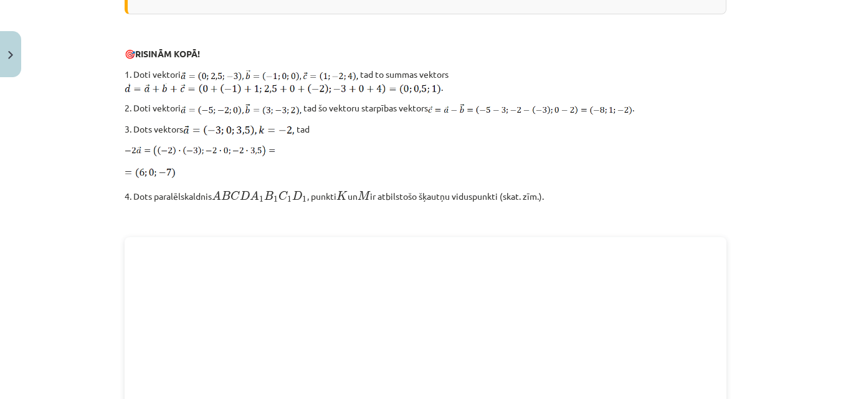
scroll to position [1782, 0]
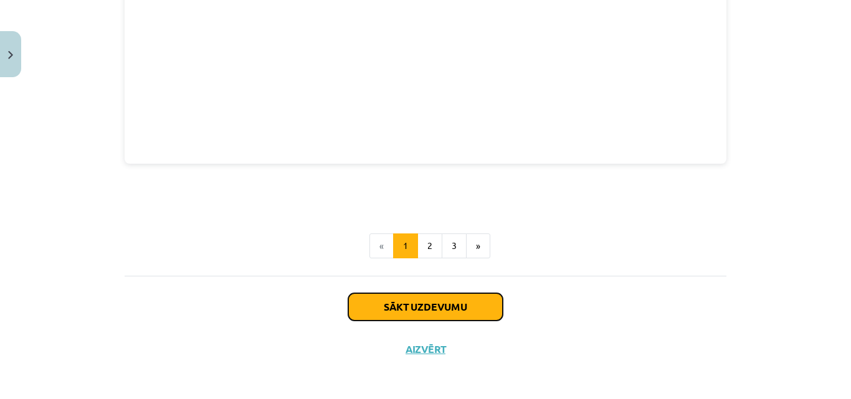
click at [420, 311] on button "Sākt uzdevumu" at bounding box center [425, 306] width 154 height 27
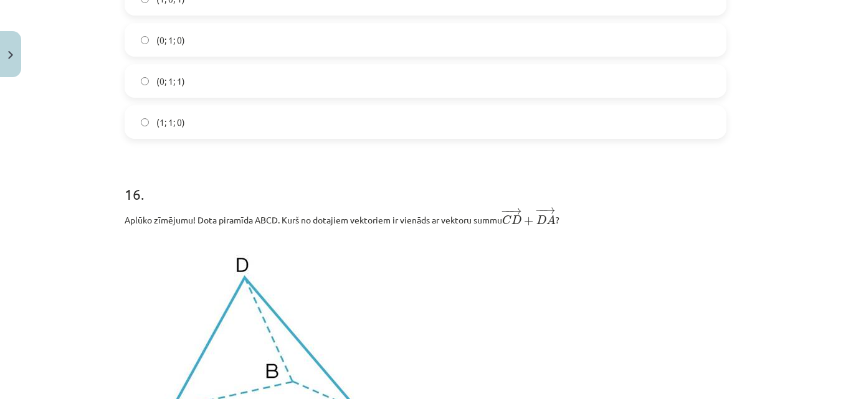
scroll to position [5630, 0]
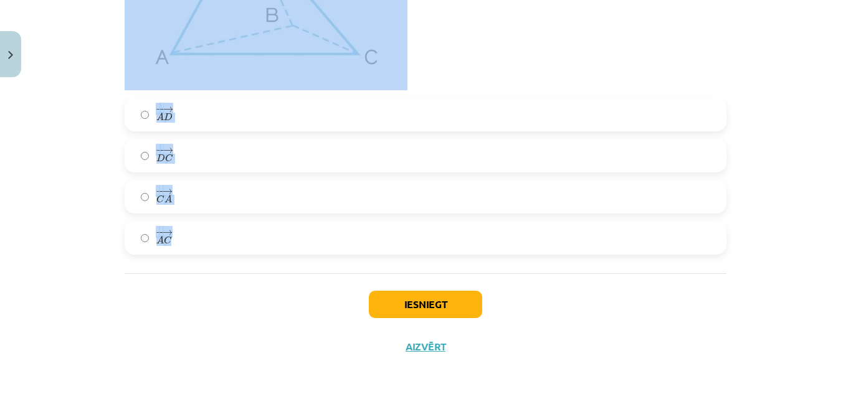
drag, startPoint x: 121, startPoint y: 273, endPoint x: 377, endPoint y: 269, distance: 256.0
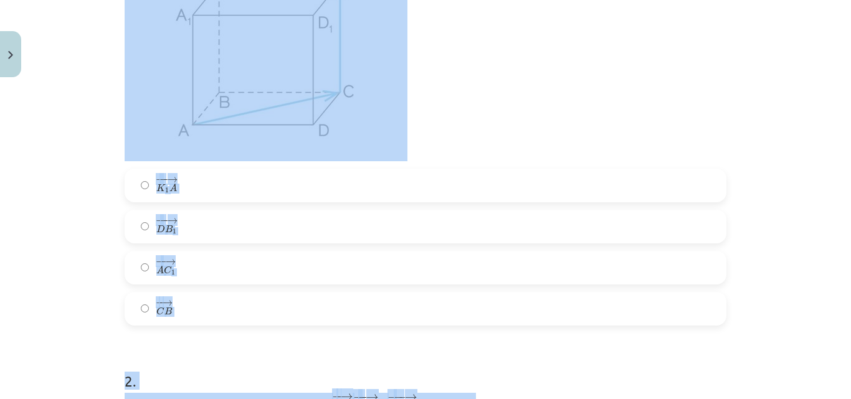
scroll to position [409, 0]
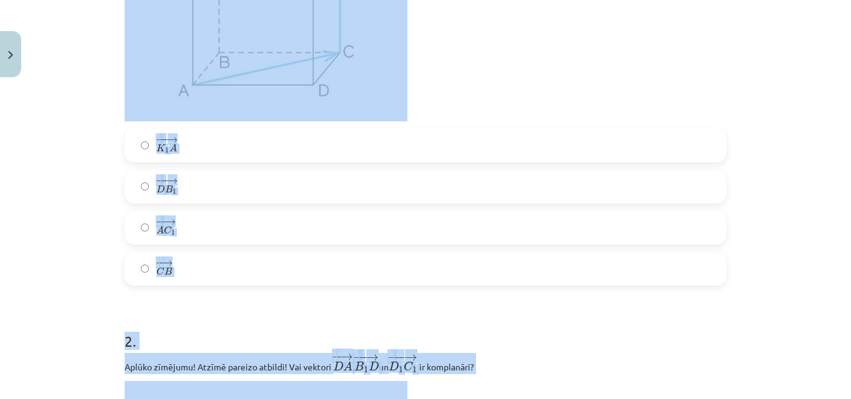
click at [37, 210] on div "Mācību tēma: Matemātikas i - 10. klases 1. ieskaites mācību materiāls (a,b) #9 …" at bounding box center [425, 199] width 851 height 399
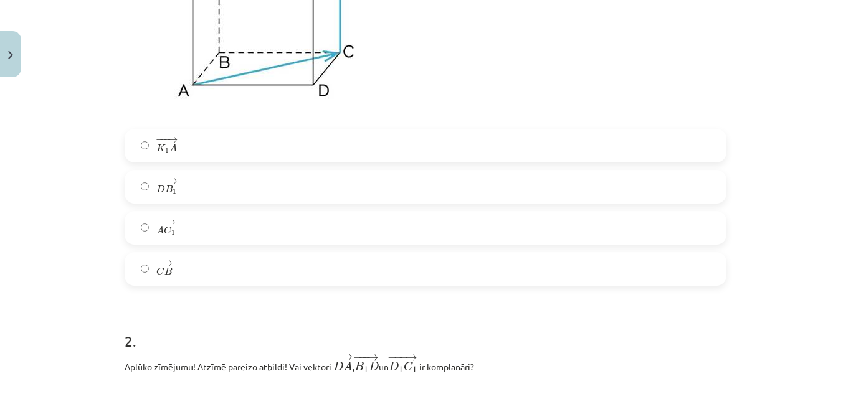
click at [263, 234] on label "− − → A C 1 A C 1 →" at bounding box center [425, 227] width 599 height 31
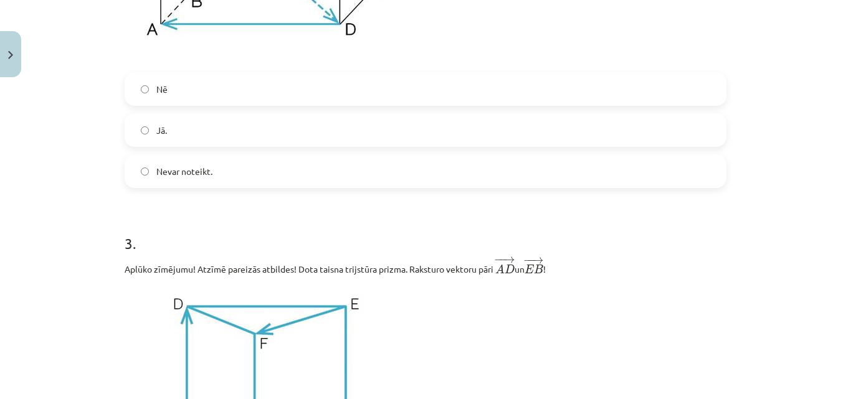
scroll to position [967, 0]
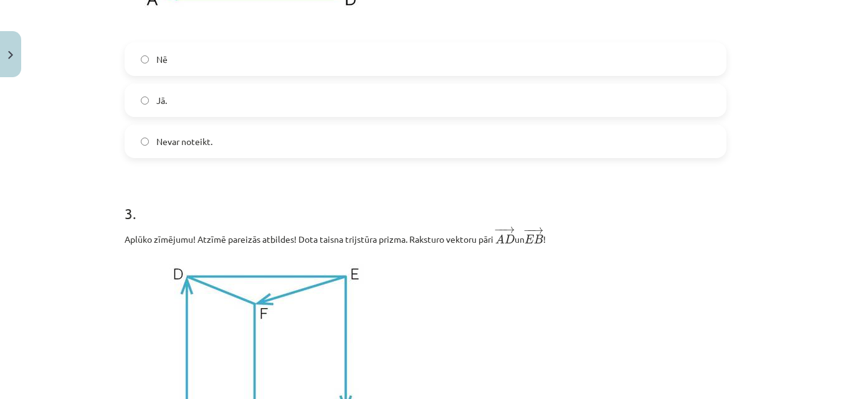
click at [471, 97] on label "Jā." at bounding box center [425, 100] width 599 height 31
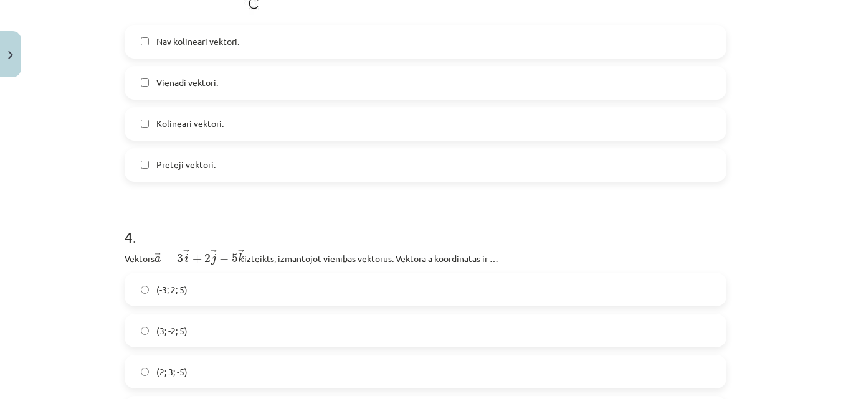
scroll to position [1445, 0]
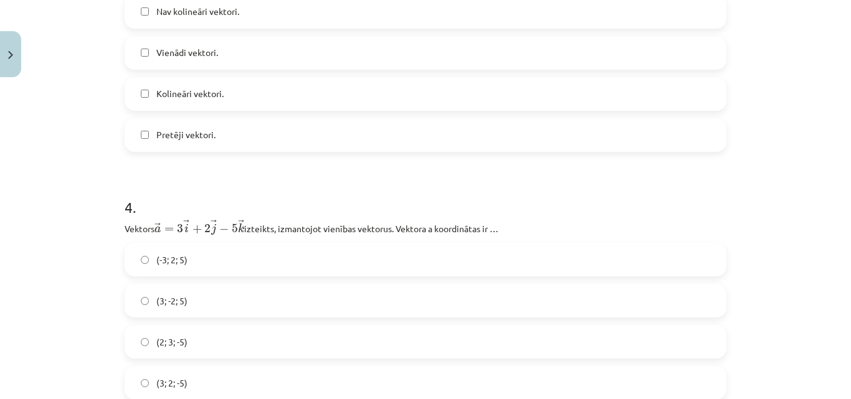
click at [229, 26] on label "Nav kolineāri vektori." at bounding box center [425, 11] width 599 height 31
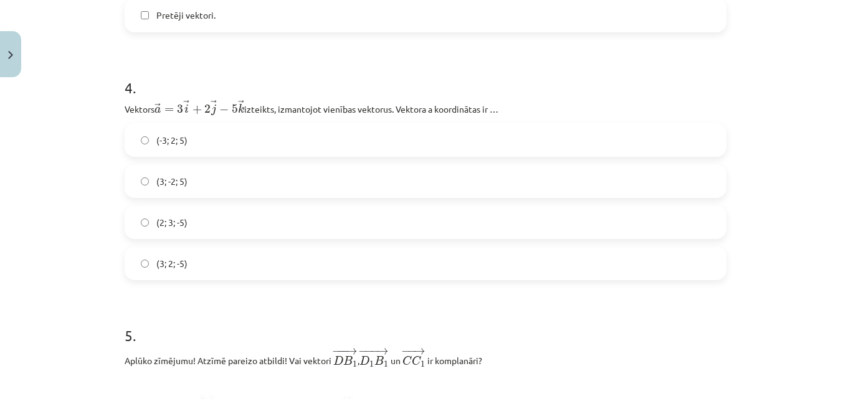
scroll to position [1625, 0]
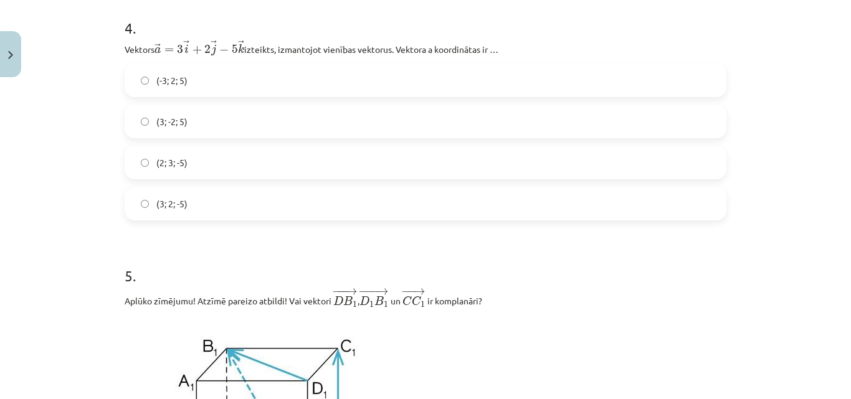
click at [206, 122] on label "(3; -2; 5)" at bounding box center [425, 121] width 599 height 31
click at [196, 173] on label "(2; 3; -5)" at bounding box center [425, 162] width 599 height 31
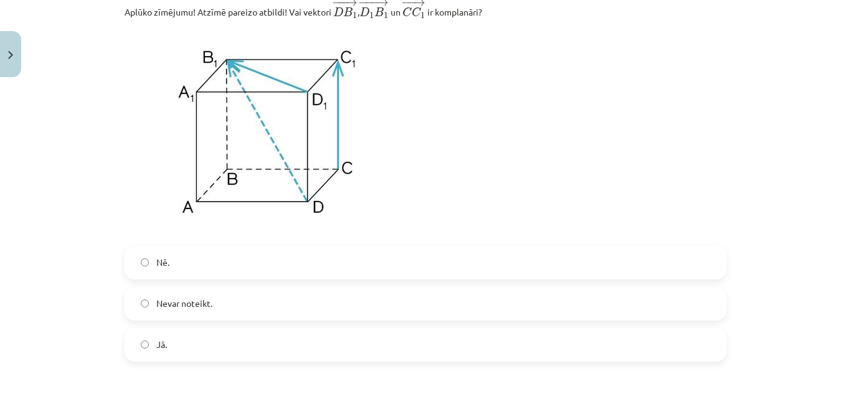
scroll to position [1924, 0]
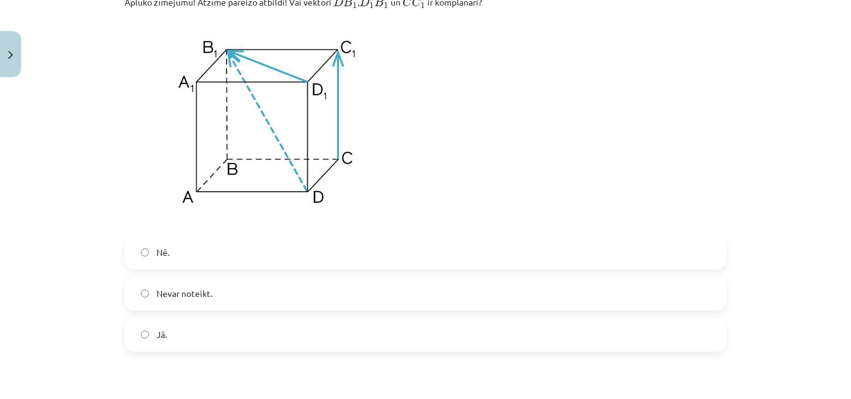
click at [191, 351] on label "Jā." at bounding box center [425, 334] width 599 height 31
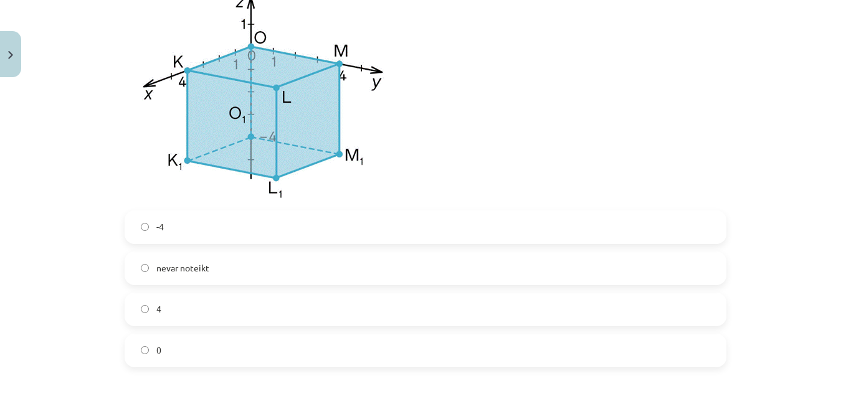
scroll to position [2462, 0]
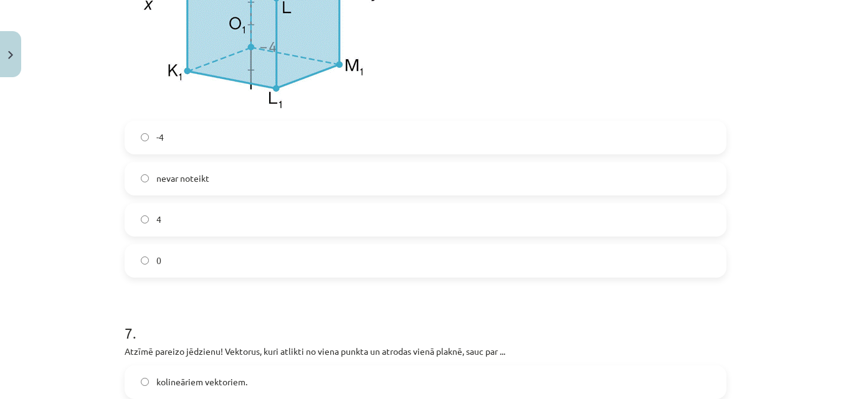
click at [426, 262] on label "0" at bounding box center [425, 260] width 599 height 31
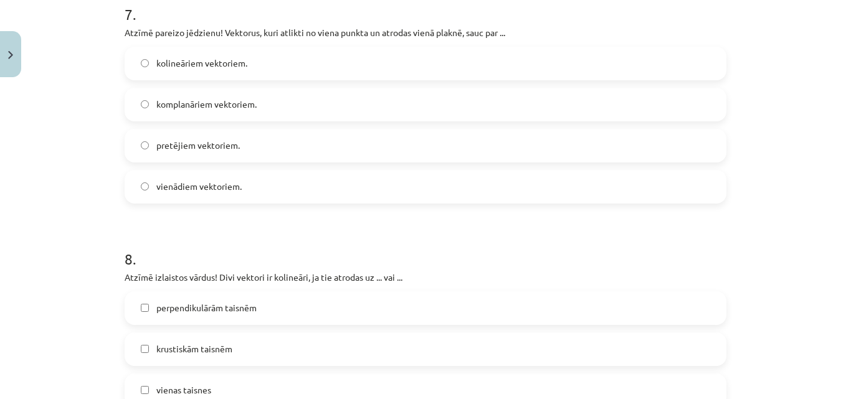
scroll to position [2811, 0]
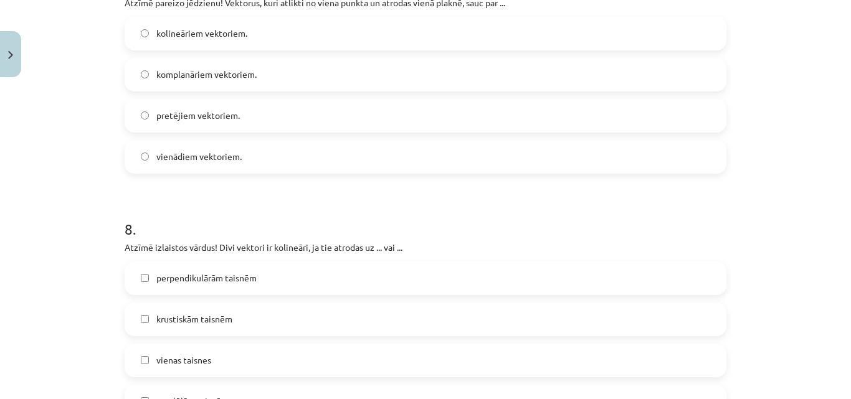
click at [248, 67] on label "komplanāriem vektoriem." at bounding box center [425, 74] width 599 height 31
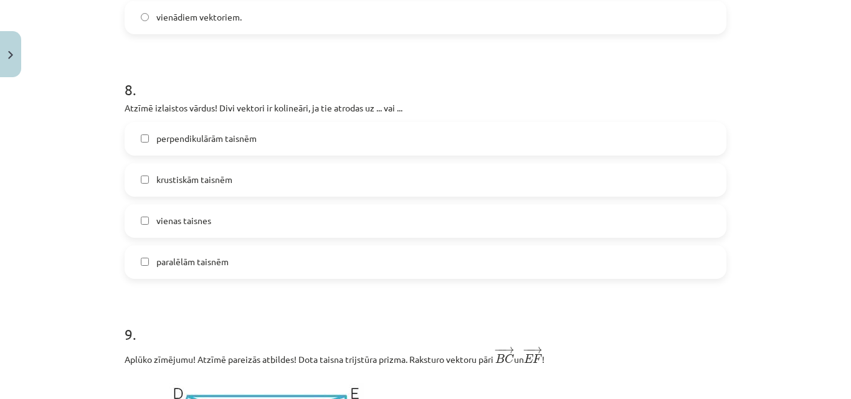
scroll to position [2980, 0]
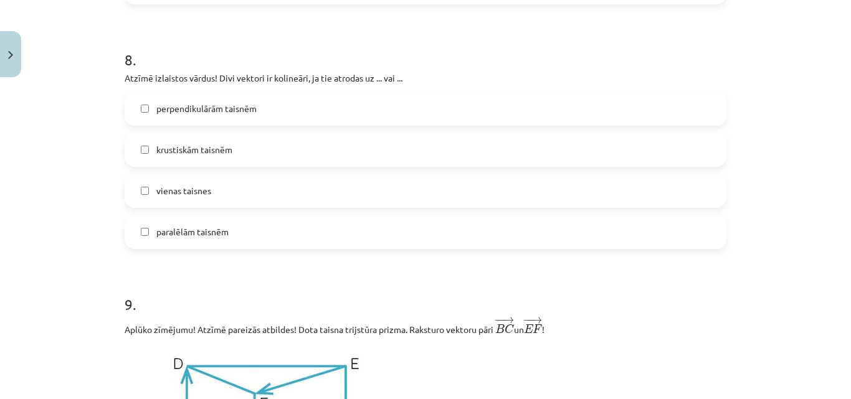
click at [226, 191] on label "vienas taisnes" at bounding box center [425, 191] width 599 height 31
click at [284, 237] on label "paralēlām taisnēm" at bounding box center [425, 232] width 599 height 31
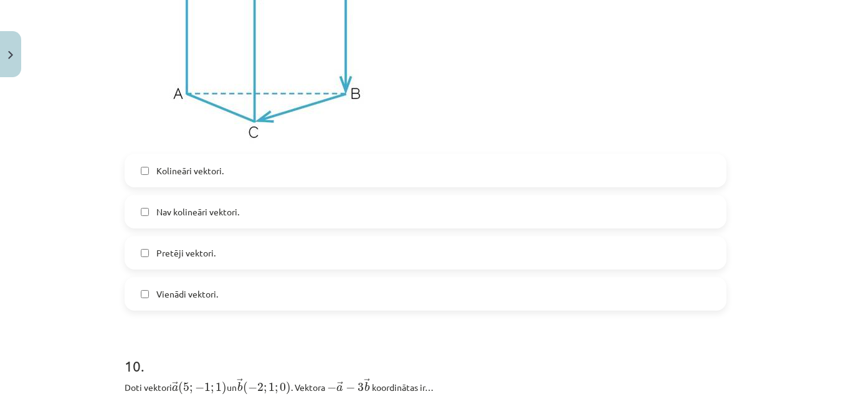
scroll to position [3399, 0]
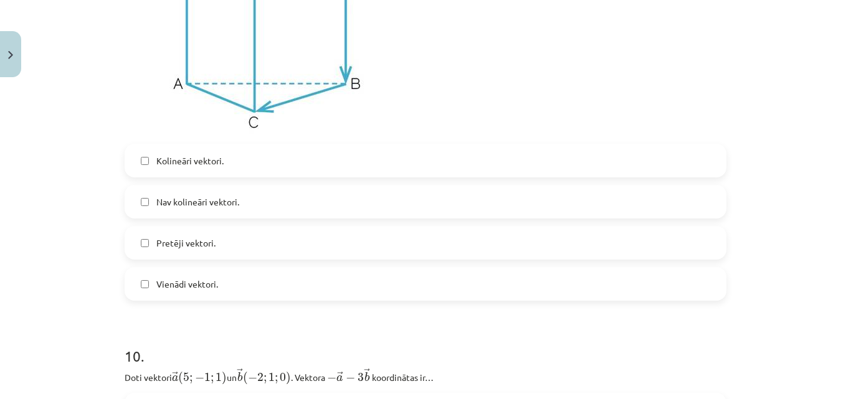
click at [221, 169] on label "Kolineāri vektori." at bounding box center [425, 160] width 599 height 31
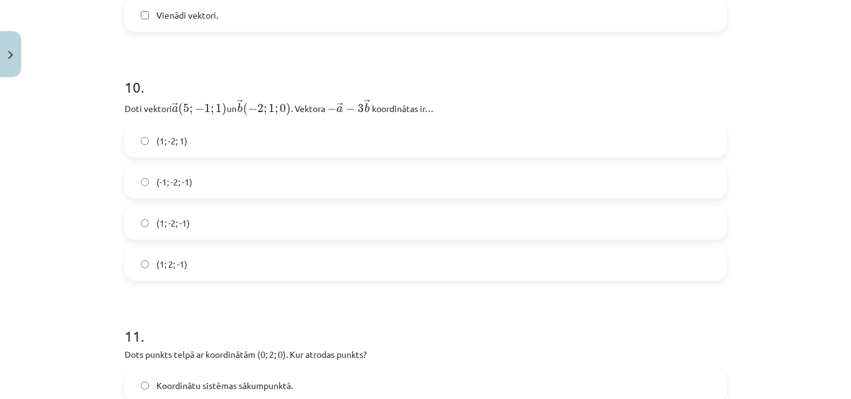
scroll to position [3718, 0]
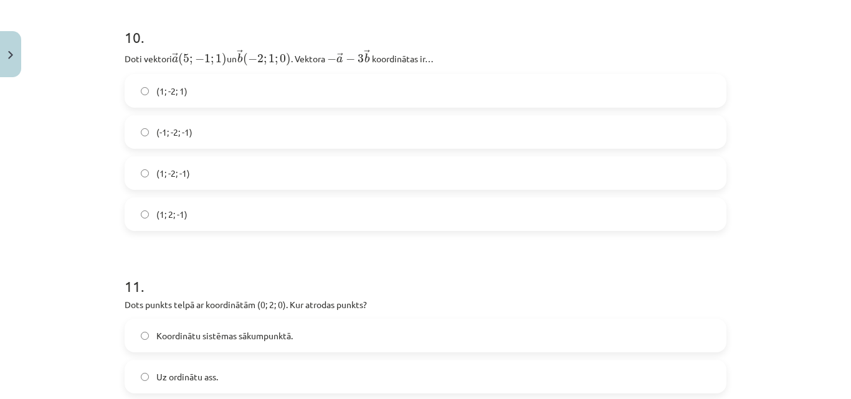
click at [182, 98] on span "(1; -2; 1)" at bounding box center [171, 91] width 31 height 13
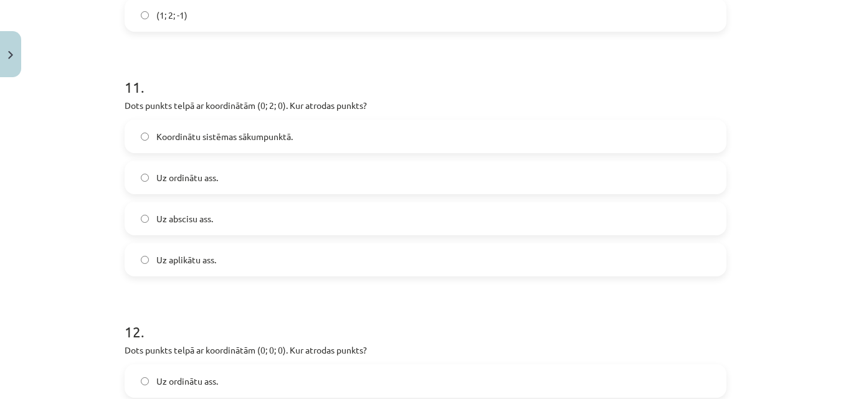
scroll to position [3977, 0]
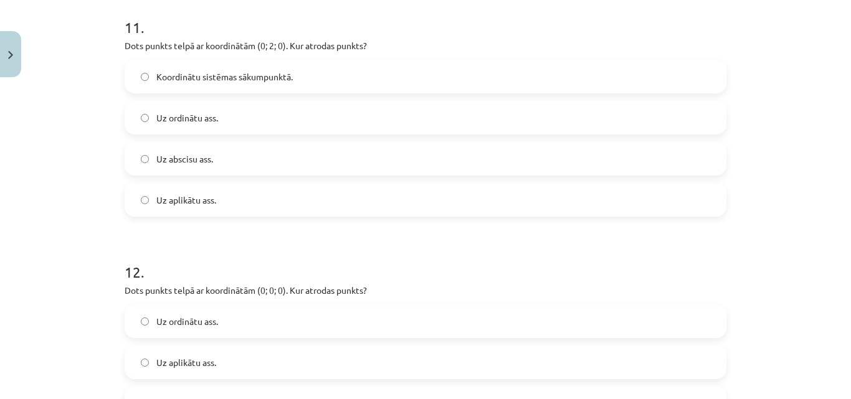
click at [218, 124] on label "Uz ordinātu ass." at bounding box center [425, 117] width 599 height 31
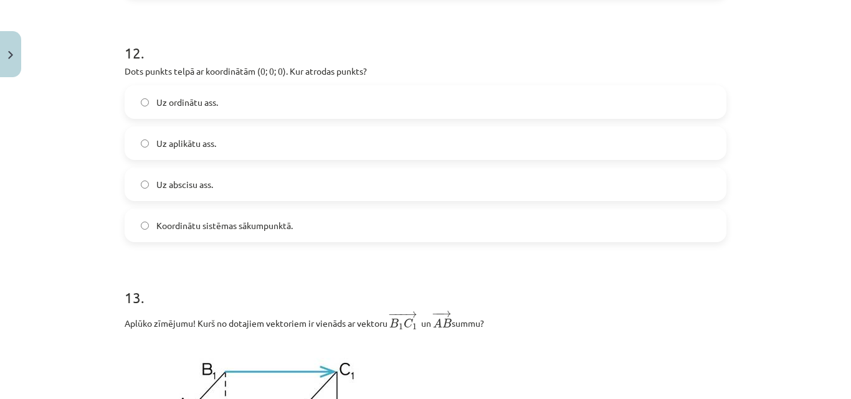
scroll to position [4206, 0]
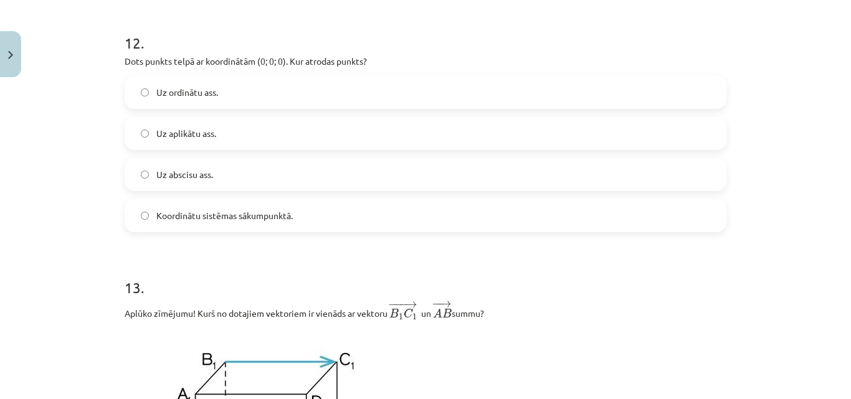
click at [221, 231] on label "Koordinātu sistēmas sākumpunktā." at bounding box center [425, 215] width 599 height 31
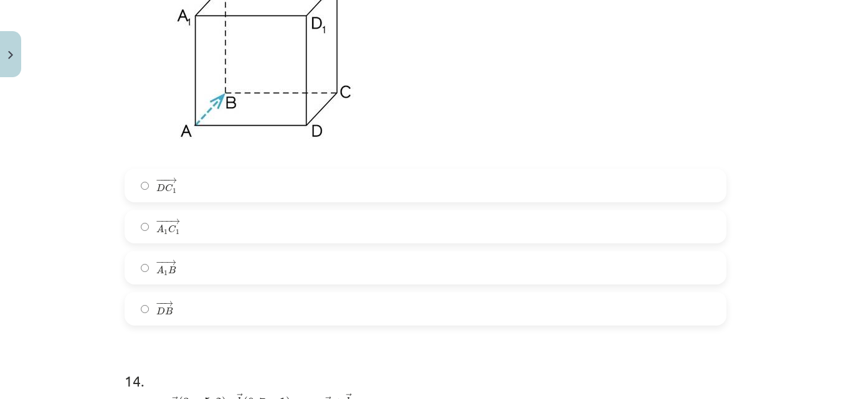
scroll to position [4615, 0]
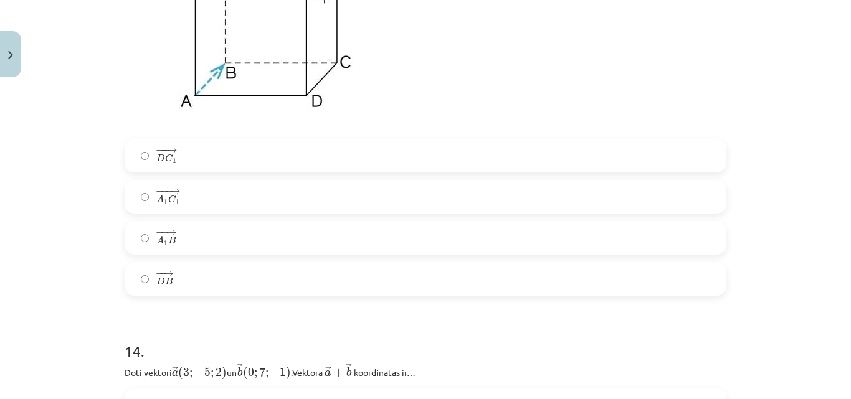
click at [202, 202] on label "− −− → A 1 C 1 A 1 C 1 →" at bounding box center [425, 196] width 599 height 31
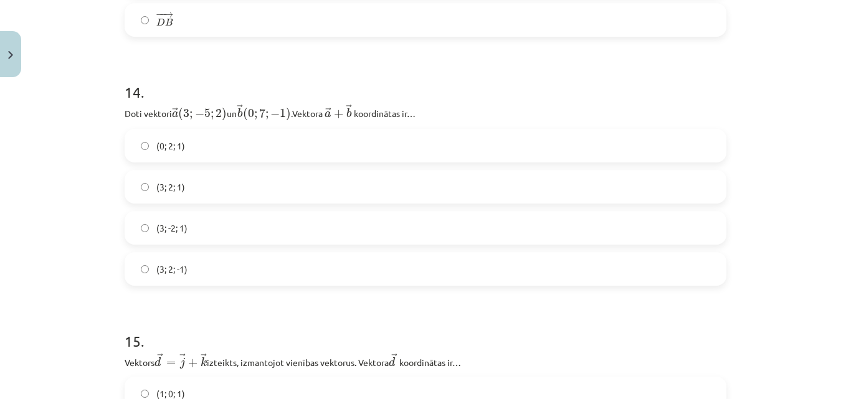
scroll to position [4884, 0]
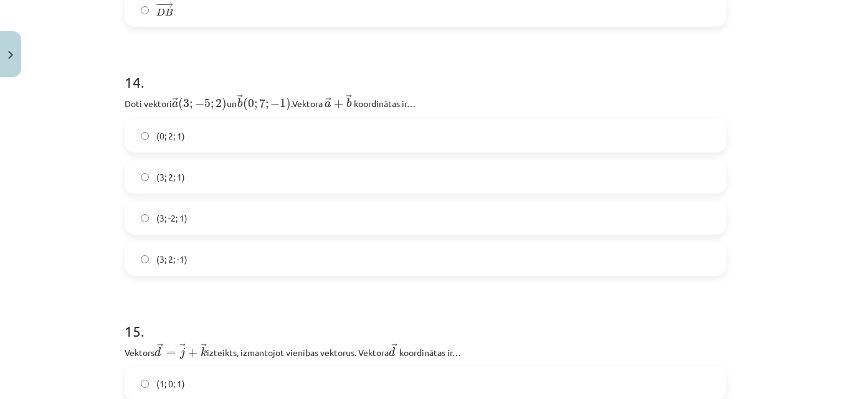
click at [224, 176] on label "(3; 2; 1)" at bounding box center [425, 176] width 599 height 31
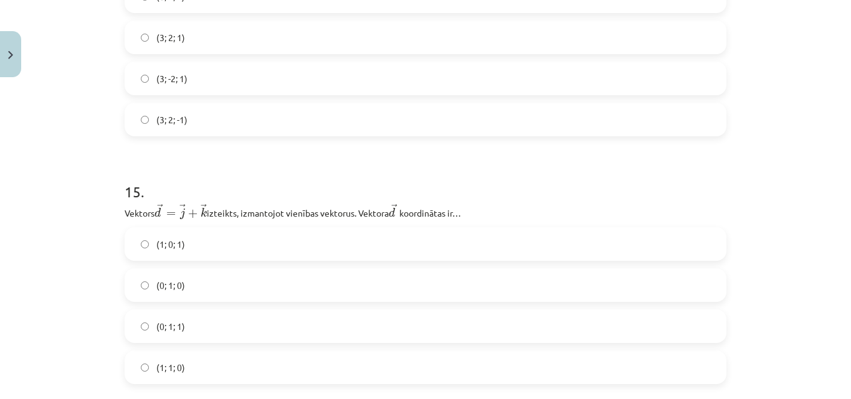
scroll to position [5193, 0]
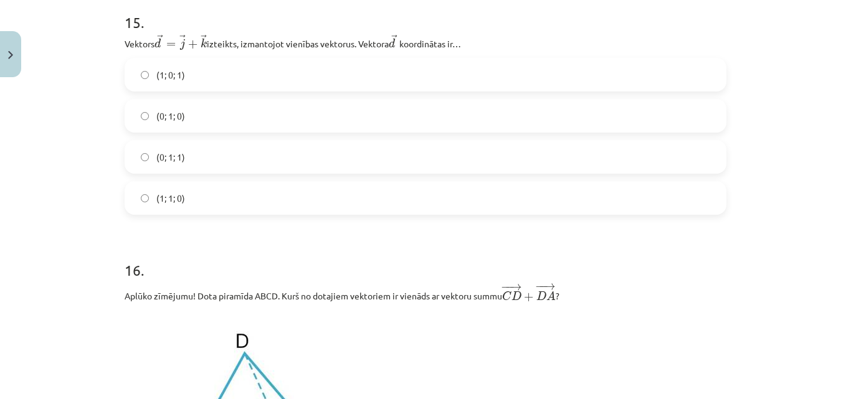
click at [181, 168] on label "(0; 1; 1)" at bounding box center [425, 156] width 599 height 31
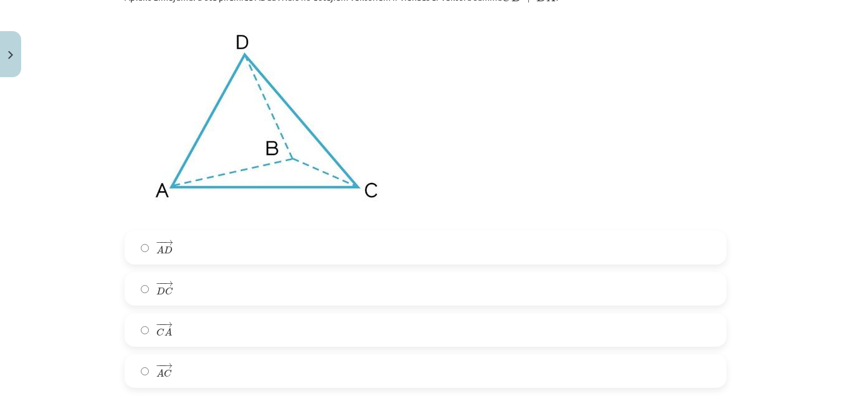
scroll to position [5561, 0]
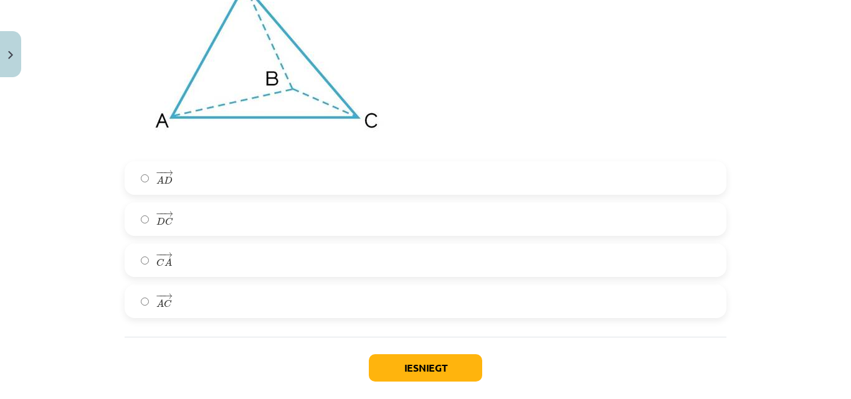
click at [214, 272] on label "− − → C A C A →" at bounding box center [425, 260] width 599 height 31
click at [414, 362] on button "Iesniegt" at bounding box center [425, 367] width 113 height 27
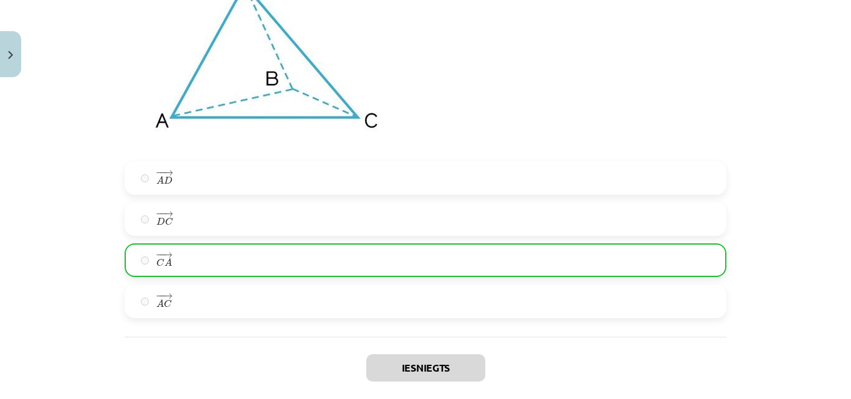
scroll to position [5670, 0]
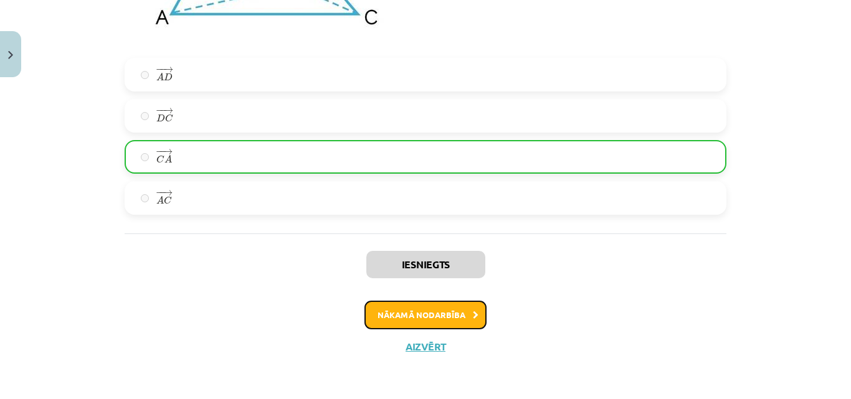
click at [423, 315] on button "Nākamā nodarbība" at bounding box center [425, 315] width 122 height 29
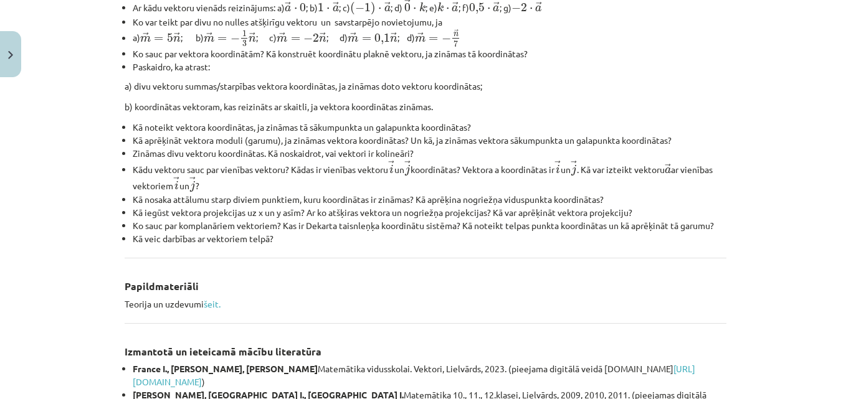
scroll to position [591, 0]
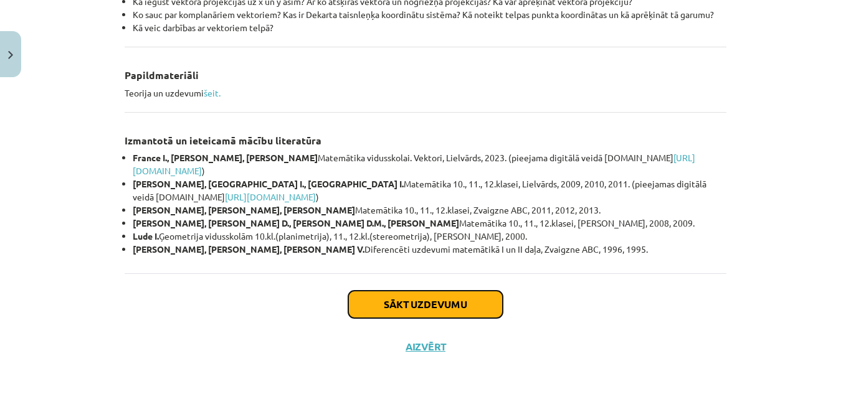
click at [414, 304] on button "Sākt uzdevumu" at bounding box center [425, 304] width 154 height 27
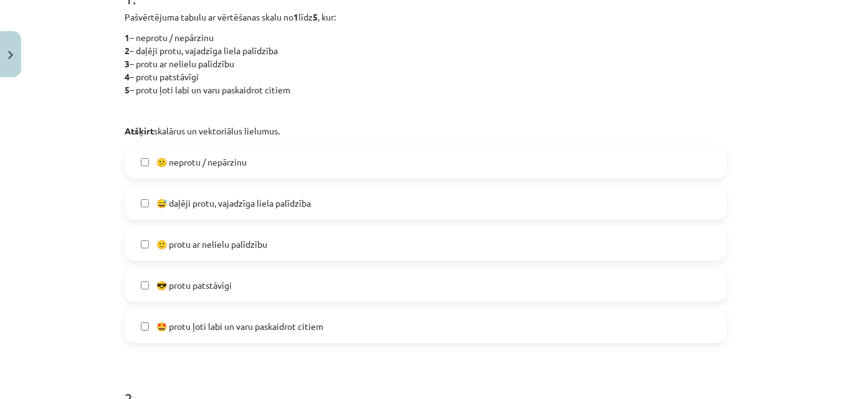
scroll to position [270, 0]
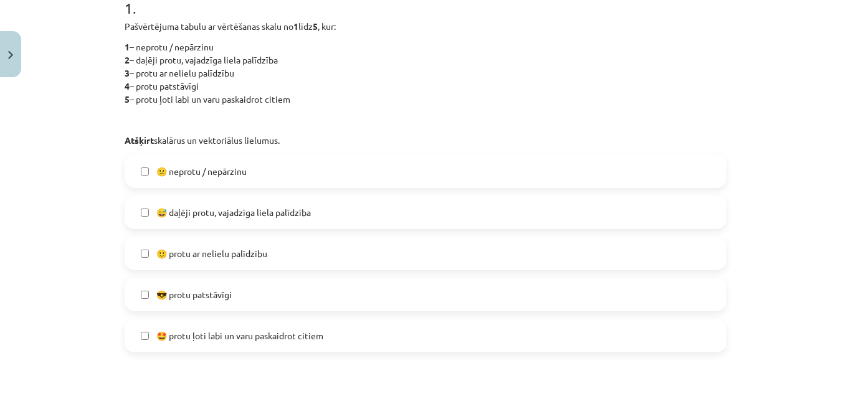
click at [241, 203] on label "😅 daļēji protu, vajadzīga liela palīdzība" at bounding box center [425, 212] width 599 height 31
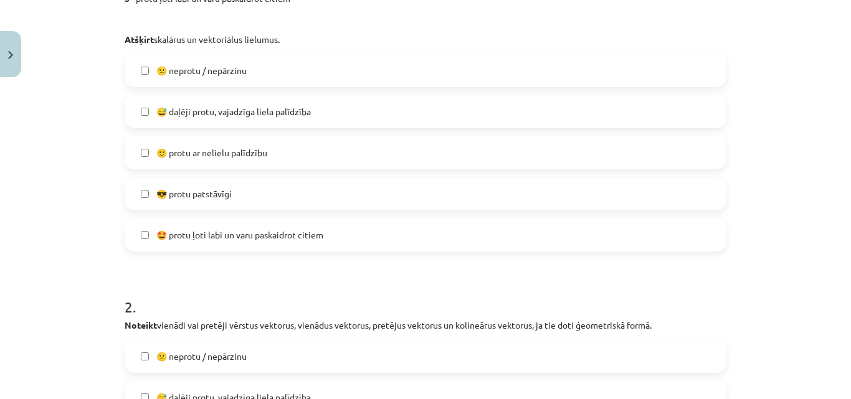
scroll to position [376, 0]
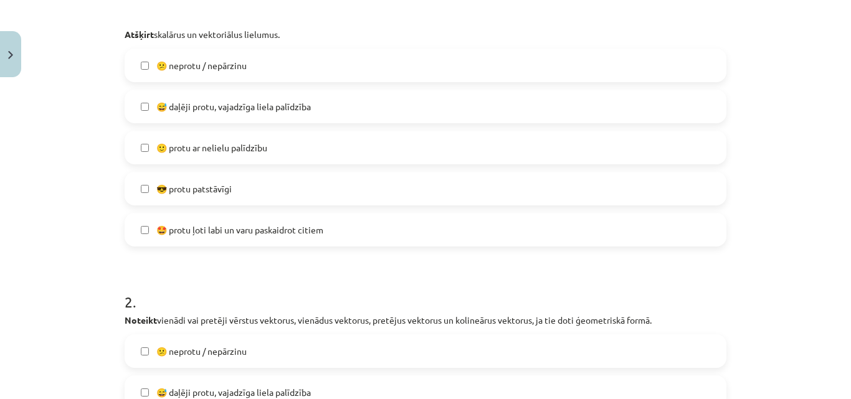
click at [294, 97] on label "😅 daļēji protu, vajadzīga liela palīdzība" at bounding box center [425, 106] width 599 height 31
click at [267, 153] on label "🙂 protu ar nelielu palīdzību" at bounding box center [425, 147] width 599 height 31
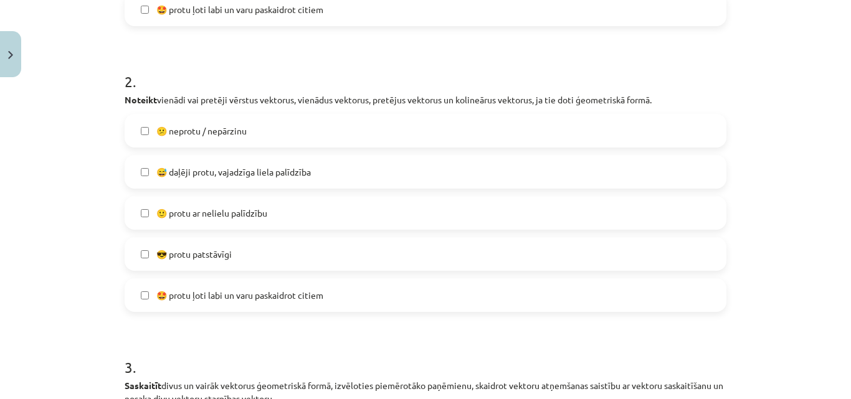
scroll to position [666, 0]
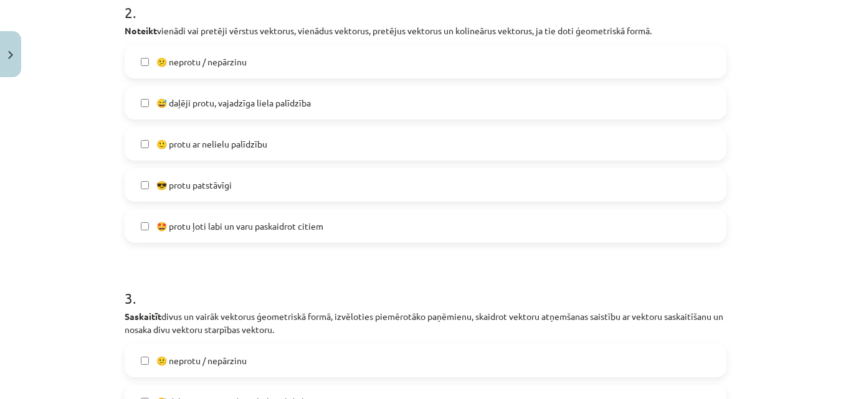
click at [240, 98] on span "😅 daļēji protu, vajadzīga liela palīdzība" at bounding box center [233, 103] width 154 height 13
click at [271, 153] on label "🙂 protu ar nelielu palīdzību" at bounding box center [425, 143] width 599 height 31
click at [273, 109] on span "😅 daļēji protu, vajadzīga liela palīdzība" at bounding box center [233, 103] width 154 height 13
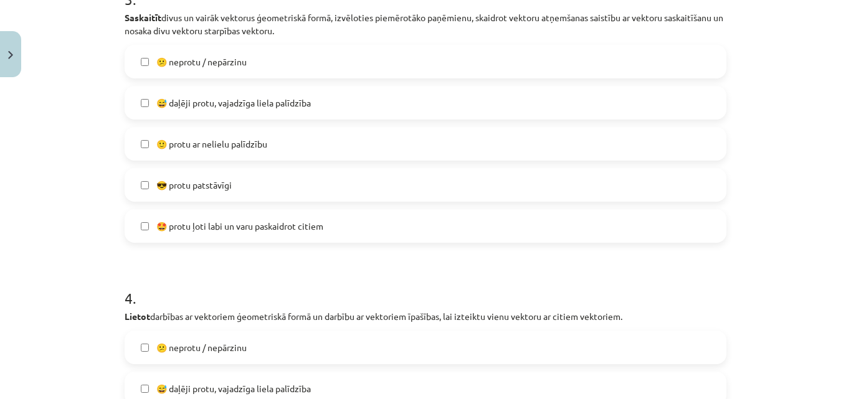
scroll to position [960, 0]
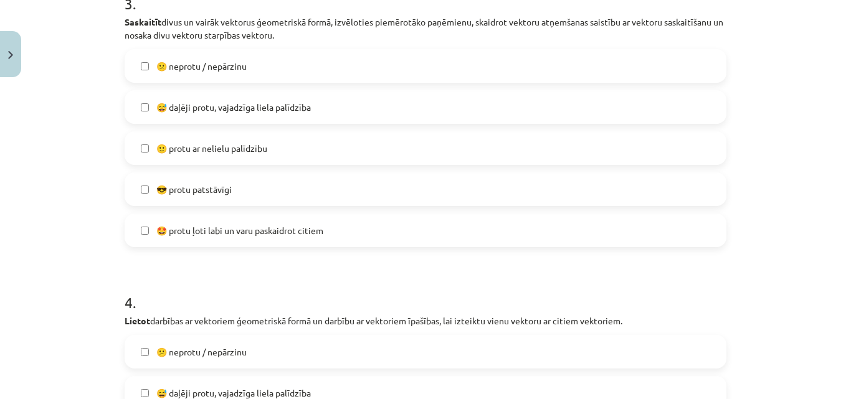
click at [328, 144] on label "🙂 protu ar nelielu palīdzību" at bounding box center [425, 148] width 599 height 31
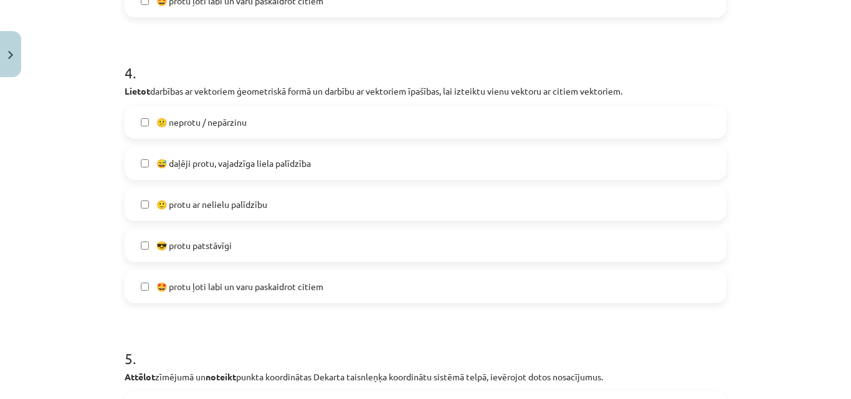
scroll to position [1208, 0]
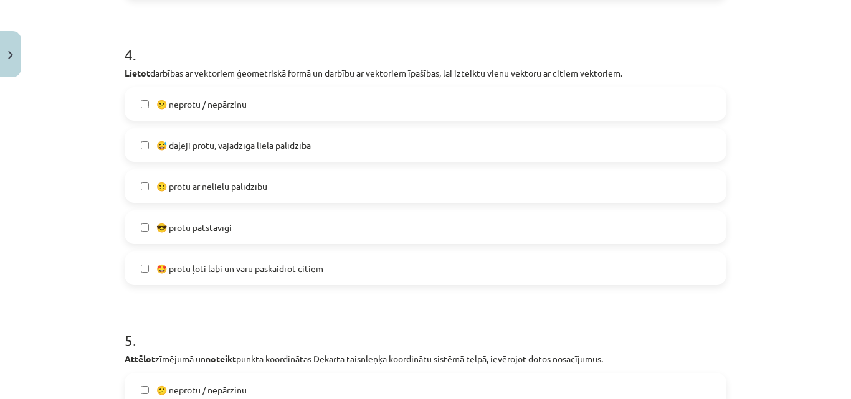
click at [237, 184] on span "🙂 protu ar nelielu palīdzību" at bounding box center [211, 186] width 111 height 13
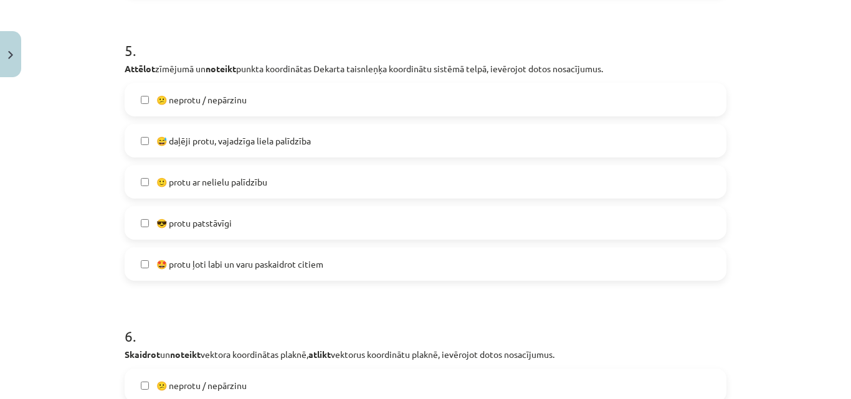
click at [385, 182] on label "🙂 protu ar nelielu palīdzību" at bounding box center [425, 181] width 599 height 31
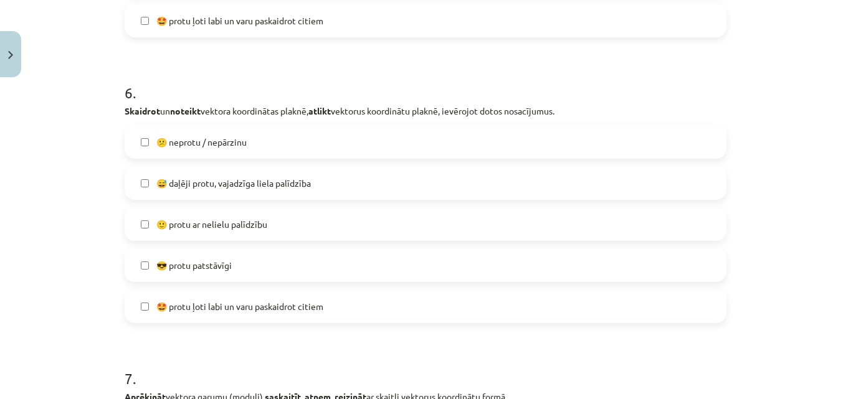
scroll to position [1756, 0]
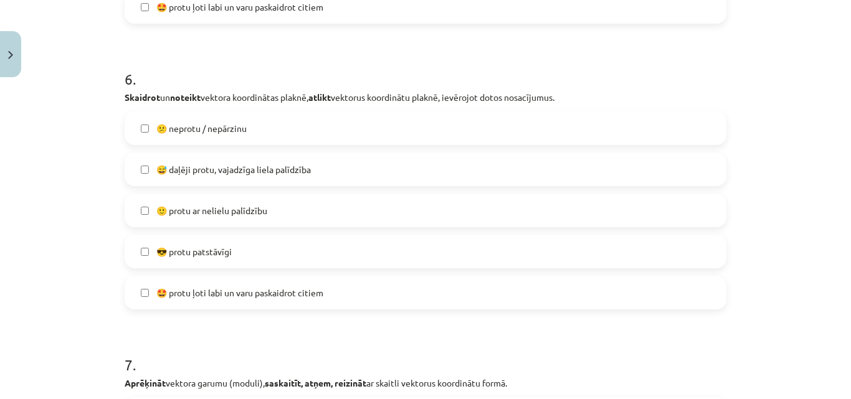
click at [250, 209] on span "🙂 protu ar nelielu palīdzību" at bounding box center [211, 210] width 111 height 13
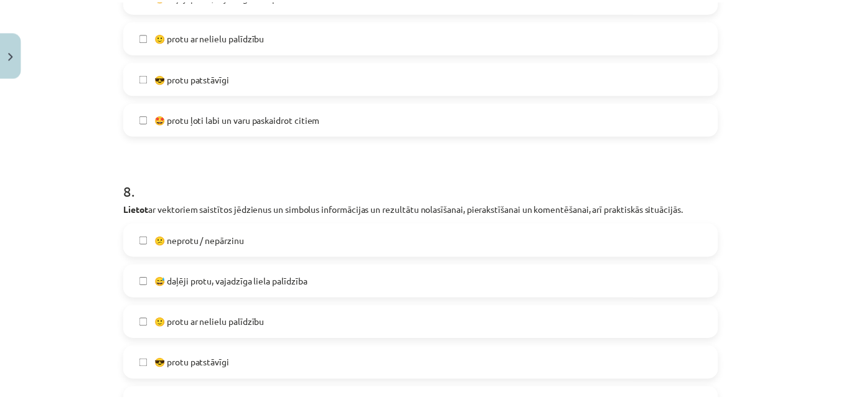
scroll to position [2382, 0]
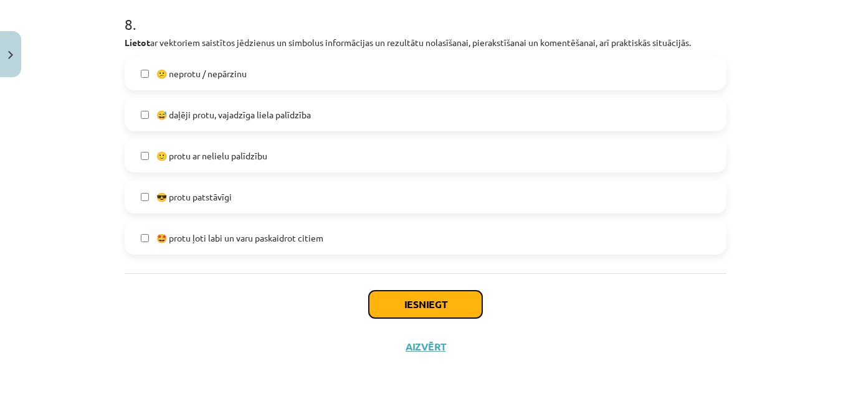
click at [448, 307] on button "Iesniegt" at bounding box center [425, 304] width 113 height 27
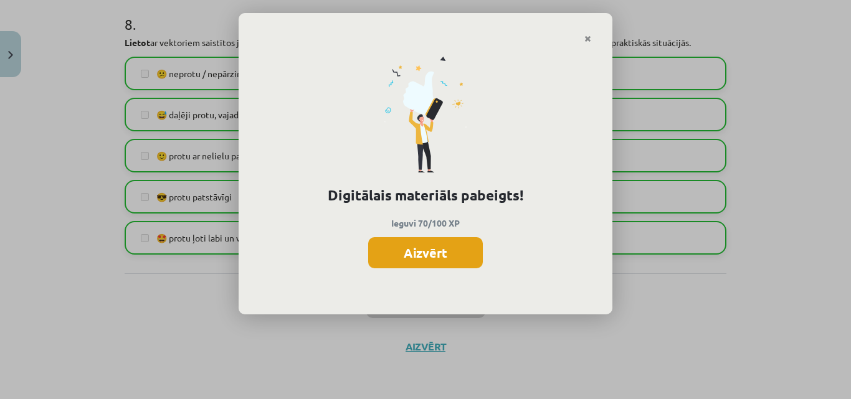
click at [432, 254] on button "Aizvērt" at bounding box center [425, 252] width 115 height 31
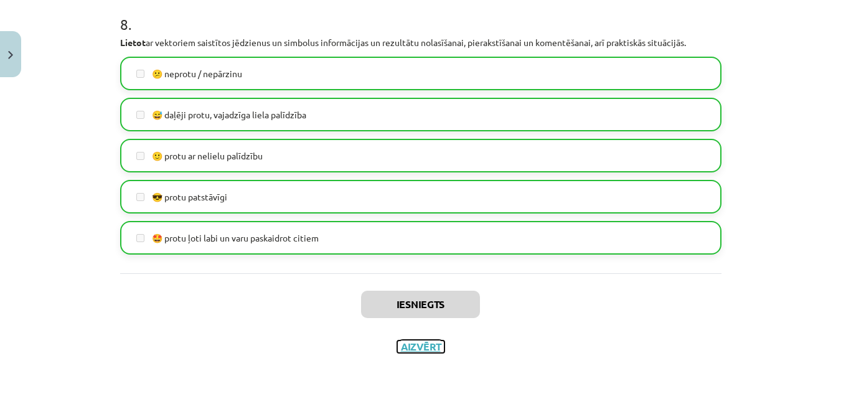
click at [412, 348] on button "Aizvērt" at bounding box center [420, 347] width 47 height 12
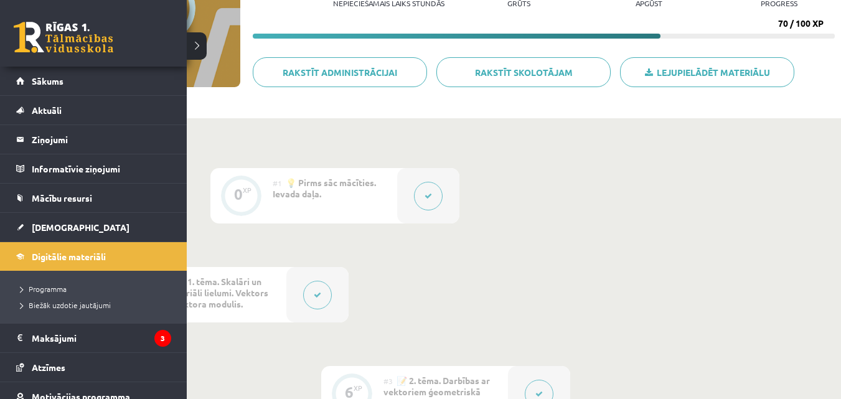
click at [65, 29] on link at bounding box center [64, 37] width 100 height 31
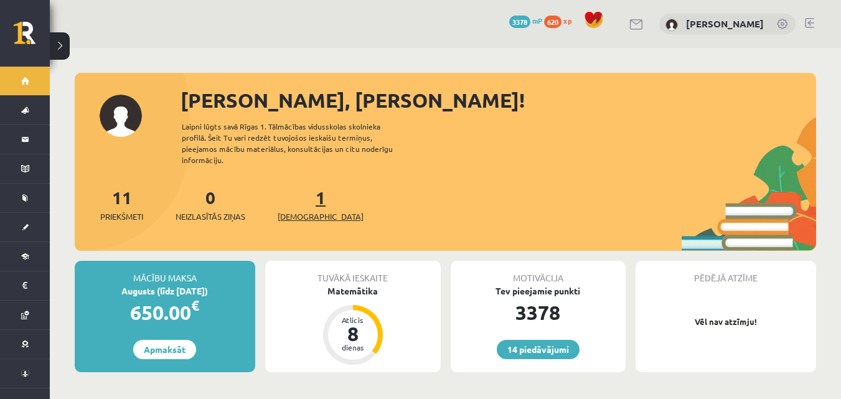
click at [301, 210] on span "[DEMOGRAPHIC_DATA]" at bounding box center [321, 216] width 86 height 12
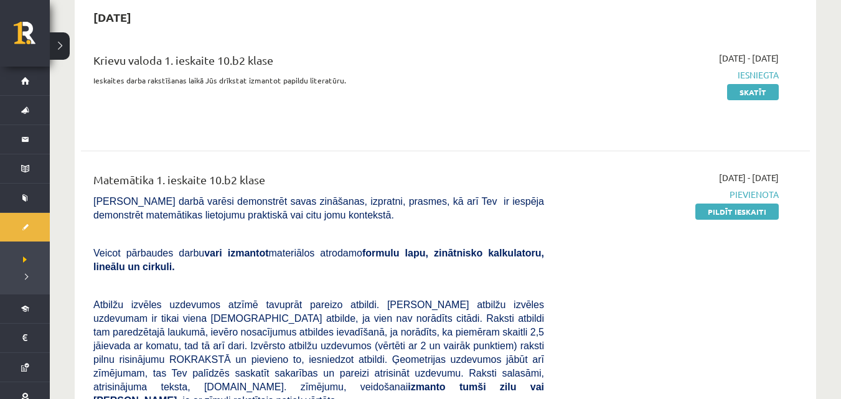
scroll to position [295, 0]
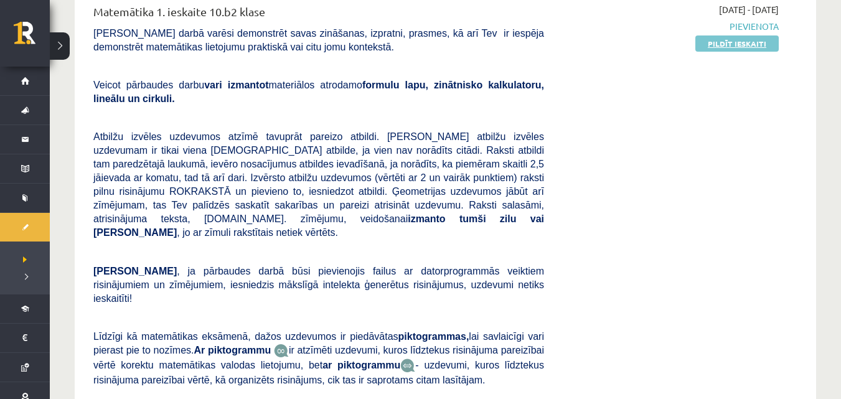
click at [735, 48] on link "Pildīt ieskaiti" at bounding box center [737, 43] width 83 height 16
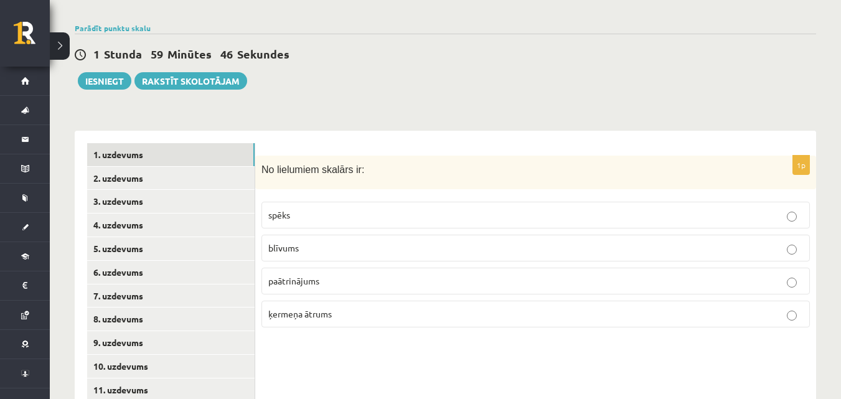
scroll to position [483, 0]
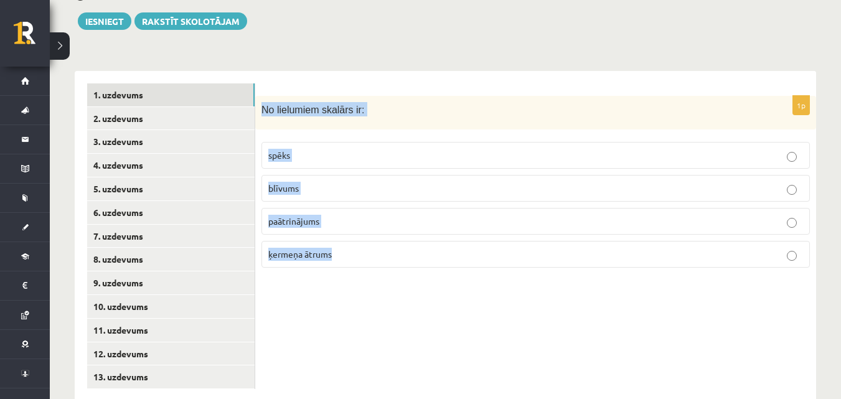
drag, startPoint x: 260, startPoint y: 82, endPoint x: 378, endPoint y: 262, distance: 214.9
click at [378, 262] on div "1p No lielumiem skalārs ir: spēks blīvums paātrinājums ķermeņa ātrums" at bounding box center [535, 236] width 561 height 331
copy div "No lielumiem skalārs ir: spēks blīvums paātrinājums ķermeņa ātrums"
click at [295, 182] on span "blīvums" at bounding box center [283, 187] width 31 height 11
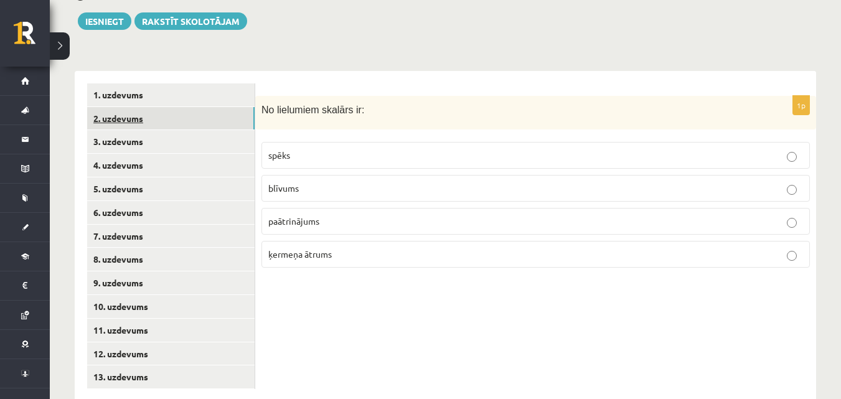
click at [195, 107] on link "2. uzdevums" at bounding box center [171, 118] width 168 height 23
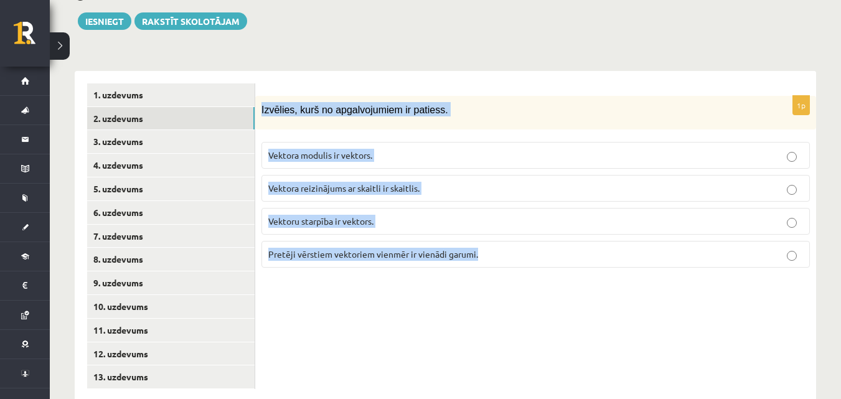
drag, startPoint x: 260, startPoint y: 82, endPoint x: 503, endPoint y: 220, distance: 279.8
click at [503, 220] on div "1p Izvēlies, kurš no apgalvojumiem ir patiess. Vektora modulis ir vektors. Vekt…" at bounding box center [535, 187] width 561 height 182
copy div "Izvēlies, kurš no apgalvojumiem ir patiess. Vektora modulis ir vektors. Vektora…"
click at [402, 208] on label "Vektoru starpība ir vektors." at bounding box center [536, 221] width 549 height 27
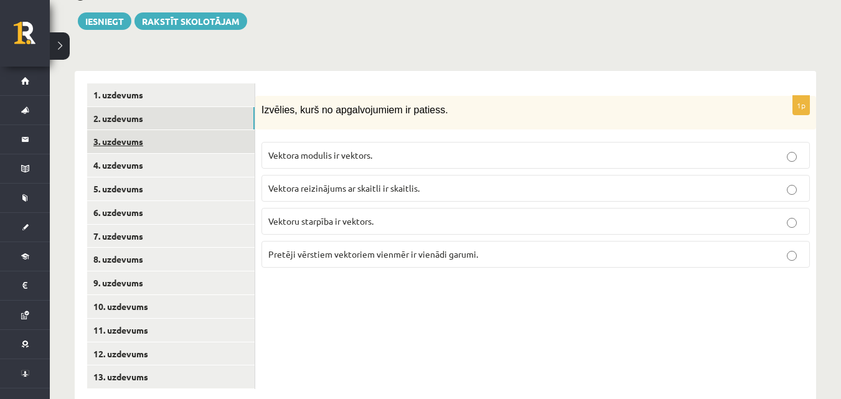
click at [183, 130] on link "3. uzdevums" at bounding box center [171, 141] width 168 height 23
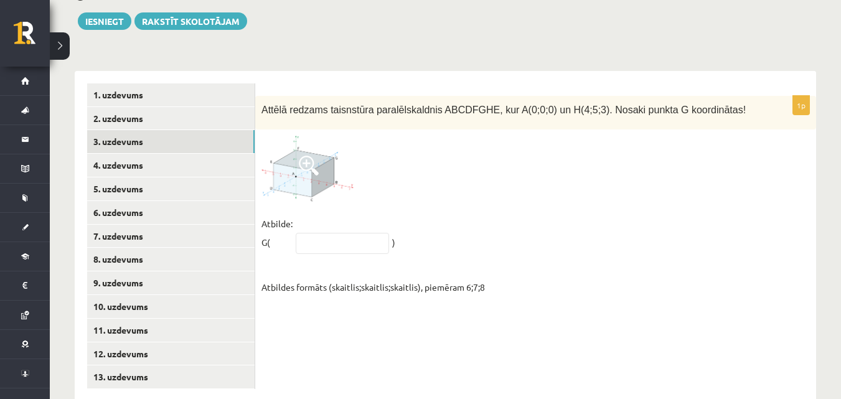
click at [296, 166] on img at bounding box center [308, 168] width 93 height 65
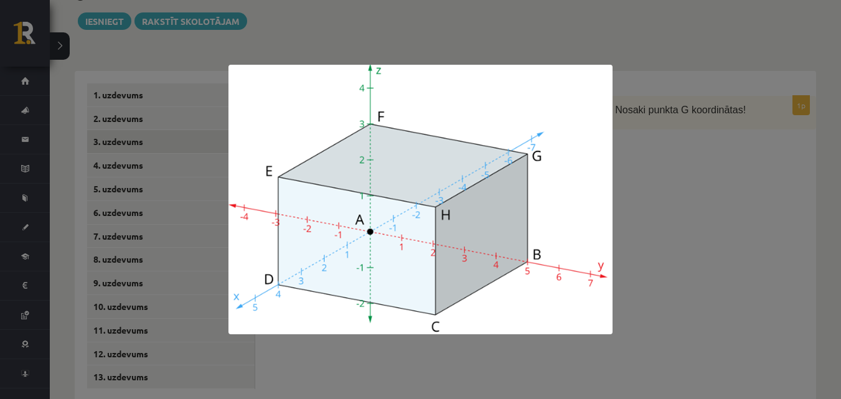
click at [638, 179] on div at bounding box center [420, 199] width 841 height 399
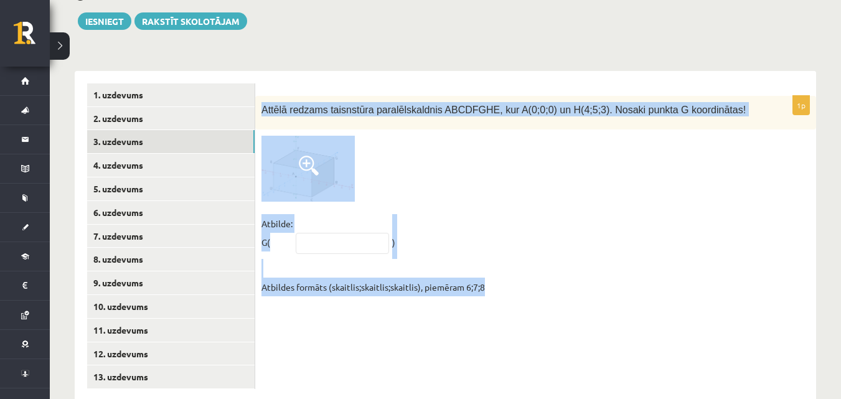
drag, startPoint x: 257, startPoint y: 74, endPoint x: 583, endPoint y: 313, distance: 404.1
click at [583, 313] on div "1p Attēlā redzams taisnstūra paralēlskaldnis ABCDFGHE, kur A(0;0;0) un H(4;5;3)…" at bounding box center [535, 236] width 561 height 331
copy div "Attēlā redzams taisnstūra paralēlskaldnis ABCDFGHE, kur A(0;0;0) un H(4;5;3). N…"
click at [431, 214] on fieldset "Atbilde: G( ) Atbildes formāts (skaitlis;skaitlis;skaitlis), piemēram 6;7;8" at bounding box center [536, 255] width 549 height 82
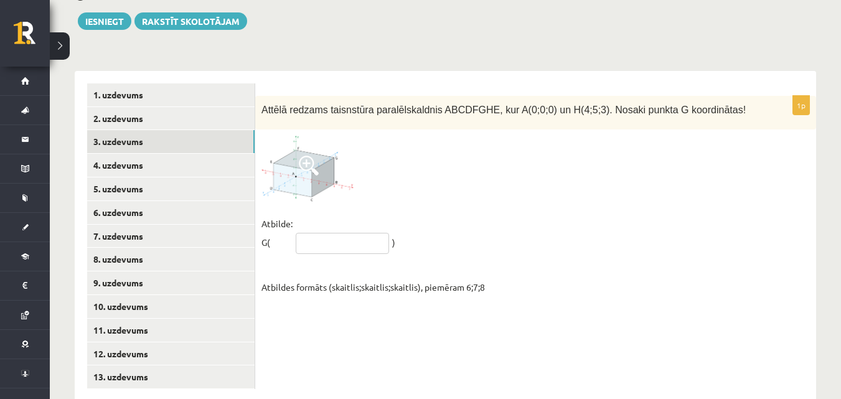
click at [332, 233] on input "text" at bounding box center [342, 243] width 93 height 21
paste input "********"
click at [306, 233] on input "********" at bounding box center [342, 243] width 93 height 21
click at [332, 233] on input "*******" at bounding box center [342, 243] width 93 height 21
click at [305, 233] on input "******" at bounding box center [342, 243] width 93 height 21
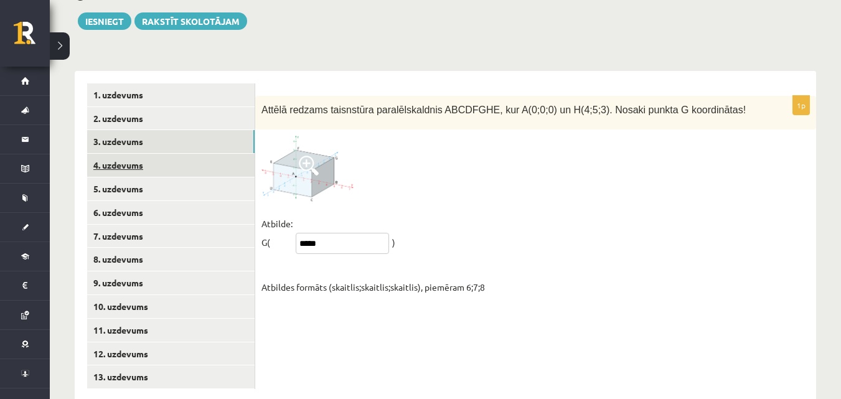
type input "*****"
click at [169, 154] on link "4. uzdevums" at bounding box center [171, 165] width 168 height 23
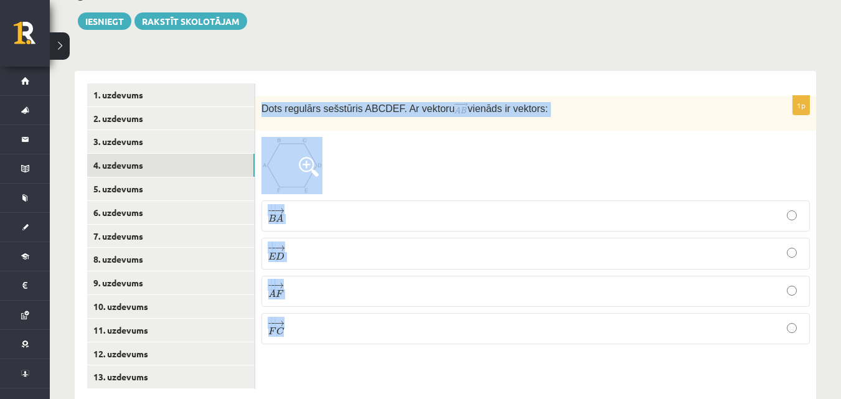
drag, startPoint x: 260, startPoint y: 77, endPoint x: 385, endPoint y: 343, distance: 293.9
click at [385, 343] on div "1p Dots regulārs sešstūris ABCDEF. Ar vektoru vienāds ir vektors: − − → B A B A…" at bounding box center [535, 236] width 561 height 331
copy div "Dots regulārs sešstūris ABCDEF. Ar vektoru vienāds ir vektors: − − → B A B A → …"
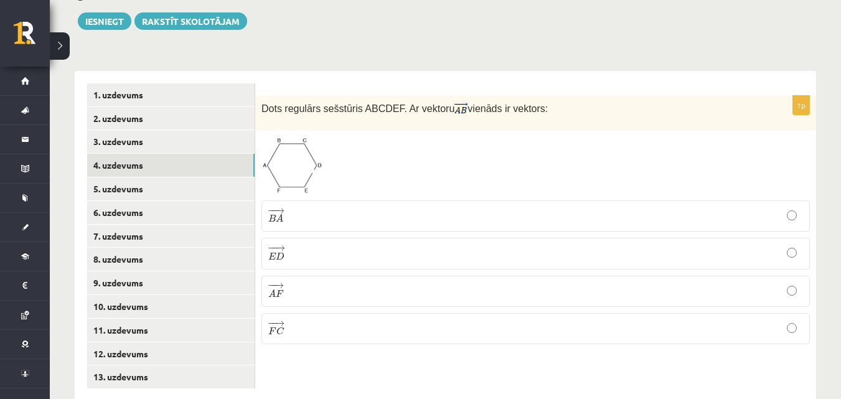
click at [314, 332] on div "1p Dots regulārs sešstūris ABCDEF. Ar vektoru vienāds ir vektors: − − → B A B A…" at bounding box center [535, 236] width 561 height 331
click at [313, 207] on p "− − → B A B A →" at bounding box center [535, 215] width 535 height 17
click at [301, 238] on label "− − → E D E D →" at bounding box center [536, 253] width 549 height 31
click at [336, 207] on p "− − → B A B A →" at bounding box center [535, 215] width 535 height 17
click at [316, 245] on p "− − → E D E D →" at bounding box center [535, 253] width 535 height 17
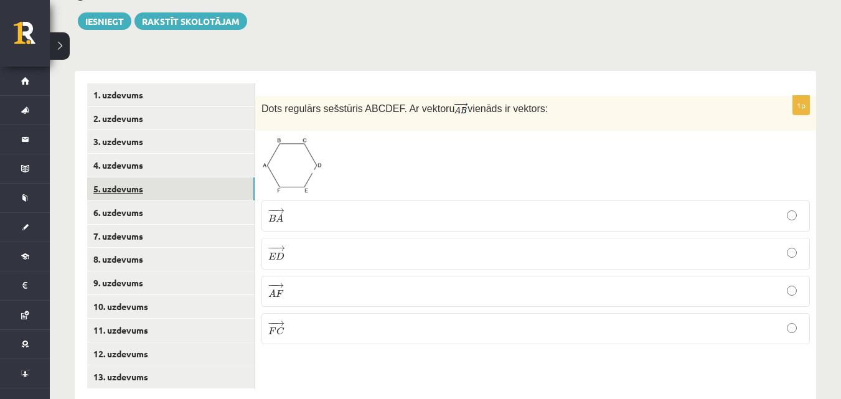
click at [199, 177] on link "5. uzdevums" at bounding box center [171, 188] width 168 height 23
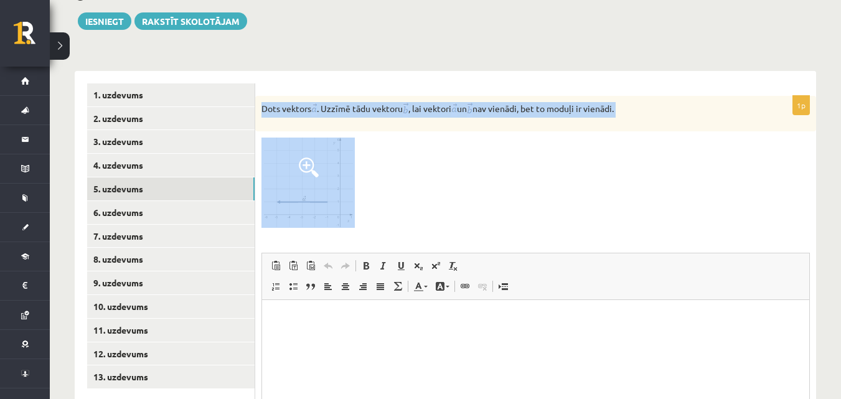
scroll to position [0, 0]
drag, startPoint x: 260, startPoint y: 79, endPoint x: 668, endPoint y: 150, distance: 414.0
click at [668, 150] on div "1p Dots vektors . Uzzīmē tādu vektoru , lai vektori un nav vienādi, bet to modu…" at bounding box center [535, 304] width 561 height 416
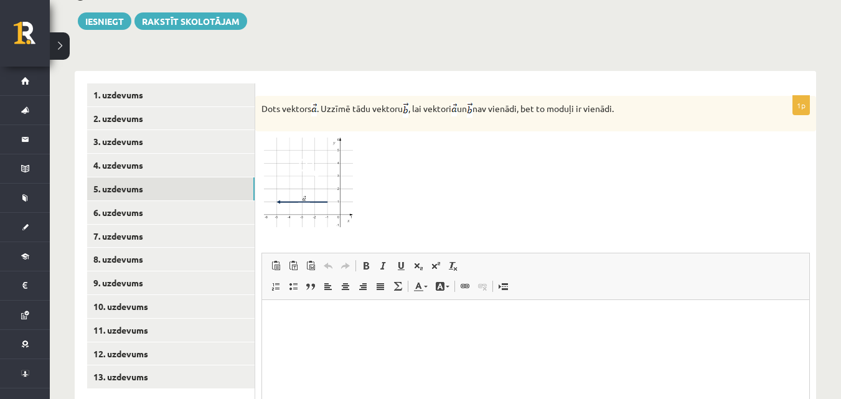
click at [405, 168] on div at bounding box center [536, 183] width 549 height 90
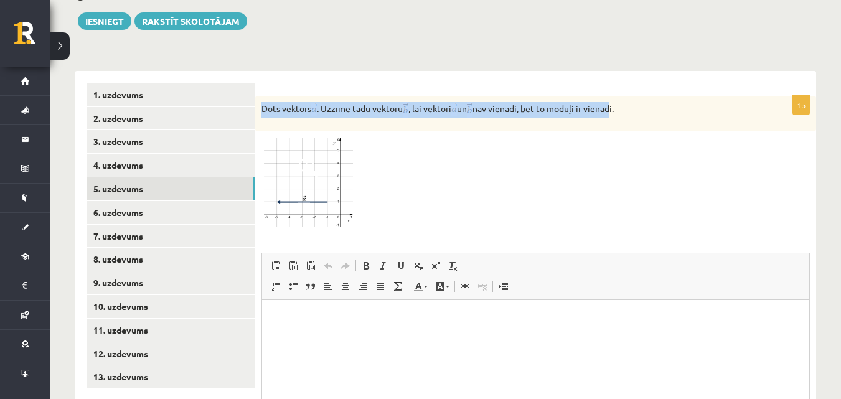
drag, startPoint x: 263, startPoint y: 75, endPoint x: 627, endPoint y: 85, distance: 363.2
click at [627, 102] on p "Dots vektors . Uzzīmē tādu vektoru , lai vektori un nav vienādi, bet to moduļi …" at bounding box center [505, 110] width 486 height 16
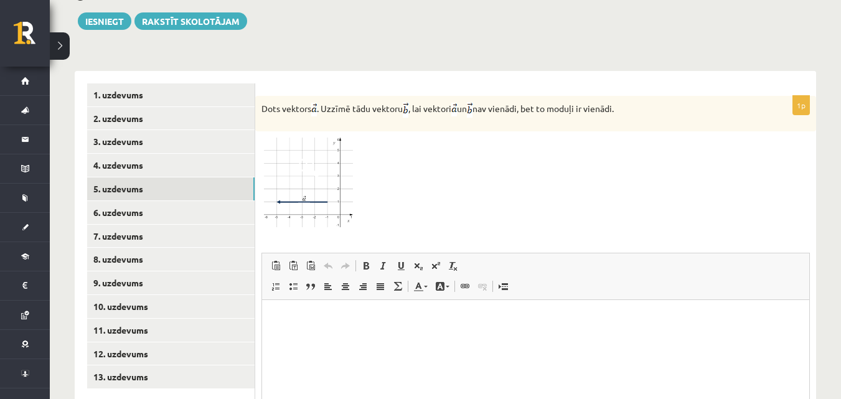
click at [633, 102] on p "Dots vektors . Uzzīmē tādu vektoru , lai vektori un nav vienādi, bet to moduļi …" at bounding box center [505, 110] width 486 height 16
click at [607, 102] on p "Dots vektors . Uzzīmē tādu vektoru , lai vektori un nav vienādi, bet to moduļi …" at bounding box center [505, 110] width 486 height 16
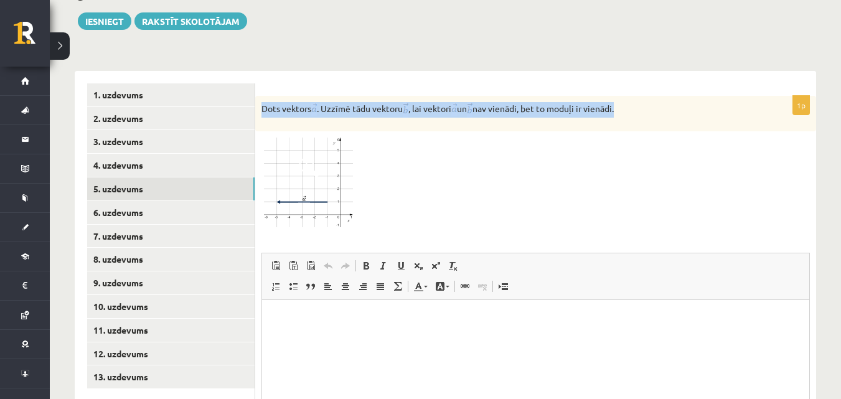
click at [607, 102] on p "Dots vektors . Uzzīmē tādu vektoru , lai vektori un nav vienādi, bet to moduļi …" at bounding box center [505, 110] width 486 height 16
copy div "Dots vektors . Uzzīmē tādu vektoru , lai vektori un nav vienādi, bet to moduļi …"
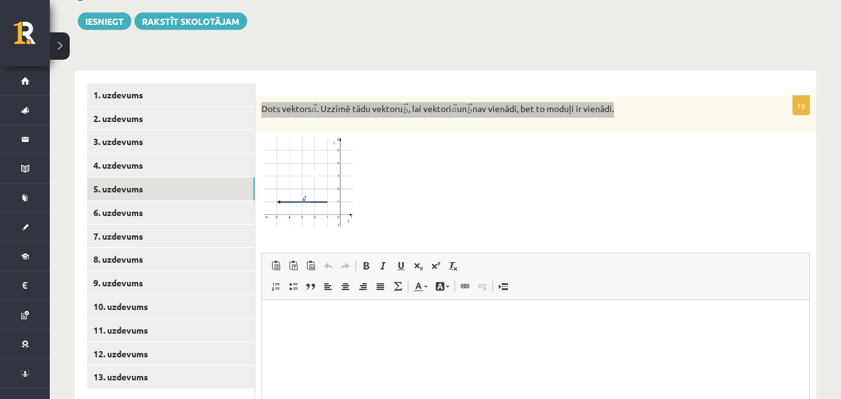
click at [371, 338] on html at bounding box center [535, 319] width 547 height 38
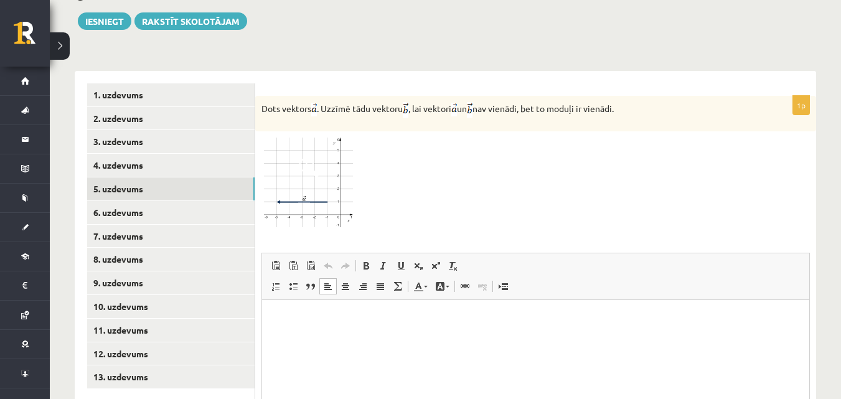
click at [411, 174] on div at bounding box center [536, 183] width 549 height 90
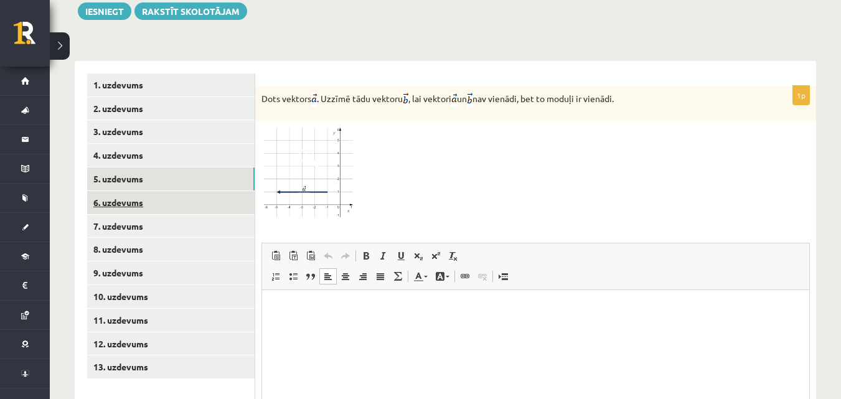
click at [161, 191] on link "6. uzdevums" at bounding box center [171, 202] width 168 height 23
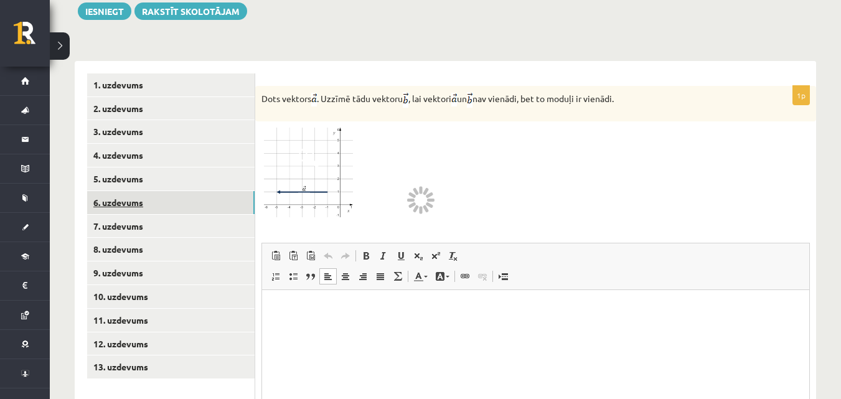
scroll to position [484, 0]
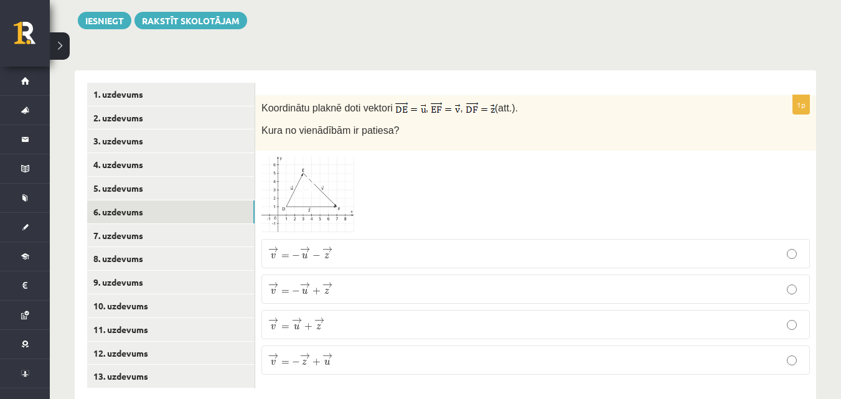
click at [326, 157] on img at bounding box center [308, 195] width 93 height 76
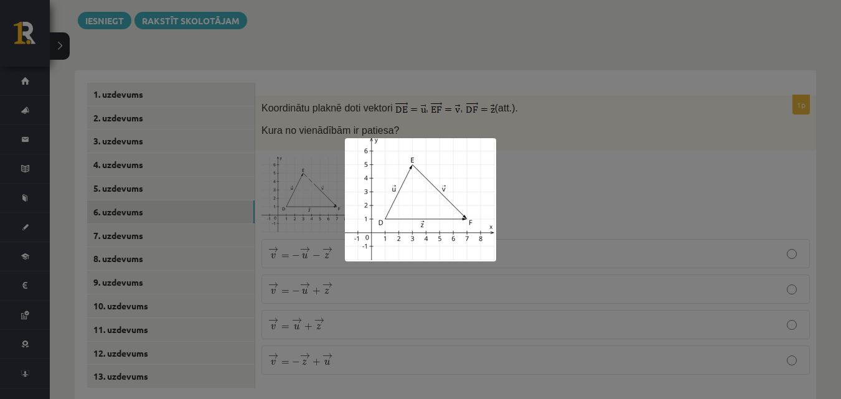
click at [347, 32] on div at bounding box center [420, 199] width 841 height 399
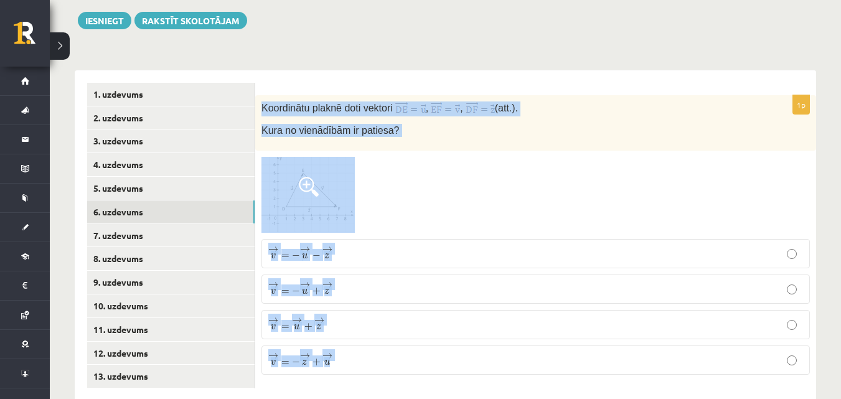
drag, startPoint x: 258, startPoint y: 80, endPoint x: 445, endPoint y: 354, distance: 332.0
click at [445, 354] on div "1p Koordinātu plaknē doti vektori , , (att.). Kura no vienādībām ir patiesa? → …" at bounding box center [535, 240] width 561 height 290
copy div "Koordinātu plaknē doti vektori , , (att.). Kura no vienādībām ir patiesa? → v =…"
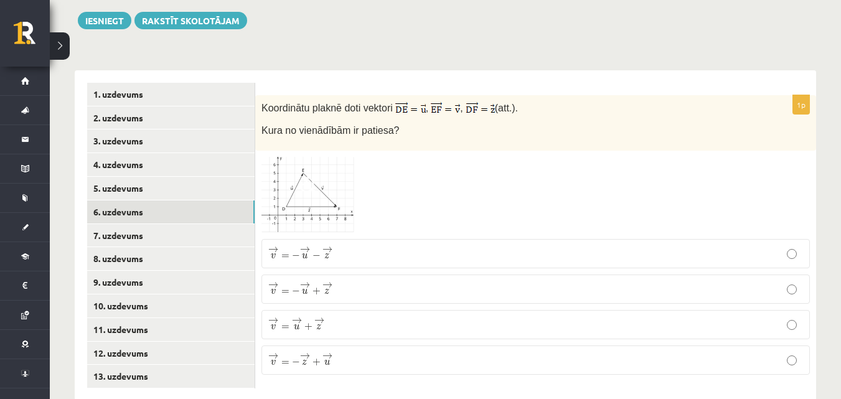
click at [353, 349] on label "→ v = − → z + → u v → = − z → + u →" at bounding box center [536, 360] width 549 height 29
click at [353, 281] on p "→ v = − → u + → z v → = − u → + z →" at bounding box center [535, 289] width 535 height 16
click at [356, 310] on label "→ v = → u + → z v → = u → + z →" at bounding box center [536, 324] width 549 height 29
click at [366, 281] on p "→ v = − → u + → z v → = − u → + z →" at bounding box center [535, 289] width 535 height 16
click at [220, 224] on link "7. uzdevums" at bounding box center [171, 235] width 168 height 23
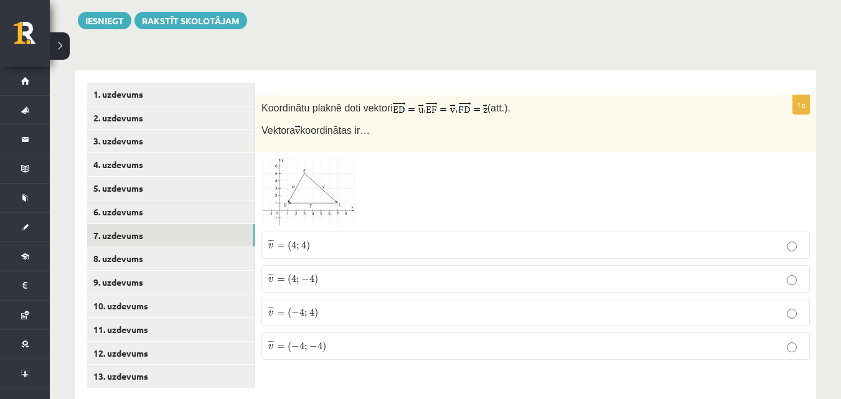
click at [308, 178] on span at bounding box center [309, 188] width 20 height 20
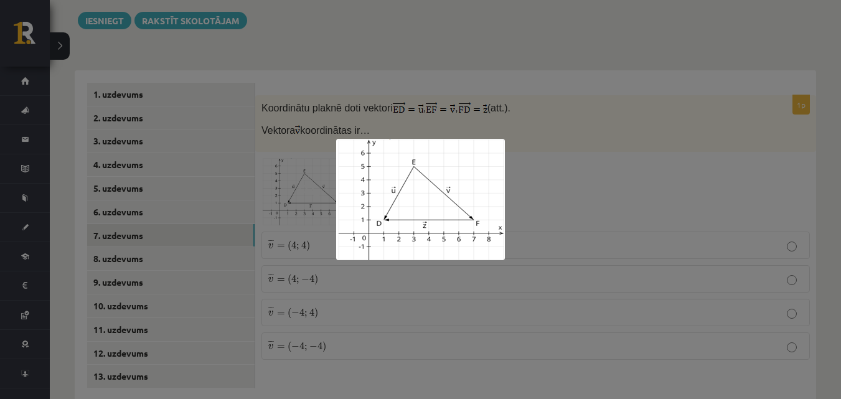
click at [355, 210] on img at bounding box center [420, 199] width 169 height 121
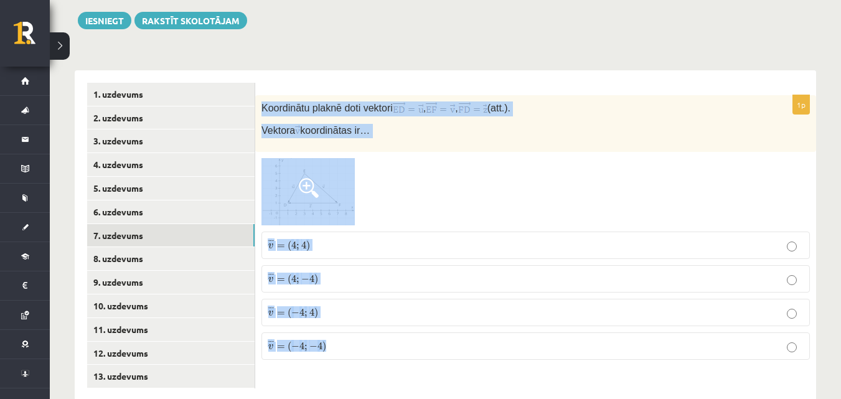
drag, startPoint x: 258, startPoint y: 81, endPoint x: 381, endPoint y: 303, distance: 253.9
click at [381, 303] on div "1p Koordinātu plaknē doti vektori , , (att.). Vektora koordinātas ir… ¯ ¯ ¯ v =…" at bounding box center [535, 232] width 561 height 275
copy div "Koordinātu plaknē doti vektori , , (att.). Vektora koordinātas ir… ¯ ¯ ¯ v = ( …"
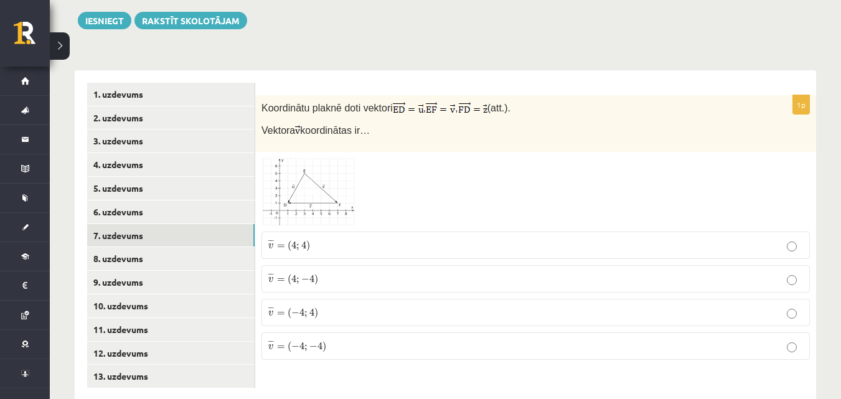
click at [332, 351] on div "1p Koordinātu plaknē doti vektori , , (att.). Vektora koordinātas ir… ¯ ¯ ¯ v =…" at bounding box center [535, 235] width 561 height 331
click at [312, 265] on label "¯ ¯ ¯ v = ( 4 ; − 4 ) v ¯ = ( 4 ; − 4 )" at bounding box center [536, 278] width 549 height 27
click at [189, 247] on link "8. uzdevums" at bounding box center [171, 258] width 168 height 23
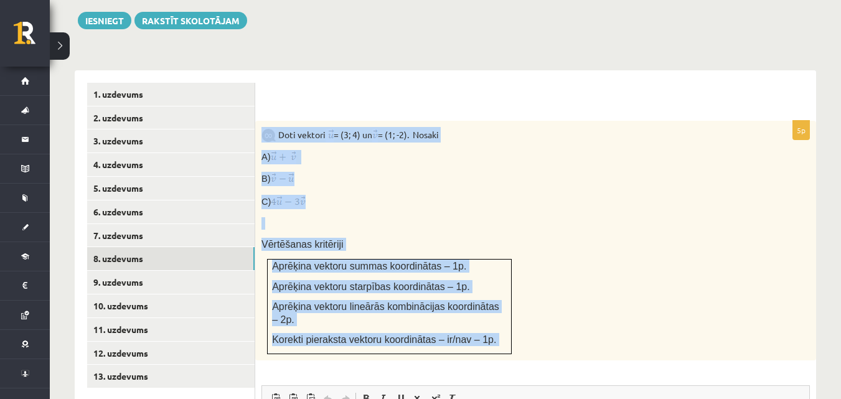
drag, startPoint x: 258, startPoint y: 108, endPoint x: 547, endPoint y: 364, distance: 386.0
click at [547, 364] on div "5p Doti vektori = (3; 4) un = (1; -2). Nosaki A) B) C) Vērtēšanas kritēriji Apr…" at bounding box center [535, 383] width 561 height 524
copy div "Lore ipsumdo = (2; 2) si = (8; -6). Ametco A) E) S) Doeiusmodt incididun Utlabo…"
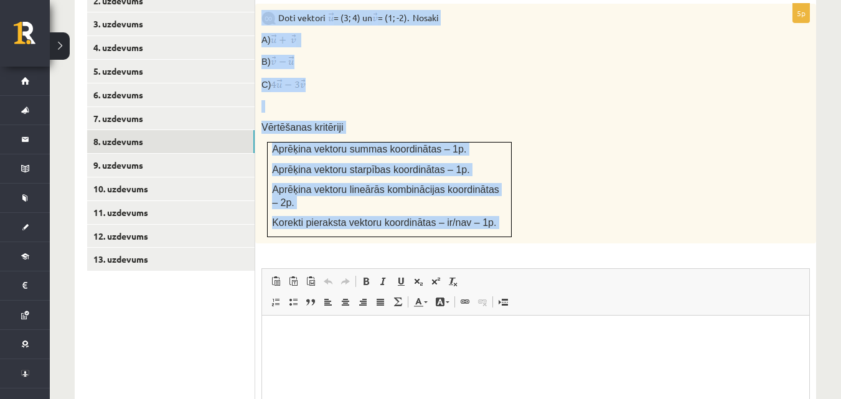
scroll to position [726, 0]
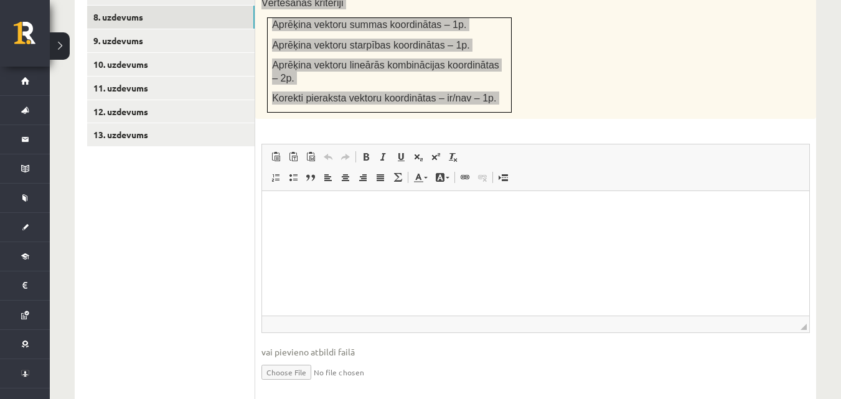
click at [557, 229] on html at bounding box center [535, 210] width 547 height 38
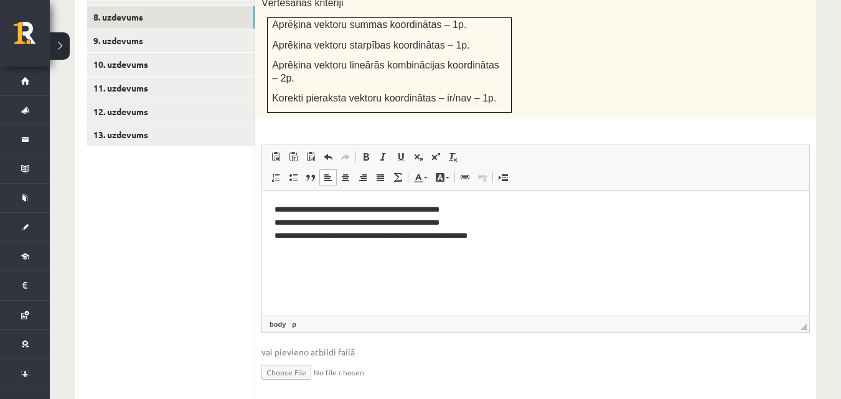
click at [496, 240] on p "**********" at bounding box center [536, 223] width 523 height 39
drag, startPoint x: 458, startPoint y: 208, endPoint x: 323, endPoint y: 204, distance: 135.8
click at [323, 204] on p "**********" at bounding box center [536, 223] width 523 height 39
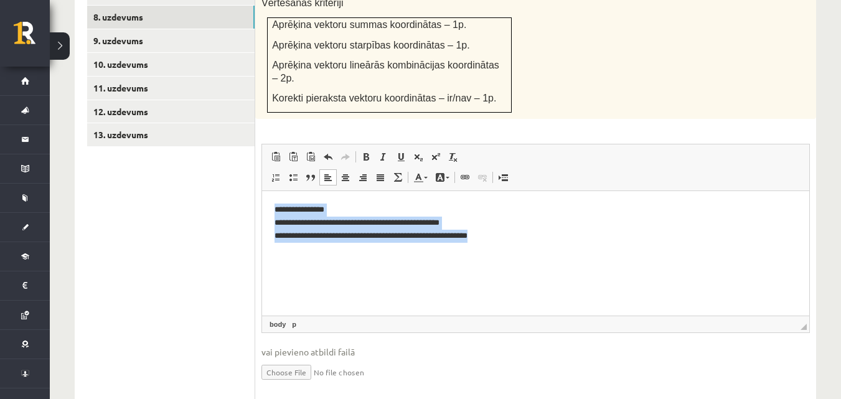
drag, startPoint x: 509, startPoint y: 235, endPoint x: 480, endPoint y: 349, distance: 117.7
click at [262, 199] on html "**********" at bounding box center [535, 223] width 547 height 64
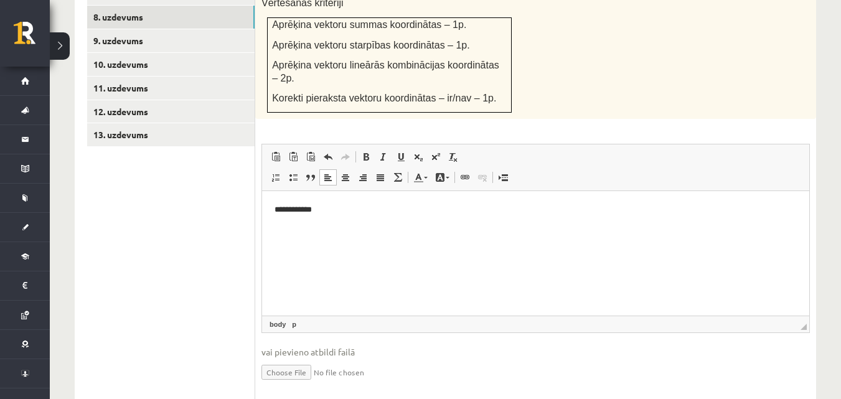
click at [336, 209] on p "**********" at bounding box center [536, 210] width 523 height 13
click at [318, 207] on p "**********" at bounding box center [536, 210] width 523 height 13
copy p "*"
click at [318, 231] on p "**********" at bounding box center [536, 231] width 523 height 13
click at [316, 230] on p "**********" at bounding box center [536, 231] width 523 height 13
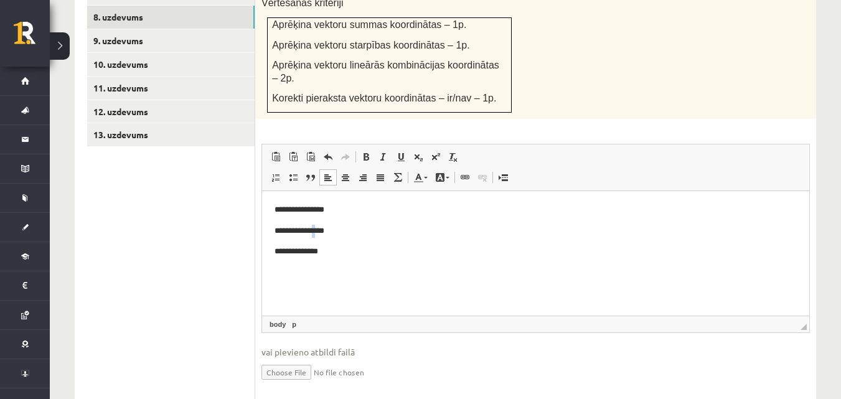
copy p "*"
click at [329, 254] on p "**********" at bounding box center [536, 251] width 523 height 13
click at [331, 253] on p "**********" at bounding box center [536, 251] width 523 height 13
click at [333, 251] on p "**********" at bounding box center [536, 251] width 523 height 13
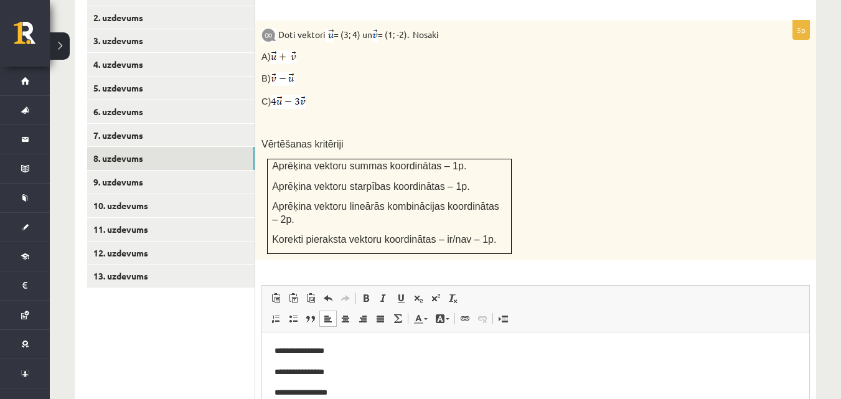
scroll to position [549, 0]
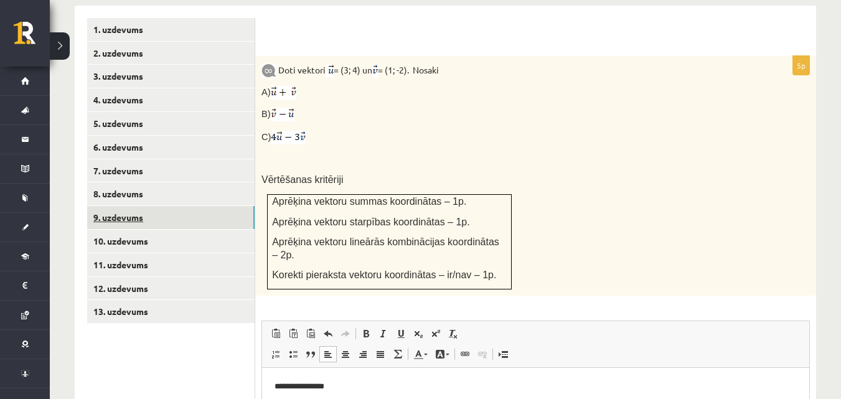
click at [213, 206] on link "9. uzdevums" at bounding box center [171, 217] width 168 height 23
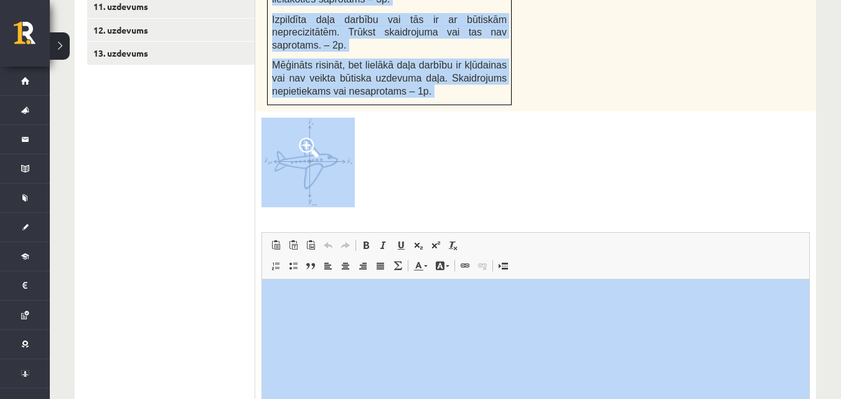
scroll to position [897, 0]
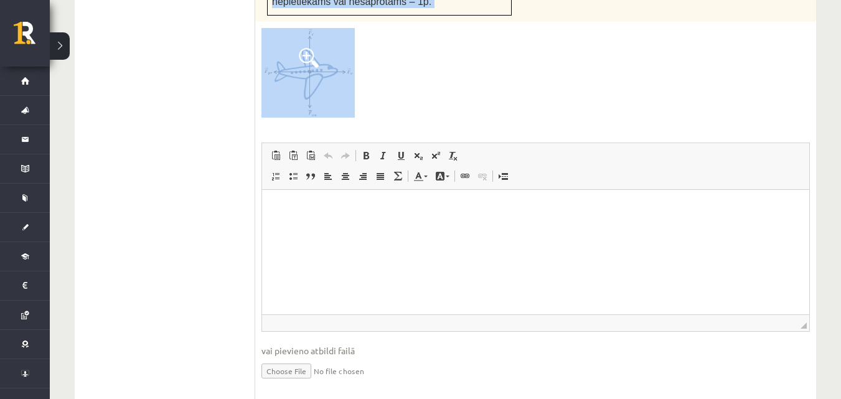
drag, startPoint x: 259, startPoint y: 179, endPoint x: 474, endPoint y: 52, distance: 249.6
click at [474, 52] on div "4p Uz reaktīvo lidmašīnu vertikālajā virzienā darbojas 540kN liels smaguma spēk…" at bounding box center [535, 55] width 561 height 694
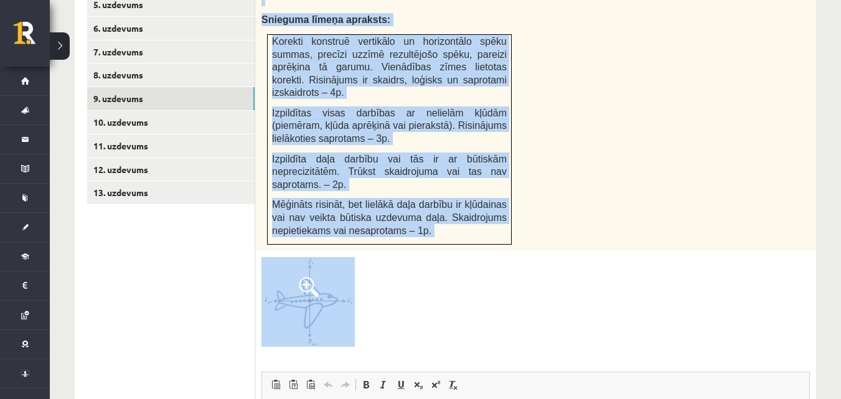
scroll to position [706, 0]
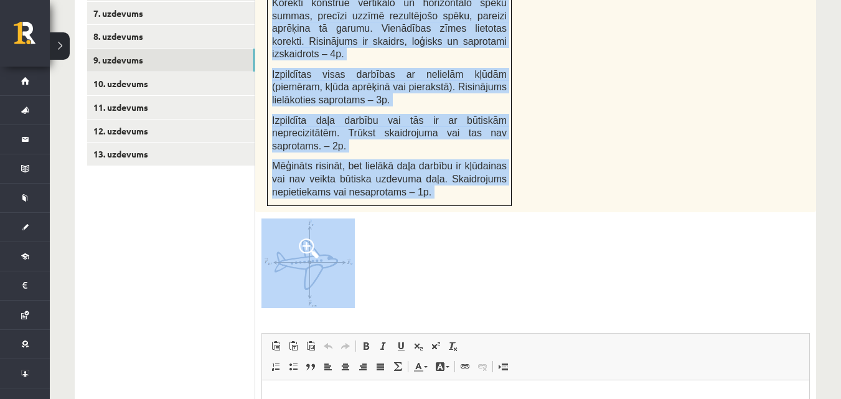
click at [340, 222] on img at bounding box center [308, 263] width 93 height 89
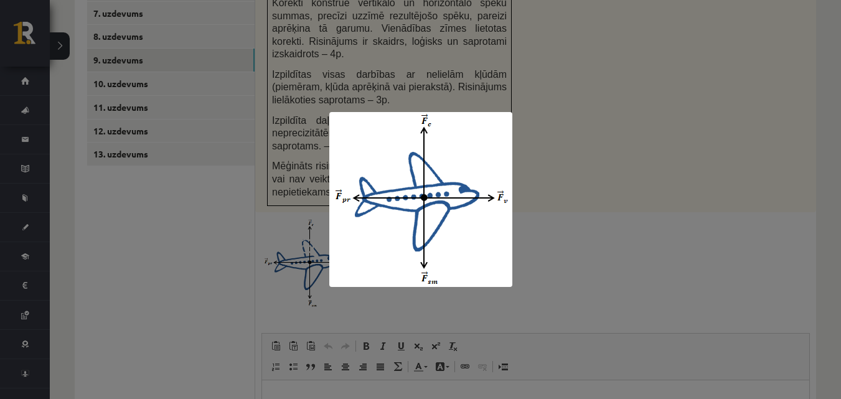
click at [547, 128] on div at bounding box center [420, 199] width 841 height 399
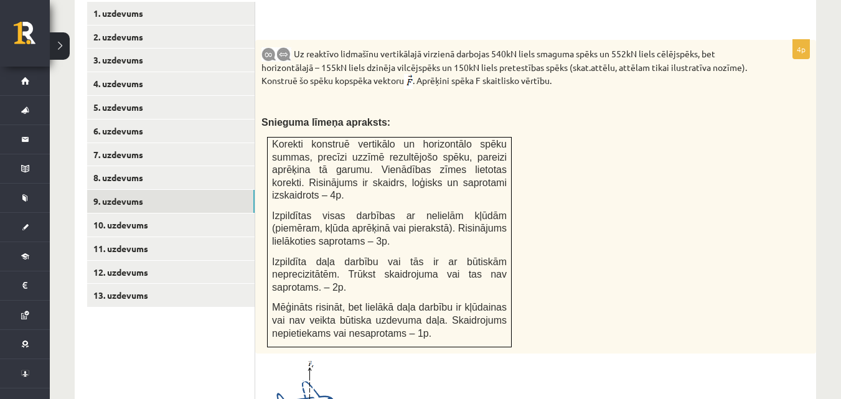
scroll to position [516, 0]
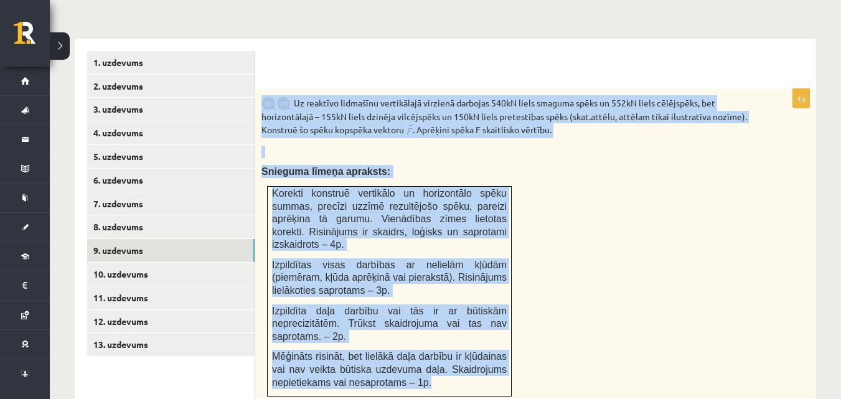
drag, startPoint x: 259, startPoint y: 70, endPoint x: 496, endPoint y: 341, distance: 359.2
click at [496, 341] on div "Uz reaktīvo lidmašīnu vertikālajā virzienā darbojas 540kN liels smaguma spēks u…" at bounding box center [535, 246] width 561 height 314
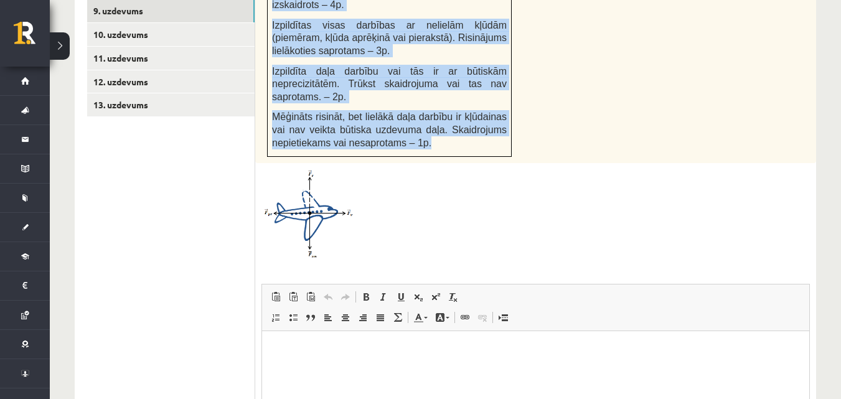
scroll to position [794, 0]
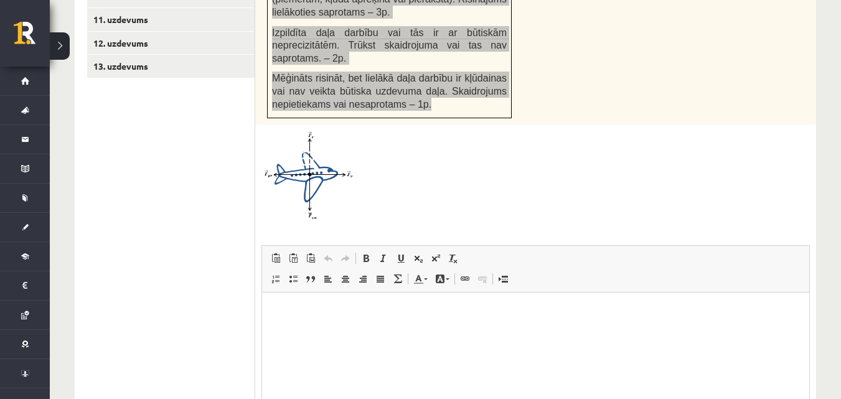
click at [424, 330] on html at bounding box center [535, 311] width 547 height 38
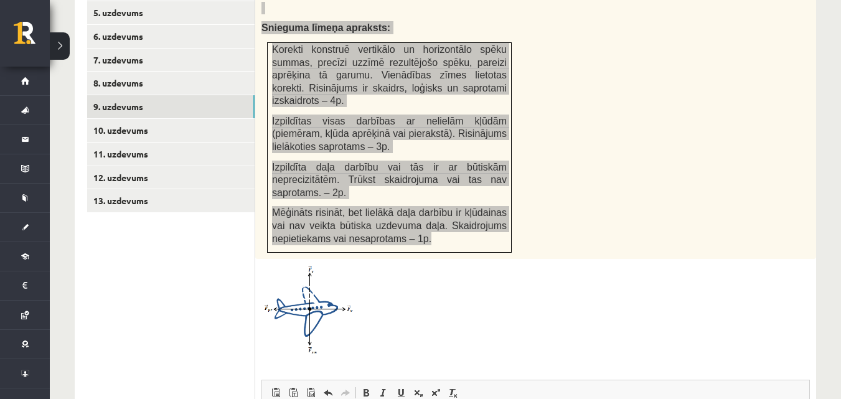
scroll to position [617, 0]
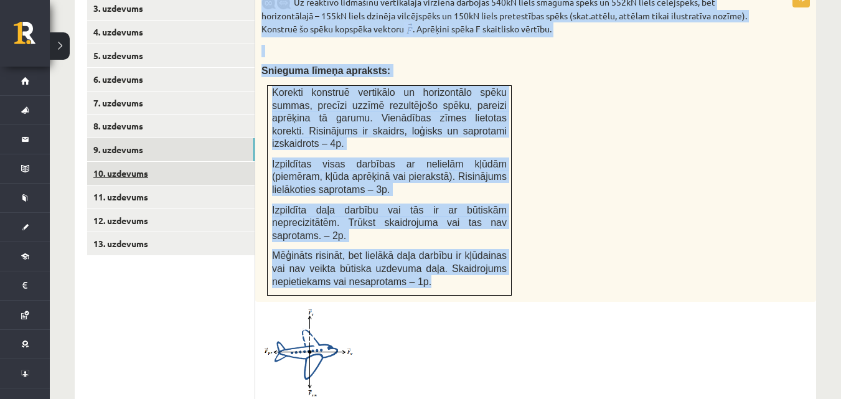
click at [203, 162] on link "10. uzdevums" at bounding box center [171, 173] width 168 height 23
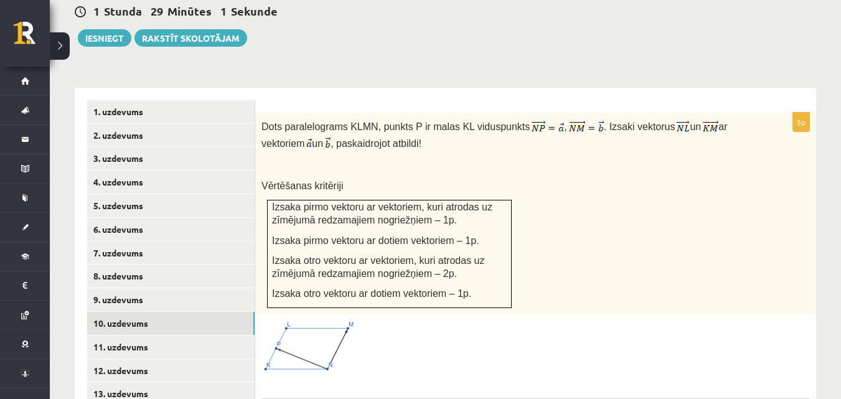
scroll to position [500, 0]
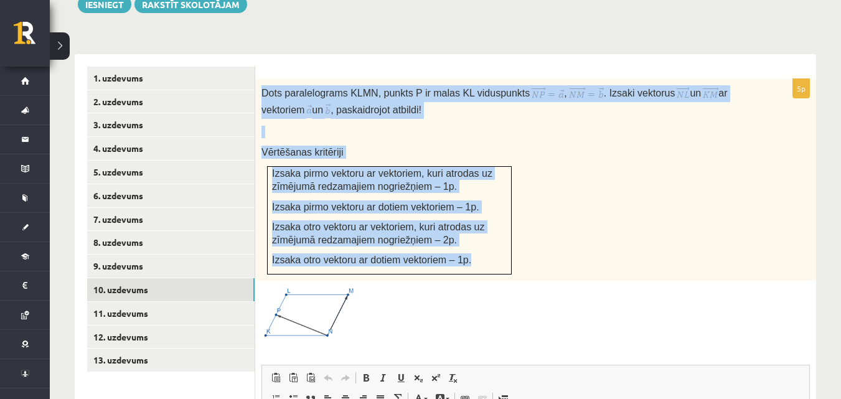
drag, startPoint x: 263, startPoint y: 59, endPoint x: 474, endPoint y: 232, distance: 272.9
click at [474, 232] on div "Dots paralelograms KLMN, punkts P ir malas KL viduspunkts , . Izsaki vektorus u…" at bounding box center [535, 180] width 561 height 202
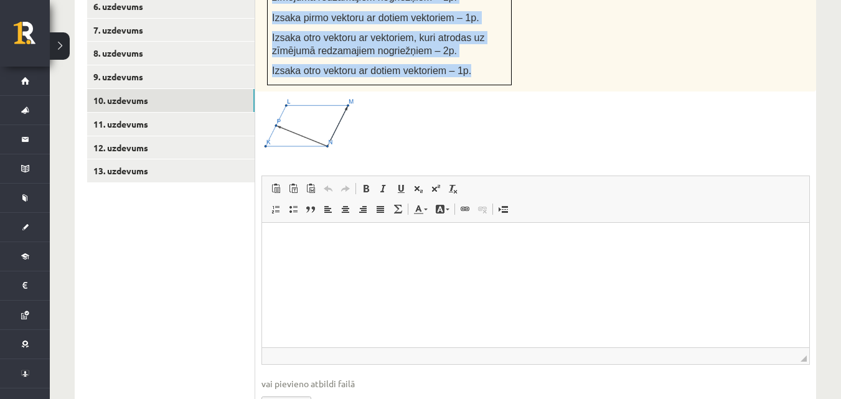
scroll to position [734, 0]
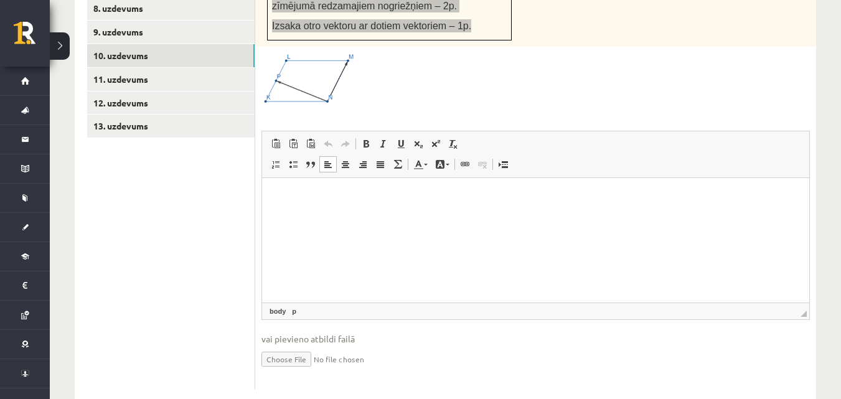
click at [492, 216] on html at bounding box center [535, 197] width 547 height 38
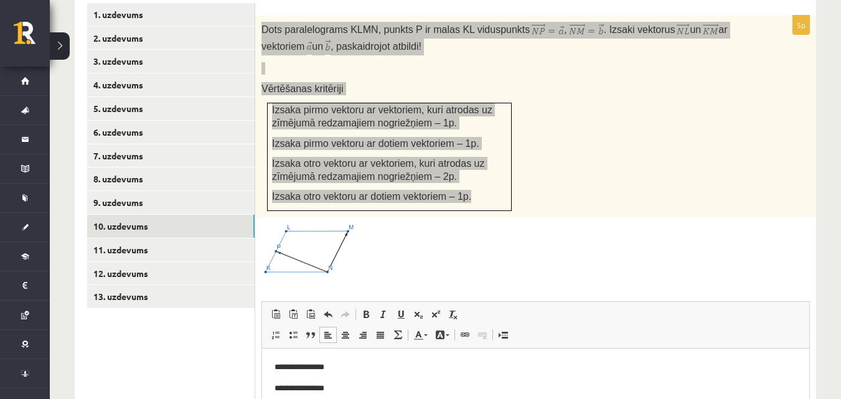
scroll to position [537, 0]
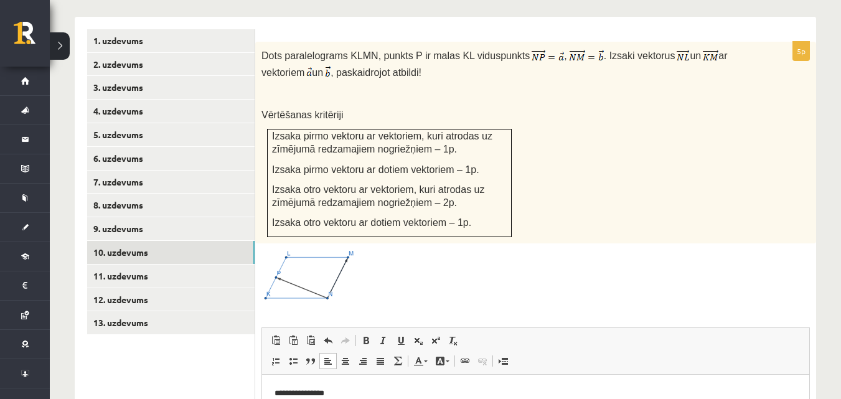
click at [428, 256] on div at bounding box center [536, 276] width 549 height 53
click at [164, 265] on link "11. uzdevums" at bounding box center [171, 276] width 168 height 23
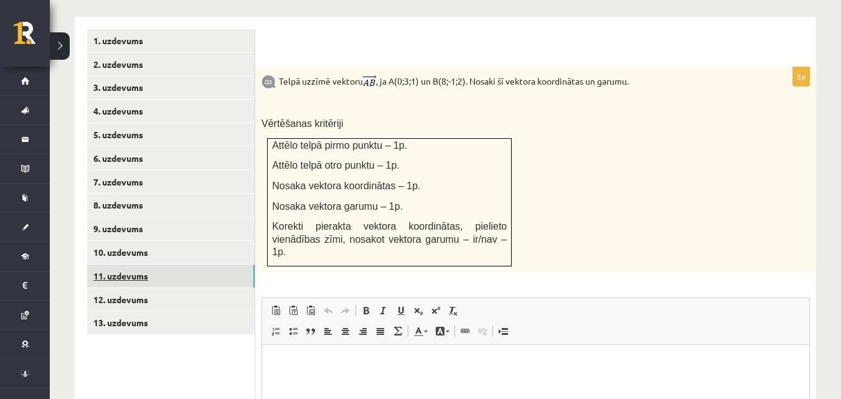
scroll to position [0, 0]
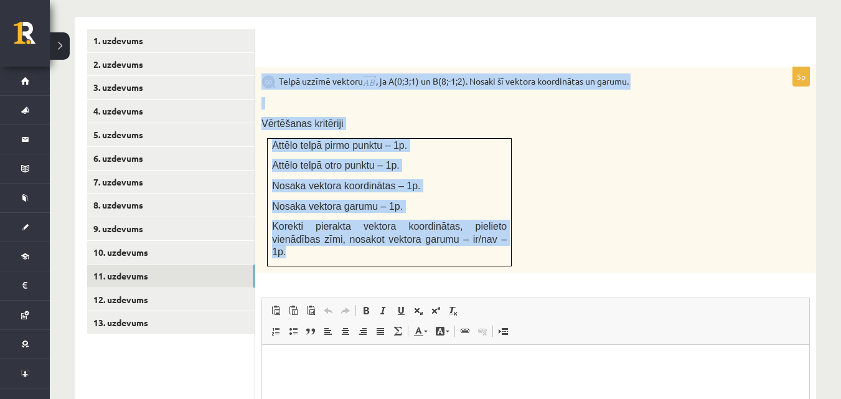
drag, startPoint x: 268, startPoint y: 46, endPoint x: 496, endPoint y: 222, distance: 288.2
click at [496, 222] on div "Telpā uzzīmē vektoru , ja A(0;3;1) un B(8;-1;2). Nosaki šī vektora koordinātas …" at bounding box center [535, 170] width 561 height 206
click at [623, 193] on div "Telpā uzzīmē vektoru , ja A(0;3;1) un B(8;-1;2). Nosaki šī vektora koordinātas …" at bounding box center [535, 170] width 561 height 206
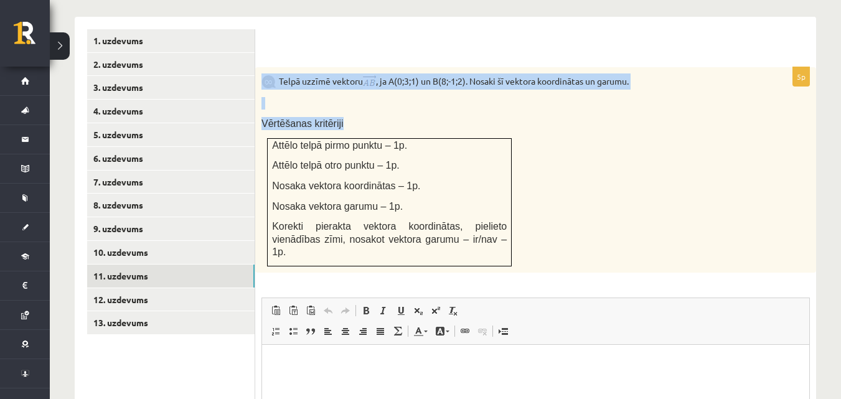
drag, startPoint x: 259, startPoint y: 40, endPoint x: 498, endPoint y: 232, distance: 306.2
click at [498, 232] on div "Telpā uzzīmē vektoru , ja A(0;3;1) un B(8;-1;2). Nosaki šī vektora koordinātas …" at bounding box center [535, 170] width 561 height 206
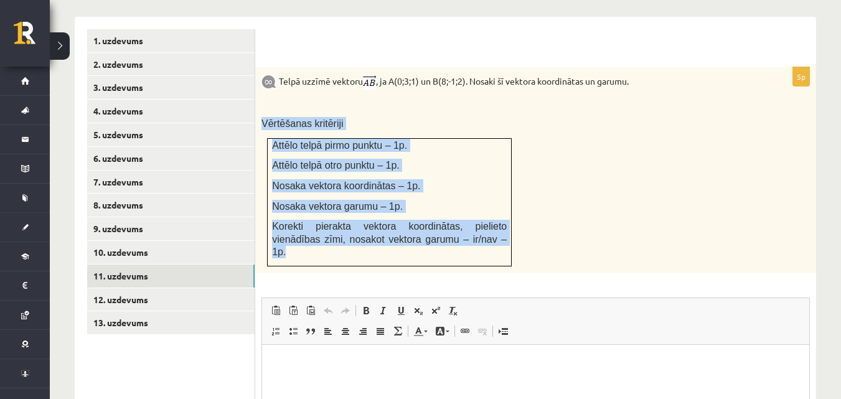
drag, startPoint x: 465, startPoint y: 215, endPoint x: 276, endPoint y: 80, distance: 233.0
click at [276, 80] on div "Telpā uzzīmē vektoru , ja A(0;3;1) un B(8;-1;2). Nosaki šī vektora koordinātas …" at bounding box center [535, 170] width 561 height 206
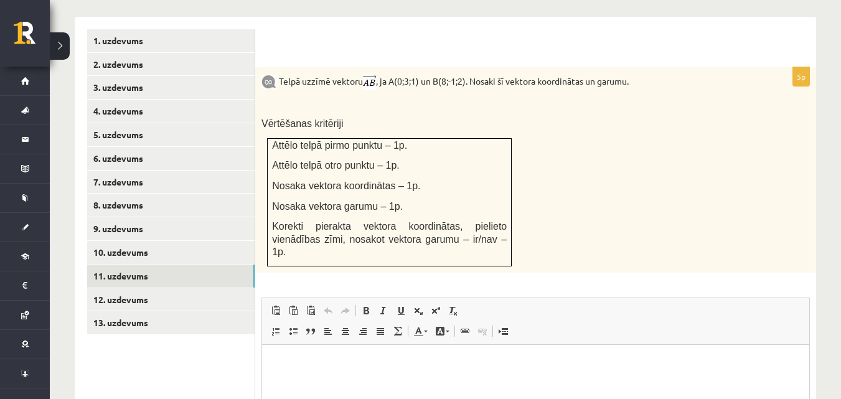
click at [258, 67] on div "Telpā uzzīmē vektoru , ja A(0;3;1) un B(8;-1;2). Nosaki šī vektora koordinātas …" at bounding box center [535, 170] width 561 height 206
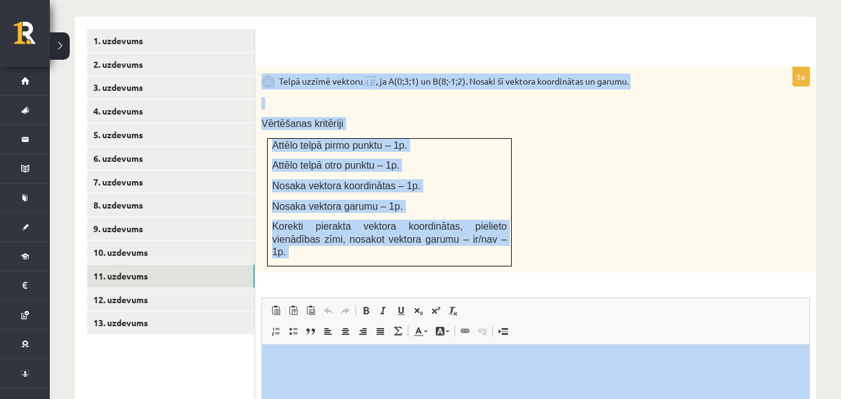
drag, startPoint x: 258, startPoint y: 45, endPoint x: 496, endPoint y: 232, distance: 302.5
click at [496, 232] on div "5p Telpā uzzīmē vektoru , ja A(0;3;1) un B(8;-1;2). Nosaki šī vektora koordināt…" at bounding box center [535, 311] width 561 height 489
click at [466, 220] on p "Korekti pierakta vektora koordinātas, pielieto vienādības zīmi, nosakot vektora…" at bounding box center [389, 239] width 235 height 39
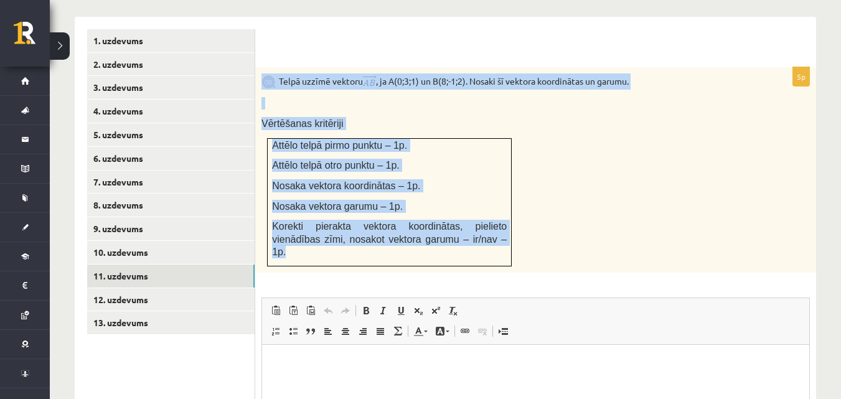
drag, startPoint x: 466, startPoint y: 217, endPoint x: 265, endPoint y: 49, distance: 262.2
click at [265, 67] on div "Telpā uzzīmē vektoru , ja A(0;3;1) un B(8;-1;2). Nosaki šī vektora koordinātas …" at bounding box center [535, 170] width 561 height 206
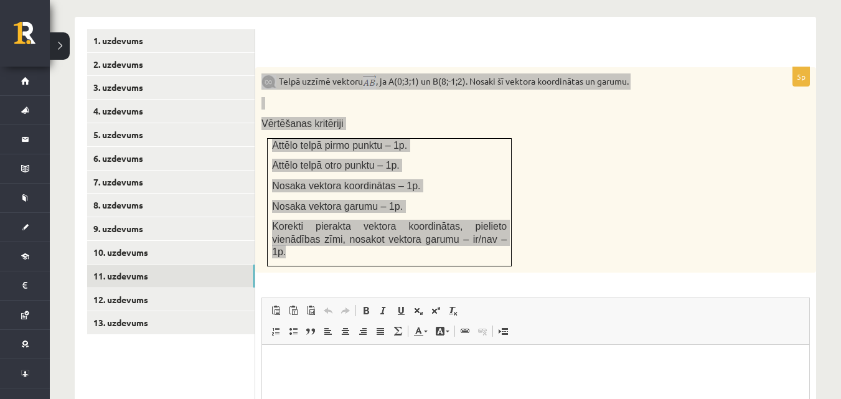
click at [368, 372] on html at bounding box center [535, 363] width 547 height 38
drag, startPoint x: 291, startPoint y: 375, endPoint x: 275, endPoint y: 376, distance: 15.6
click at [275, 376] on p "**********" at bounding box center [536, 370] width 523 height 26
drag, startPoint x: 373, startPoint y: 376, endPoint x: 293, endPoint y: 371, distance: 80.5
click at [293, 371] on p "**********" at bounding box center [536, 370] width 523 height 26
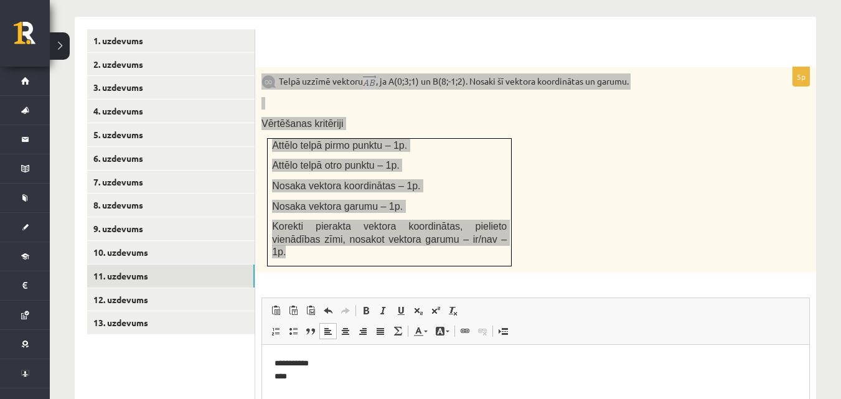
click at [288, 372] on p "**********" at bounding box center [536, 370] width 523 height 26
click at [290, 374] on p "**********" at bounding box center [536, 370] width 523 height 26
click at [291, 375] on p "**********" at bounding box center [536, 370] width 523 height 26
click at [283, 361] on p "**********" at bounding box center [536, 370] width 523 height 26
click at [290, 359] on p "**********" at bounding box center [536, 370] width 523 height 26
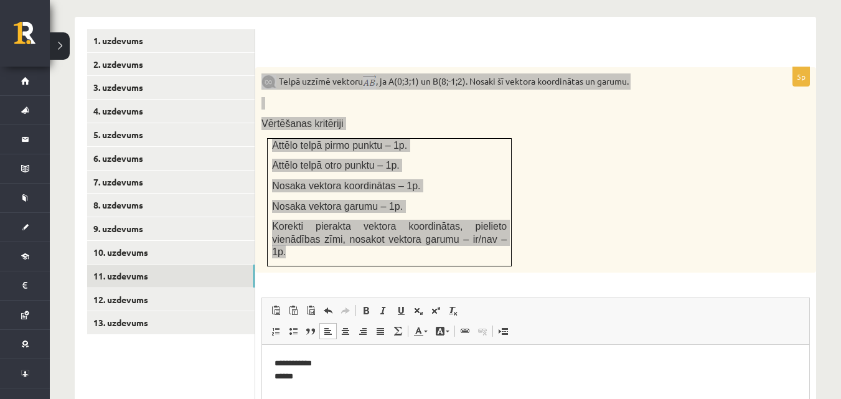
click at [290, 359] on p "**********" at bounding box center [536, 370] width 523 height 26
click at [290, 361] on p "**********" at bounding box center [536, 370] width 523 height 26
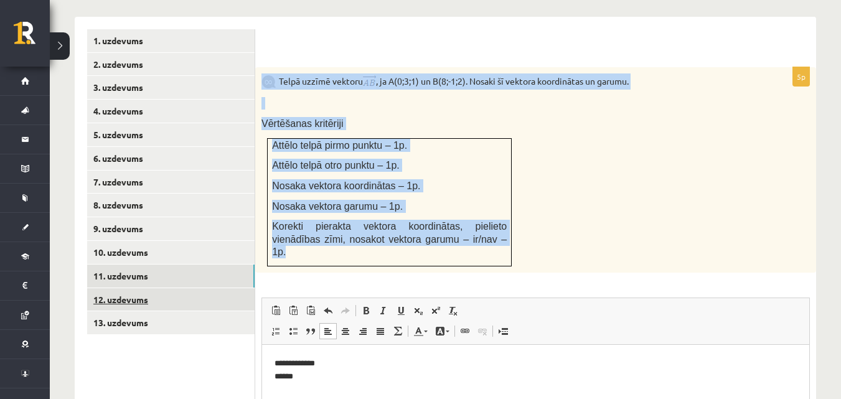
click at [163, 288] on link "12. uzdevums" at bounding box center [171, 299] width 168 height 23
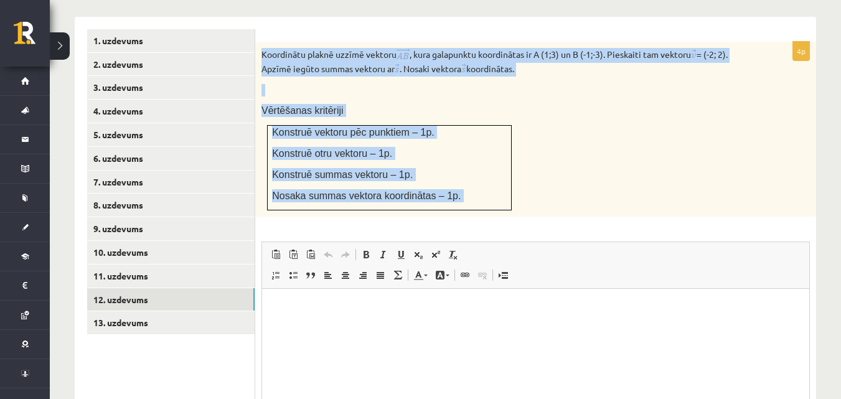
drag, startPoint x: 258, startPoint y: 28, endPoint x: 471, endPoint y: 201, distance: 273.6
click at [471, 201] on div "4p Koordinātu plaknē uzzīmē vektoru , kura galapunktu koordinātas ir A (1;3) un…" at bounding box center [535, 272] width 561 height 460
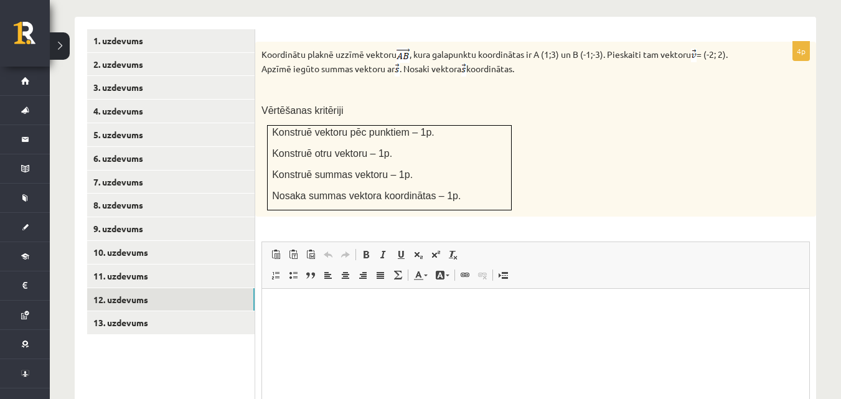
click at [357, 321] on html at bounding box center [535, 308] width 547 height 38
paste body "Bagātinātā teksta redaktors, wiswyg-editor-user-answer-47433980901240"
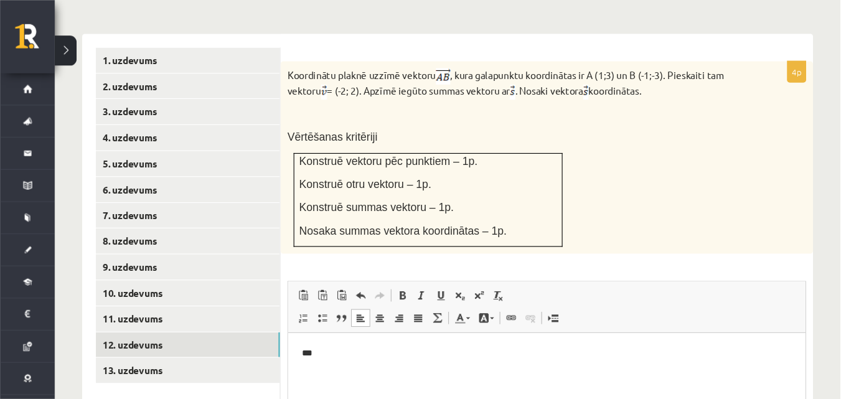
scroll to position [537, 0]
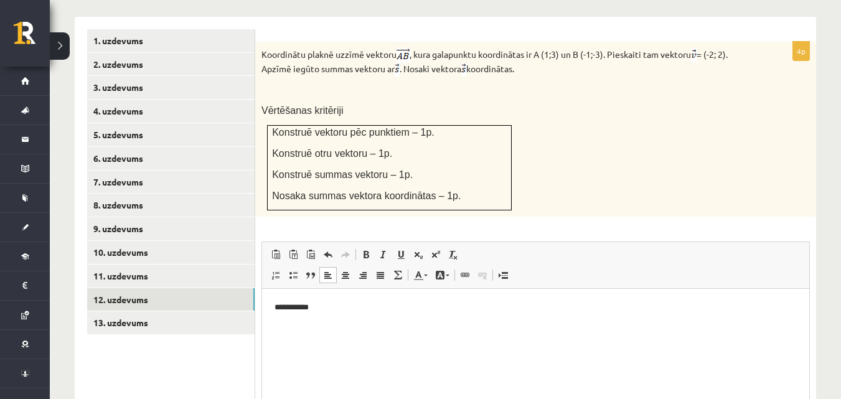
click at [340, 315] on html "**********" at bounding box center [535, 308] width 547 height 38
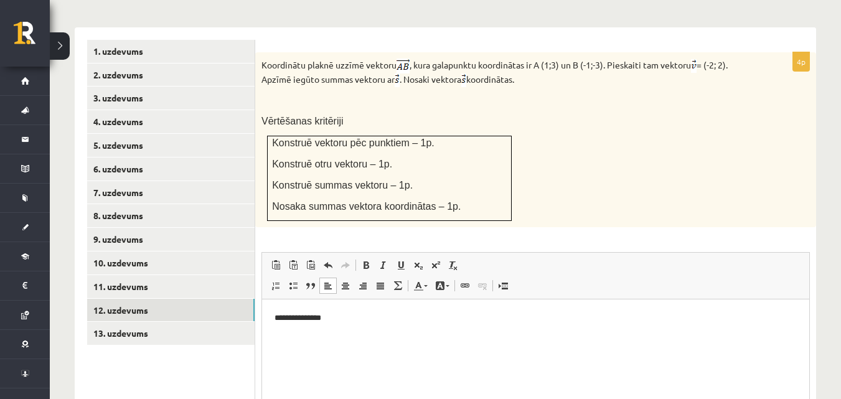
scroll to position [468, 0]
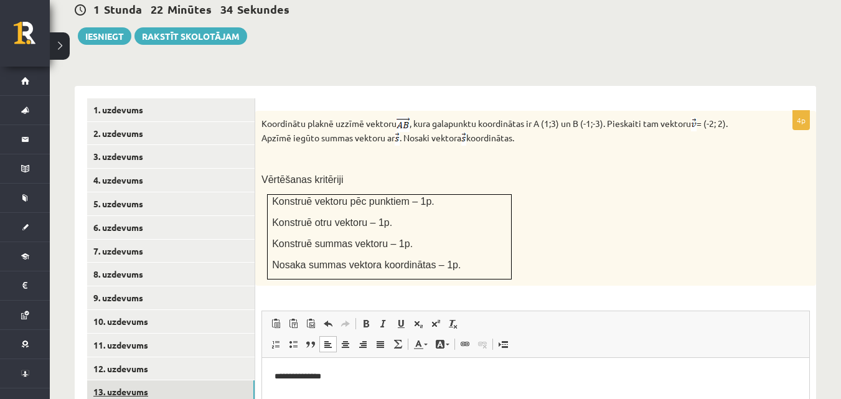
click at [206, 381] on link "13. uzdevums" at bounding box center [171, 392] width 168 height 23
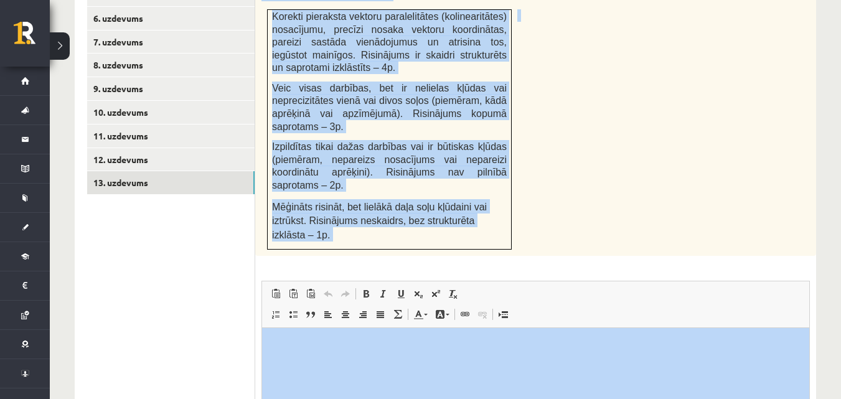
scroll to position [802, 0]
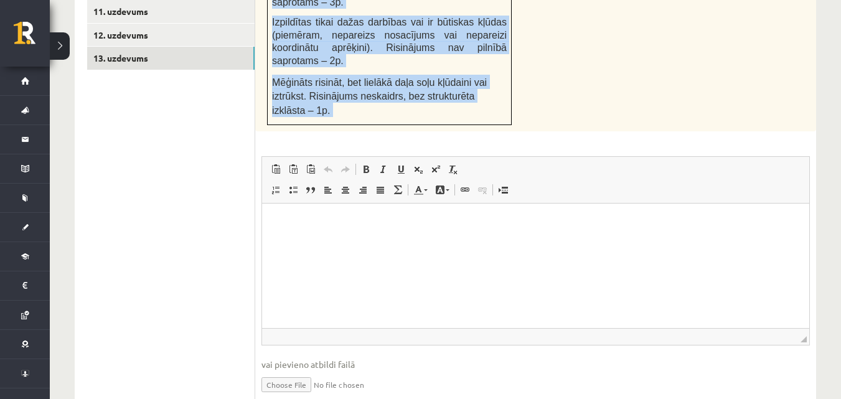
drag, startPoint x: 260, startPoint y: 120, endPoint x: 553, endPoint y: 121, distance: 293.3
click at [553, 121] on div "4p Par trapeces ABCD (pamats AD ir divreiz garāks par pamatu BC) virsotņu koord…" at bounding box center [535, 109] width 561 height 613
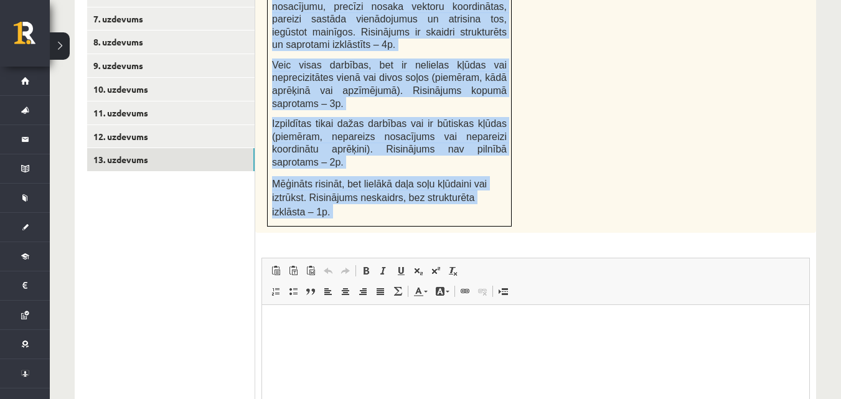
scroll to position [677, 0]
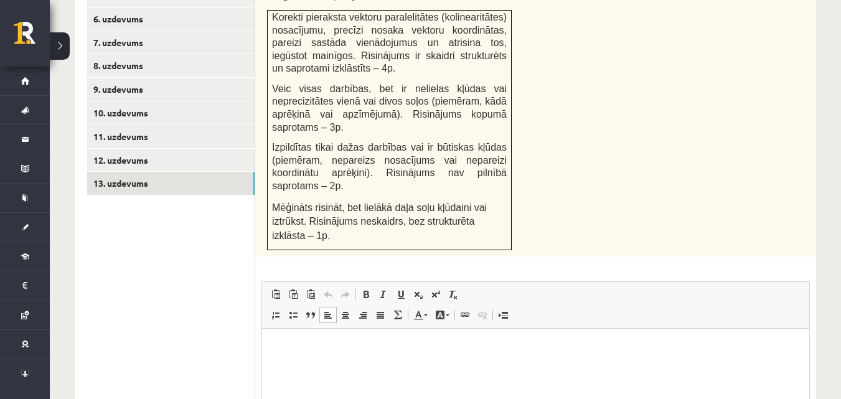
click at [384, 367] on html at bounding box center [535, 348] width 547 height 38
click at [277, 351] on p "**********" at bounding box center [536, 347] width 523 height 13
click at [337, 352] on p "**********" at bounding box center [536, 347] width 523 height 13
click at [296, 349] on p "**********" at bounding box center [536, 347] width 523 height 13
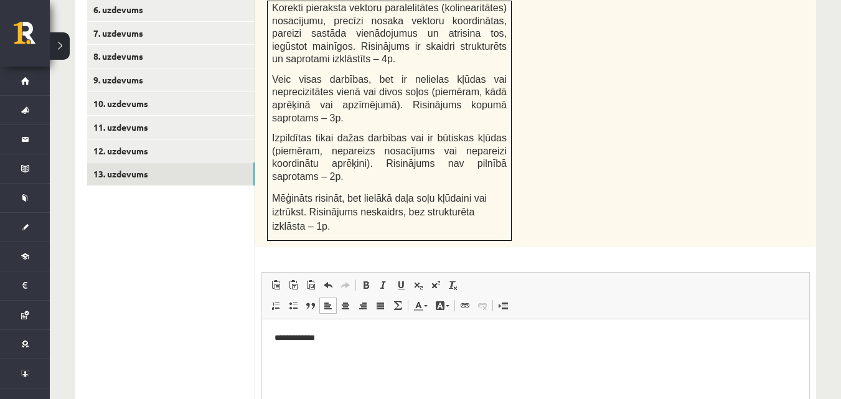
scroll to position [710, 0]
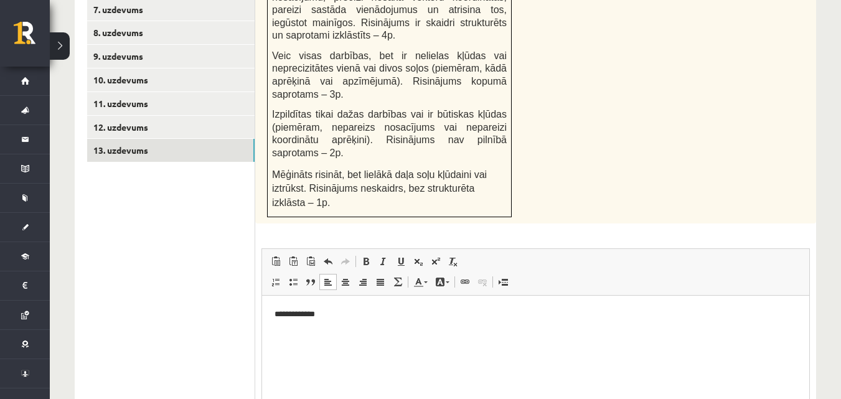
drag, startPoint x: 839, startPoint y: 301, endPoint x: 829, endPoint y: 342, distance: 41.8
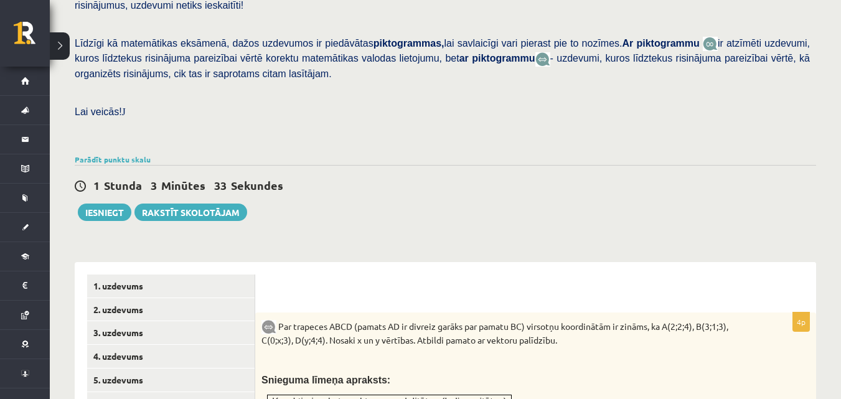
scroll to position [290, 0]
